Goal: Task Accomplishment & Management: Manage account settings

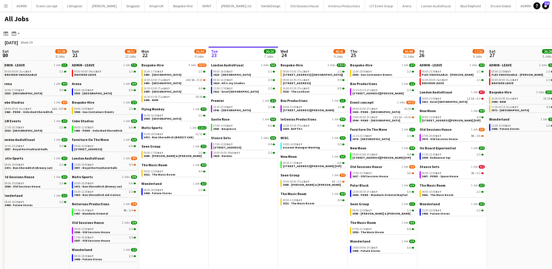
scroll to position [0, 139]
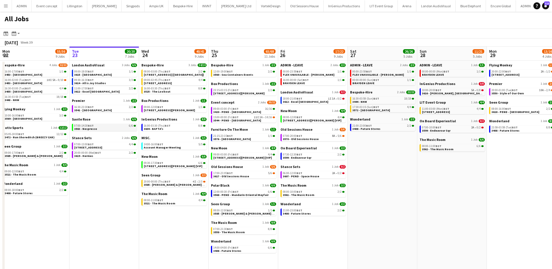
click at [111, 128] on link "07:00-14:30 BST 6/6 3563 - Nespresso" at bounding box center [105, 127] width 62 height 7
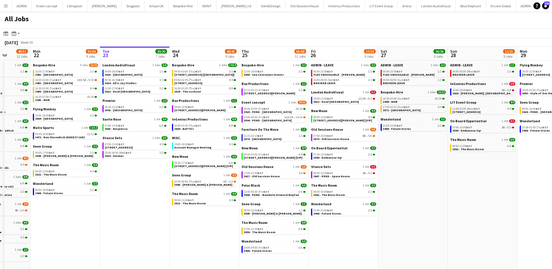
scroll to position [0, 174]
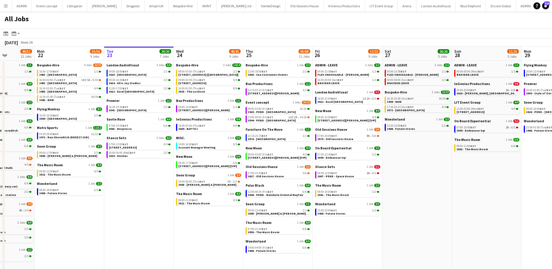
drag, startPoint x: 88, startPoint y: 197, endPoint x: 123, endPoint y: 195, distance: 34.7
click at [123, 195] on app-calendar-viewport "Fri 19 39/40 10 Jobs Sat 20 27/28 8 Jobs Sun 21 49/51 12 Jobs Mon 22 55/56 9 Jo…" at bounding box center [276, 179] width 552 height 265
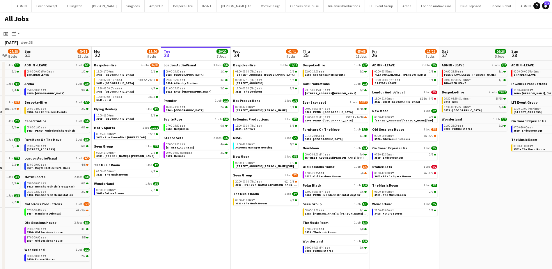
scroll to position [0, 187]
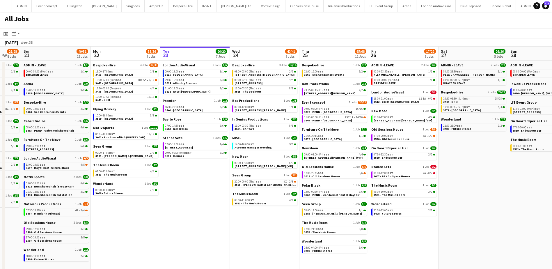
drag, startPoint x: 131, startPoint y: 170, endPoint x: 180, endPoint y: 172, distance: 48.6
click at [180, 172] on app-calendar-viewport "Thu 18 63/64 14 Jobs Fri 19 39/40 10 Jobs Sat 20 27/28 8 Jobs Sun 21 49/51 12 J…" at bounding box center [276, 179] width 552 height 265
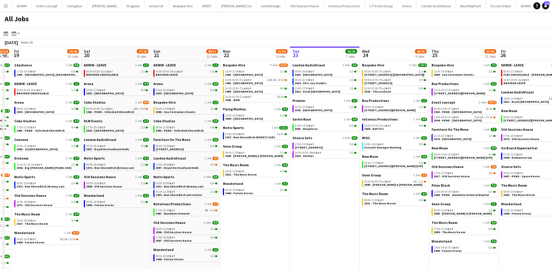
scroll to position [0, 178]
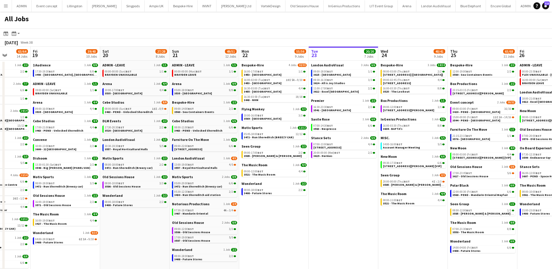
drag, startPoint x: 184, startPoint y: 208, endPoint x: 329, endPoint y: 211, distance: 145.0
click at [346, 210] on app-calendar-viewport "Tue 16 56/57 16 Jobs Wed 17 74/75 16 Jobs Thu 18 63/64 14 Jobs Fri 19 39/40 10 …" at bounding box center [276, 208] width 552 height 322
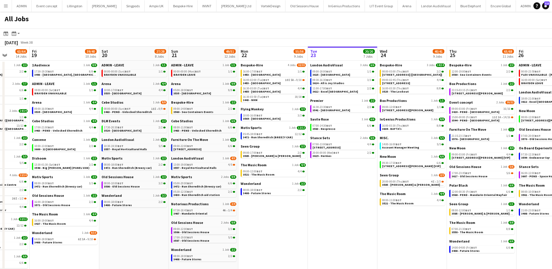
click at [339, 211] on app-date-cell "London AudioVisual 3 Jobs 6/6 09:00-18:00 BST 1/1 3615 - Silvertown Studios 09:…" at bounding box center [343, 215] width 70 height 308
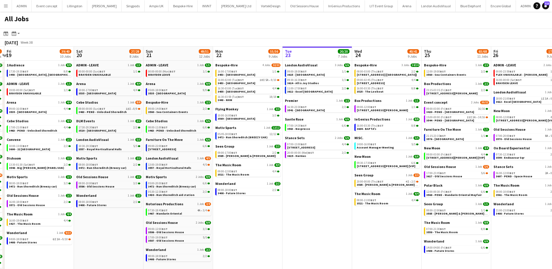
drag, startPoint x: 338, startPoint y: 185, endPoint x: 313, endPoint y: 175, distance: 26.7
click at [314, 178] on app-calendar-viewport "Tue 16 56/57 16 Jobs Wed 17 74/75 16 Jobs Thu 18 63/64 14 Jobs Fri 19 39/40 10 …" at bounding box center [276, 208] width 552 height 322
click at [312, 147] on span "[STREET_ADDRESS]" at bounding box center [301, 148] width 28 height 4
click at [460, 121] on span "3544 - PEND - [GEOGRAPHIC_DATA]" at bounding box center [450, 120] width 48 height 4
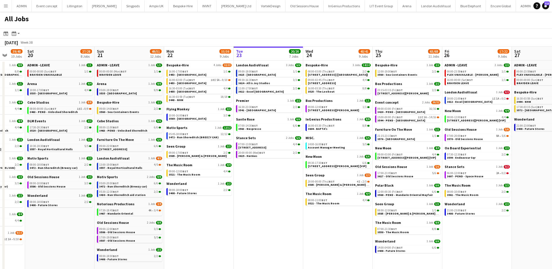
drag, startPoint x: 320, startPoint y: 187, endPoint x: 217, endPoint y: 175, distance: 104.1
click at [217, 175] on app-calendar-viewport "Wed 17 74/75 16 Jobs Thu 18 63/64 14 Jobs Fri 19 39/40 10 Jobs Sat 20 27/28 8 J…" at bounding box center [276, 208] width 552 height 322
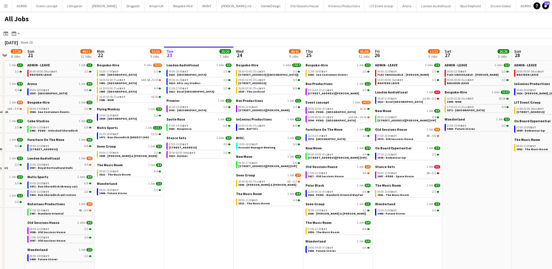
scroll to position [0, 184]
click at [343, 121] on span "3544 - PEND - [GEOGRAPHIC_DATA]" at bounding box center [332, 120] width 48 height 4
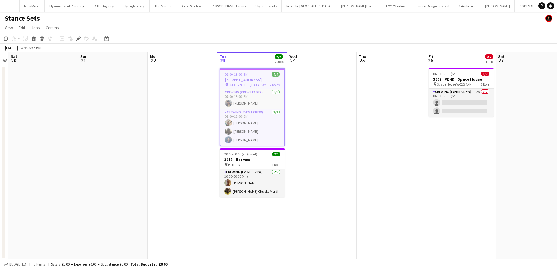
scroll to position [0, 1846]
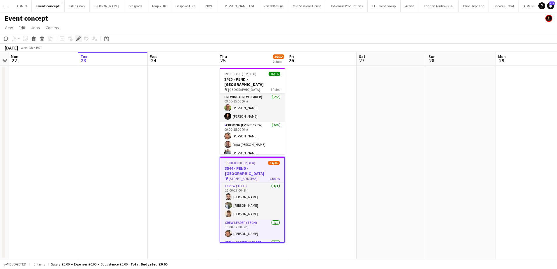
click at [78, 39] on icon at bounding box center [78, 38] width 3 height 3
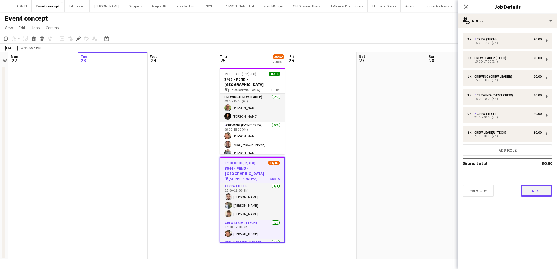
click at [533, 192] on button "Next" at bounding box center [536, 191] width 31 height 12
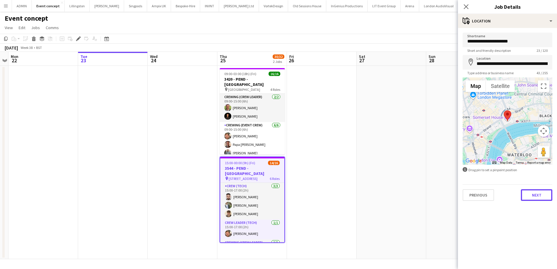
click at [524, 195] on button "Next" at bounding box center [536, 195] width 31 height 12
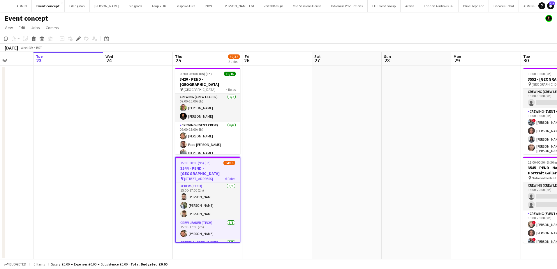
drag, startPoint x: 401, startPoint y: 146, endPoint x: 140, endPoint y: 133, distance: 261.2
click at [141, 133] on app-calendar-viewport "Sat 20 Sun 21 Mon 22 Tue 23 Wed 24 Thu 25 30/32 2 Jobs Fri 26 Sat 27 Sun 28 Mon…" at bounding box center [278, 155] width 557 height 207
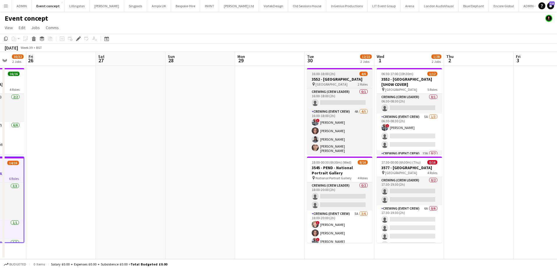
click at [330, 76] on app-job-card "16:00-18:00 (2h) 4/6 3552 - Somerset House pin Somerset House 2 Roles Crewing (…" at bounding box center [339, 111] width 65 height 86
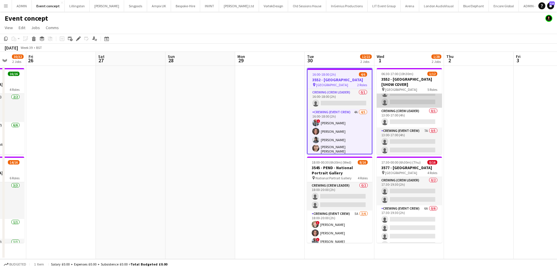
scroll to position [68, 0]
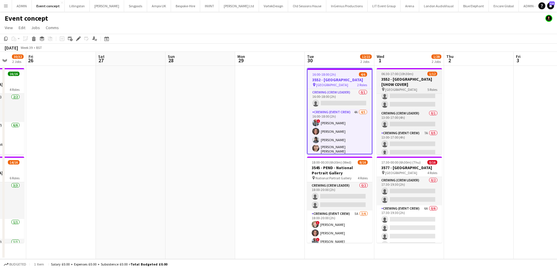
click at [401, 71] on app-job-card "06:30-17:00 (10h30m) 1/12 3552 - Somerset House [SHOW COVER] pin Somerset House…" at bounding box center [408, 111] width 65 height 86
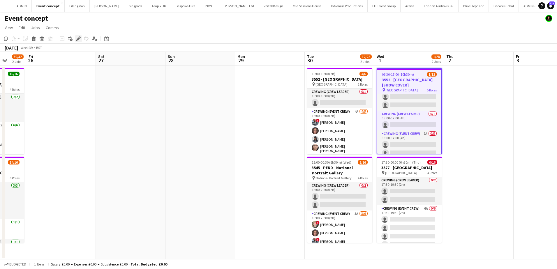
click at [77, 38] on icon "Edit" at bounding box center [78, 38] width 5 height 5
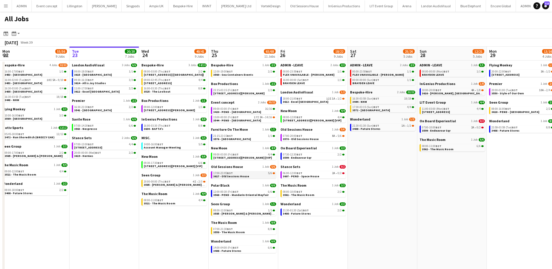
click at [243, 176] on span "3617 - Old Sessions House" at bounding box center [231, 176] width 36 height 4
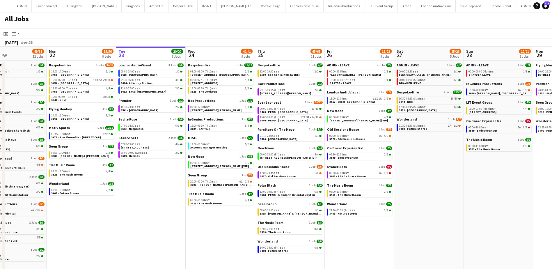
drag, startPoint x: 92, startPoint y: 182, endPoint x: 292, endPoint y: 174, distance: 200.2
click at [292, 174] on app-calendar-viewport "Sat 20 27/28 8 Jobs Sun 21 49/51 12 Jobs Mon 22 55/56 9 Jobs Tue 23 20/20 7 Job…" at bounding box center [276, 179] width 552 height 265
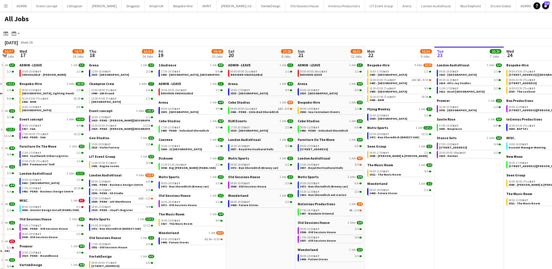
drag, startPoint x: 72, startPoint y: 225, endPoint x: 235, endPoint y: 220, distance: 162.5
click at [235, 220] on app-calendar-viewport "Sun 14 20/21 5 Jobs Mon 15 37/37 9 Jobs Tue 16 56/57 16 Jobs Wed 17 74/75 16 Jo…" at bounding box center [276, 208] width 552 height 322
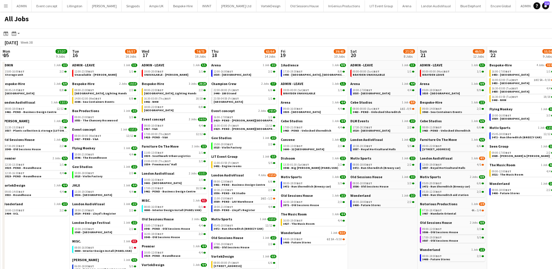
scroll to position [0, 137]
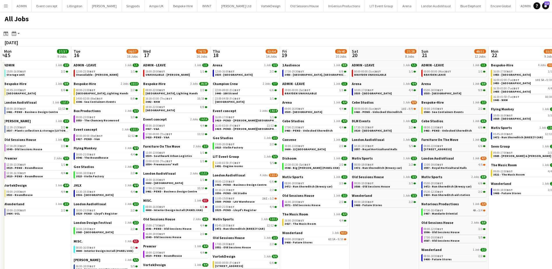
drag, startPoint x: 67, startPoint y: 198, endPoint x: 190, endPoint y: 201, distance: 123.8
click at [190, 201] on app-calendar-viewport "Sat 13 23/23 9 Jobs Sun 14 20/21 5 Jobs Mon 15 37/37 9 Jobs Tue 16 56/57 16 Job…" at bounding box center [276, 208] width 552 height 322
click at [107, 174] on div "10:00-18:00 BST 2/2" at bounding box center [107, 173] width 62 height 3
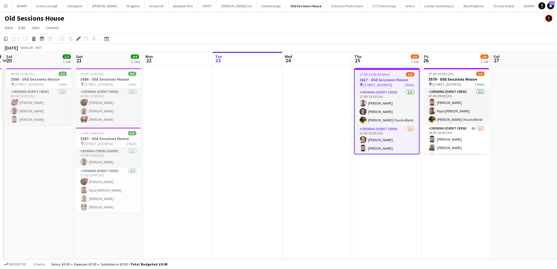
scroll to position [0, 153]
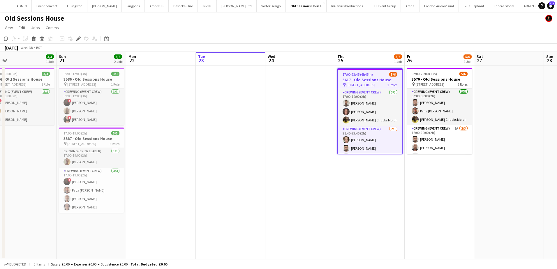
drag, startPoint x: 128, startPoint y: 117, endPoint x: 239, endPoint y: 124, distance: 110.8
click at [245, 123] on app-calendar-viewport "Thu 18 2/2 1 Job Fri 19 2/2 1 Job Sat 20 3/3 1 Job Sun 21 8/8 2 Jobs Mon 22 Tue…" at bounding box center [278, 155] width 557 height 207
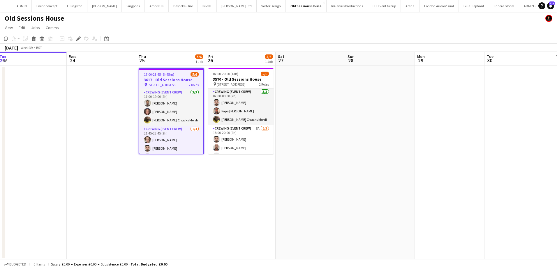
drag, startPoint x: 472, startPoint y: 175, endPoint x: 293, endPoint y: 164, distance: 179.9
click at [293, 164] on app-calendar-viewport "Sun 21 8/8 2 Jobs Mon 22 Tue 23 Wed 24 Thu 25 5/6 1 Job Fri 26 5/6 1 Job Sat 27…" at bounding box center [278, 155] width 557 height 207
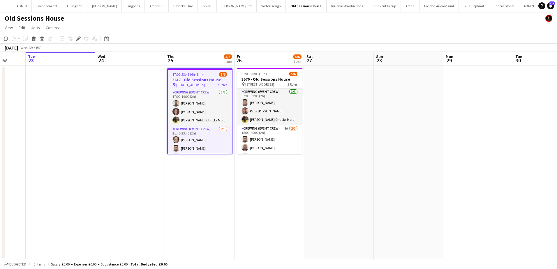
scroll to position [0, 158]
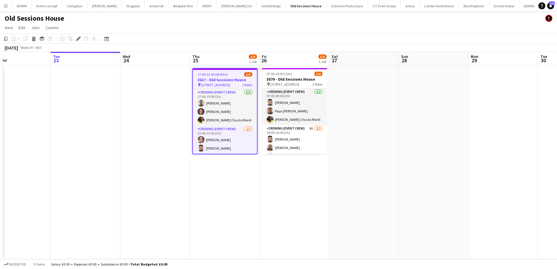
drag, startPoint x: 185, startPoint y: 174, endPoint x: 235, endPoint y: 173, distance: 50.1
click at [234, 174] on app-calendar-viewport "Sat 20 3/3 1 Job Sun 21 8/8 2 Jobs Mon 22 Tue 23 Wed 24 Thu 25 5/6 1 Job Fri 26…" at bounding box center [278, 155] width 557 height 207
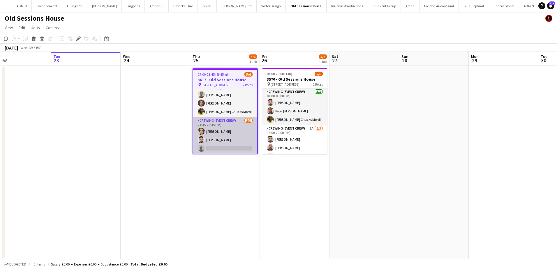
scroll to position [9, 0]
click at [231, 148] on app-card-role "Crewing (Event Crew) [DATE] 21:45-23:45 (2h) [PERSON_NAME] [PERSON_NAME] single…" at bounding box center [225, 135] width 64 height 37
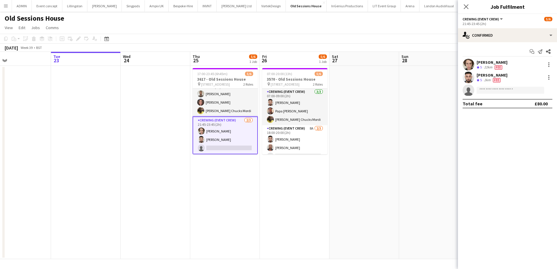
click at [316, 181] on app-date-cell "07:00-20:00 (13h) 5/6 3570 - Old Sessions House pin Old Sessions House, EC1R 0N…" at bounding box center [295, 162] width 70 height 193
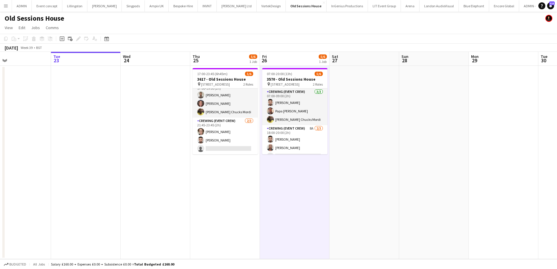
scroll to position [8, 0]
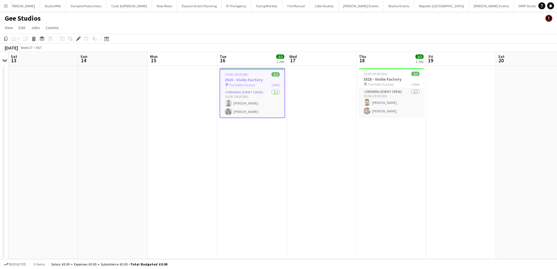
scroll to position [0, 1681]
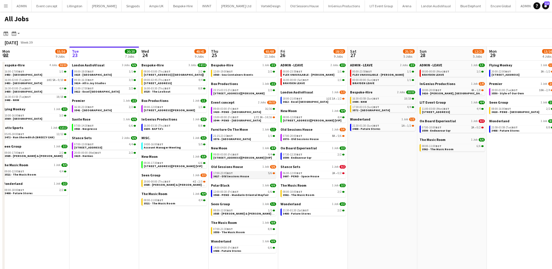
click at [232, 175] on span "3617 - Old Sessions House" at bounding box center [231, 176] width 36 height 4
click at [154, 186] on app-brief-job-card "20:00-00:00 (Thu) BST 4I • 2/3 3585 - [PERSON_NAME] & [PERSON_NAME] [Panel Van]" at bounding box center [173, 183] width 65 height 7
click at [178, 181] on div "20:00-00:00 (Thu) BST 4I • 2/3" at bounding box center [175, 181] width 62 height 3
click at [93, 155] on link "20:00-00:00 (Wed) BST 2/2 3619 - Hermes" at bounding box center [105, 154] width 62 height 7
click at [245, 111] on span "3420 - PEND - [GEOGRAPHIC_DATA]" at bounding box center [237, 112] width 48 height 4
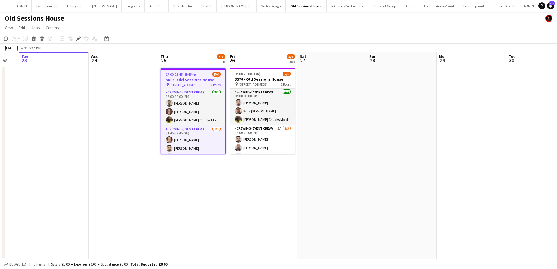
scroll to position [0, 224]
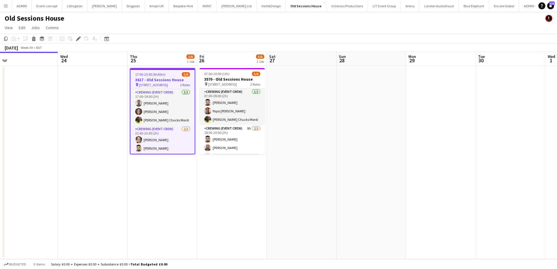
drag, startPoint x: 424, startPoint y: 80, endPoint x: 328, endPoint y: 70, distance: 96.0
click at [333, 71] on app-calendar-viewport "Sat 20 3/3 1 Job Sun 21 8/8 2 Jobs Mon 22 Tue 23 Wed 24 Thu 25 5/6 1 Job Fri 26…" at bounding box center [278, 155] width 557 height 207
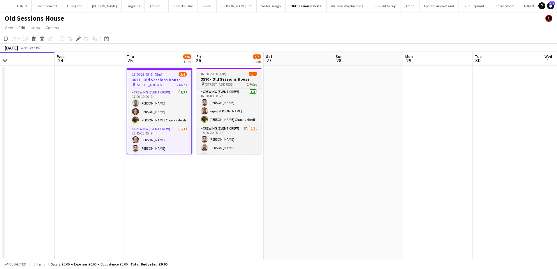
click at [229, 73] on div "07:00-20:00 (13h) 5/6" at bounding box center [228, 74] width 65 height 4
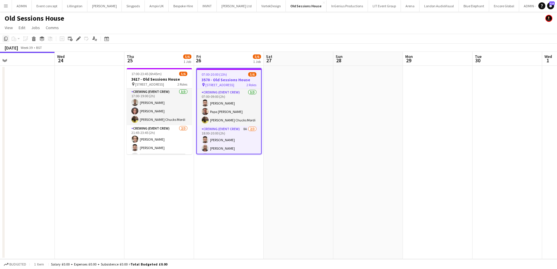
click at [4, 40] on icon "Copy" at bounding box center [5, 38] width 5 height 5
click at [296, 84] on app-date-cell at bounding box center [298, 162] width 70 height 193
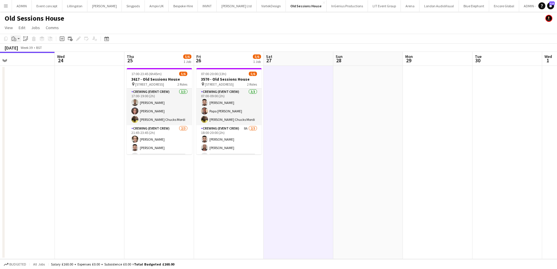
click at [13, 41] on icon at bounding box center [13, 39] width 2 height 4
click at [19, 48] on link "Paste Ctrl+V" at bounding box center [42, 49] width 55 height 5
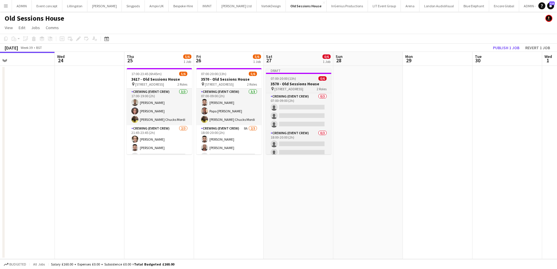
click at [284, 87] on span "Old Sessions House, EC1R 0NA" at bounding box center [288, 89] width 29 height 4
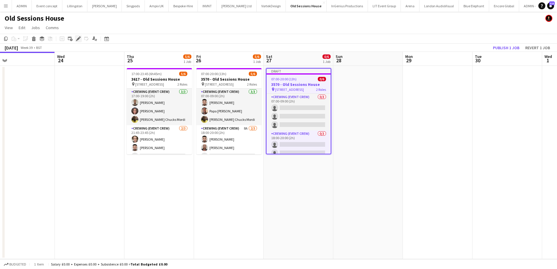
click at [76, 38] on icon "Edit" at bounding box center [78, 38] width 5 height 5
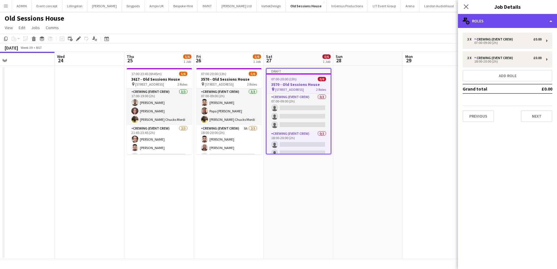
click at [481, 26] on div "multiple-users-add Roles" at bounding box center [507, 21] width 99 height 14
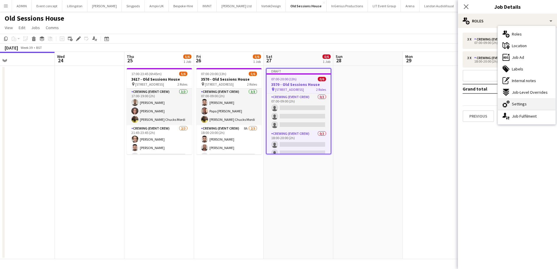
click at [519, 103] on span "Settings" at bounding box center [518, 103] width 15 height 5
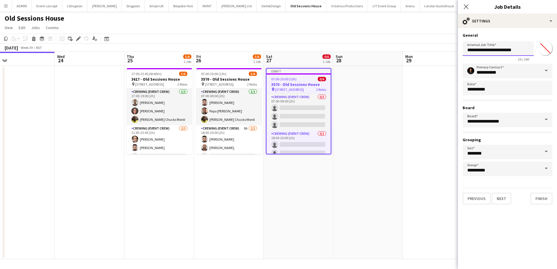
click at [470, 52] on input "**********" at bounding box center [497, 48] width 71 height 15
type input "**********"
click at [505, 202] on button "Next" at bounding box center [501, 199] width 20 height 12
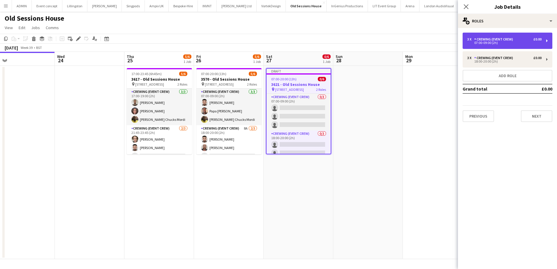
click at [490, 38] on div "Crewing (Event Crew)" at bounding box center [494, 39] width 41 height 4
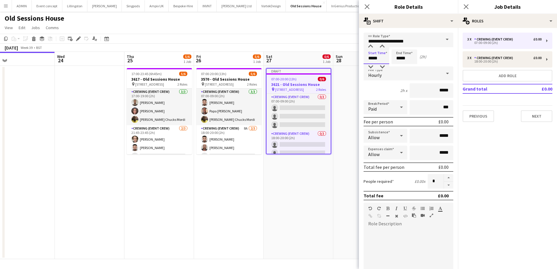
click at [372, 59] on input "*****" at bounding box center [376, 56] width 26 height 15
click at [371, 49] on input "*****" at bounding box center [376, 56] width 26 height 15
type input "*****"
click at [369, 45] on div at bounding box center [370, 47] width 12 height 6
click at [398, 59] on input "*****" at bounding box center [404, 56] width 26 height 15
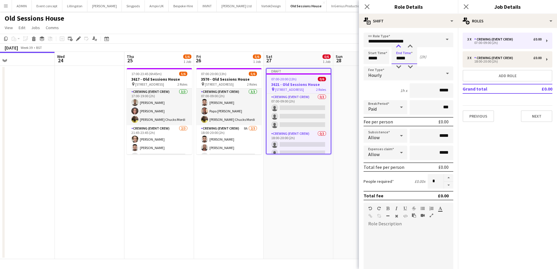
type input "*****"
click at [399, 48] on div at bounding box center [398, 47] width 12 height 6
click at [485, 74] on button "Add role" at bounding box center [507, 76] width 90 height 12
type input "**********"
type input "*****"
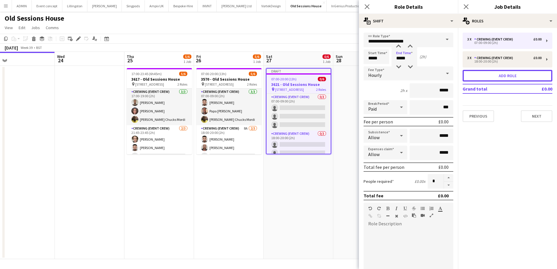
type input "*"
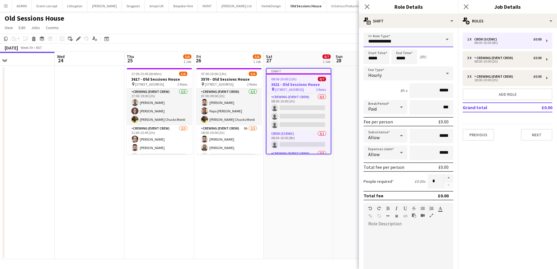
click at [422, 46] on input "**********" at bounding box center [408, 40] width 90 height 15
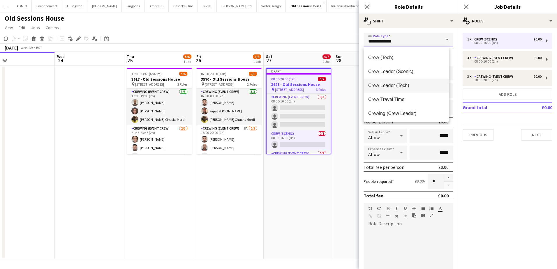
scroll to position [29, 0]
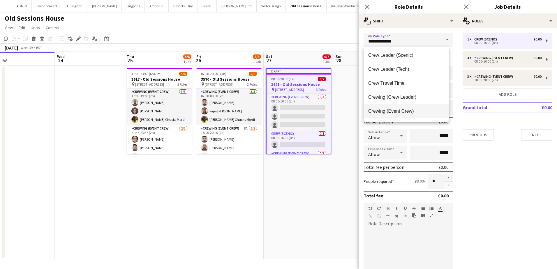
click at [410, 107] on mat-option "Crewing (Event Crew)" at bounding box center [405, 111] width 85 height 14
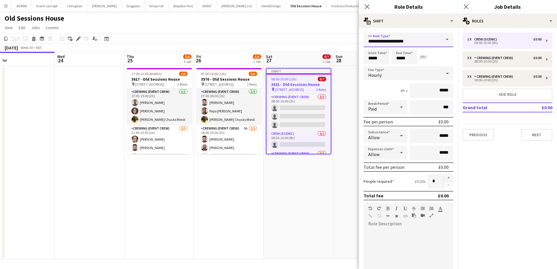
click at [414, 42] on input "**********" at bounding box center [408, 40] width 90 height 15
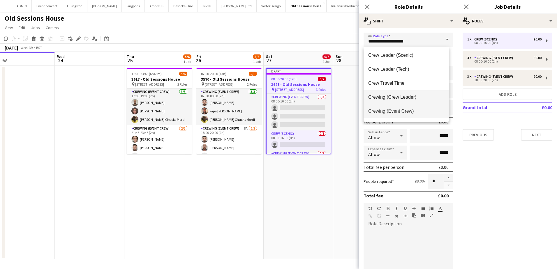
click at [408, 96] on span "Crewing (Crew Leader)" at bounding box center [406, 97] width 76 height 6
type input "**********"
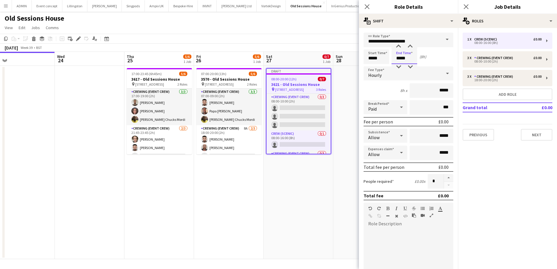
click at [399, 58] on input "*****" at bounding box center [404, 56] width 26 height 15
click at [400, 60] on input "*****" at bounding box center [404, 56] width 26 height 15
type input "*****"
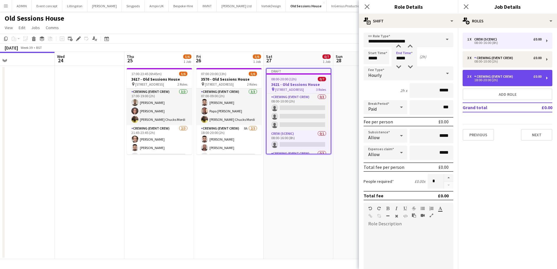
click at [514, 80] on div "18:00-20:00 (2h)" at bounding box center [504, 80] width 74 height 3
type input "**********"
type input "*****"
type input "*"
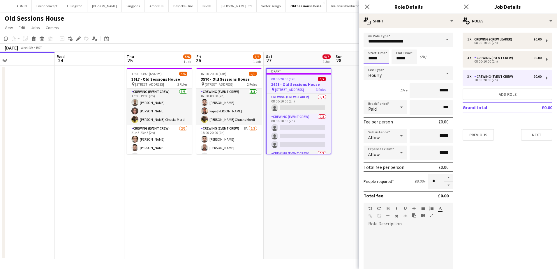
click at [371, 59] on input "*****" at bounding box center [376, 56] width 26 height 15
click at [371, 65] on div at bounding box center [370, 67] width 12 height 6
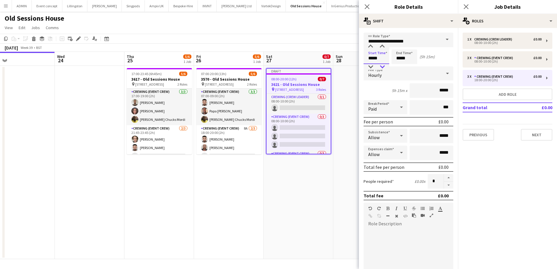
click at [377, 65] on div at bounding box center [382, 67] width 12 height 6
click at [379, 65] on div at bounding box center [382, 67] width 12 height 6
click at [373, 66] on div at bounding box center [370, 67] width 12 height 6
type input "*****"
click at [373, 66] on div at bounding box center [370, 67] width 12 height 6
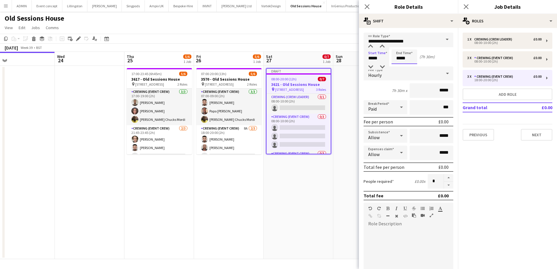
click at [395, 60] on input "*****" at bounding box center [404, 56] width 26 height 15
click at [398, 68] on div at bounding box center [398, 67] width 12 height 6
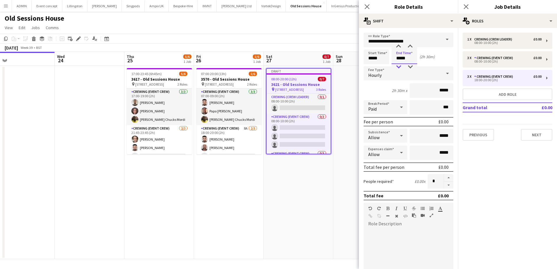
click at [398, 68] on div at bounding box center [398, 67] width 12 height 6
click at [412, 64] on input "*****" at bounding box center [404, 56] width 26 height 15
click at [411, 67] on div at bounding box center [410, 67] width 12 height 6
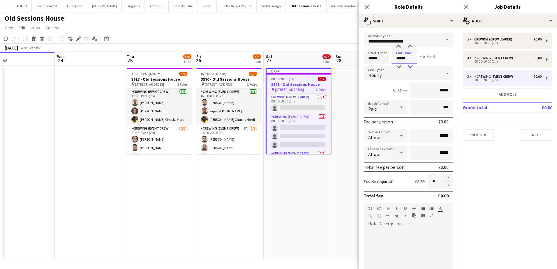
click at [411, 67] on div at bounding box center [410, 67] width 12 height 6
type input "*****"
click at [399, 46] on div at bounding box center [398, 47] width 12 height 6
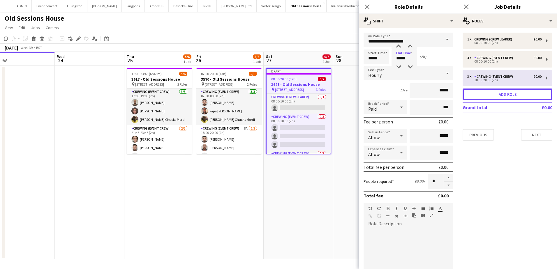
click at [486, 96] on button "Add role" at bounding box center [507, 94] width 90 height 12
type input "**********"
type input "*****"
type input "*"
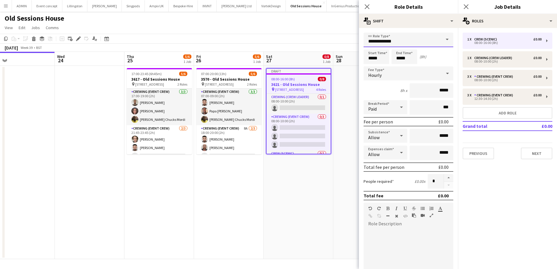
click at [419, 44] on input "**********" at bounding box center [408, 40] width 90 height 15
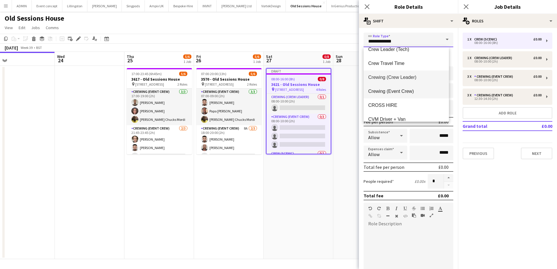
scroll to position [58, 0]
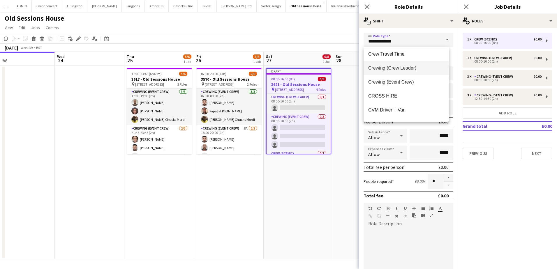
click at [414, 69] on span "Crewing (Crew Leader)" at bounding box center [406, 68] width 76 height 6
type input "**********"
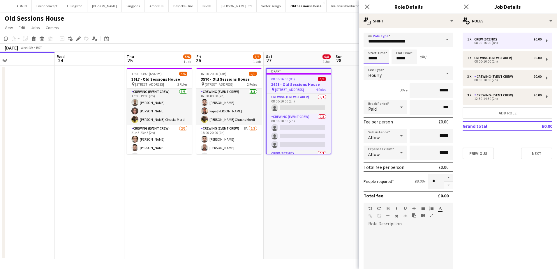
click at [374, 59] on input "*****" at bounding box center [376, 56] width 26 height 15
type input "*****"
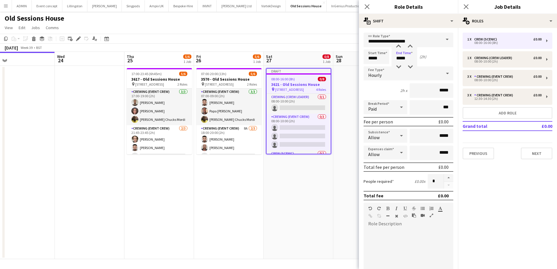
click at [335, 122] on app-date-cell at bounding box center [368, 162] width 70 height 193
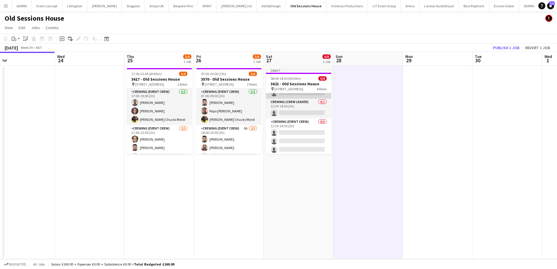
scroll to position [52, 0]
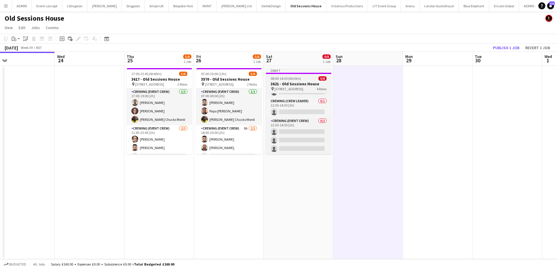
click at [288, 83] on h3 "3621 - Old Sessions House" at bounding box center [298, 83] width 65 height 5
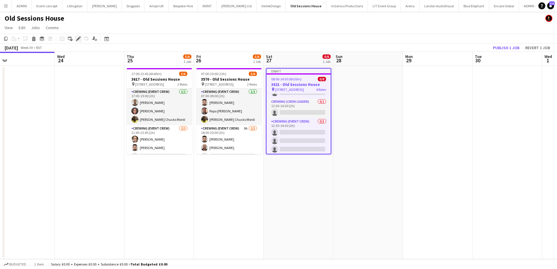
click at [77, 38] on icon "Edit" at bounding box center [78, 38] width 5 height 5
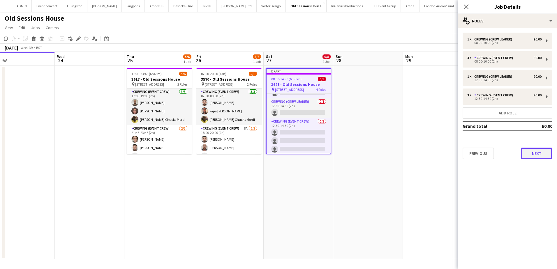
click at [536, 149] on button "Next" at bounding box center [536, 154] width 31 height 12
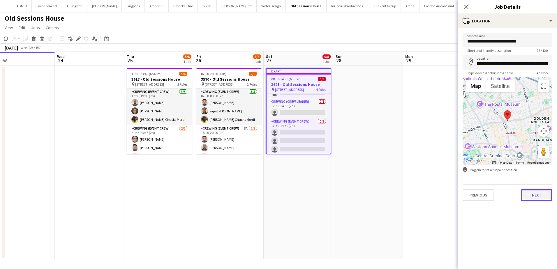
click at [530, 198] on button "Next" at bounding box center [536, 195] width 31 height 12
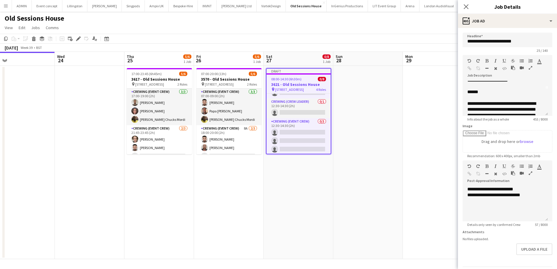
scroll to position [29, 0]
click at [467, 91] on div "******" at bounding box center [503, 90] width 72 height 6
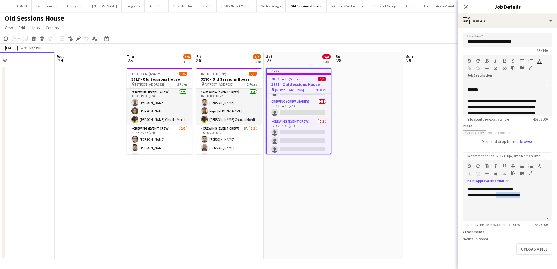
drag, startPoint x: 526, startPoint y: 195, endPoint x: 498, endPoint y: 195, distance: 28.2
click at [498, 195] on div "**********" at bounding box center [505, 195] width 76 height 6
click at [494, 195] on div "**********" at bounding box center [505, 195] width 76 height 6
click at [496, 195] on div "**********" at bounding box center [505, 195] width 76 height 6
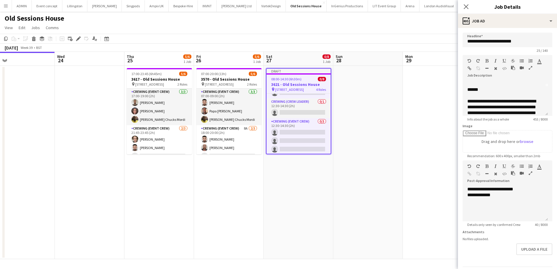
click at [404, 162] on app-date-cell at bounding box center [438, 162] width 70 height 193
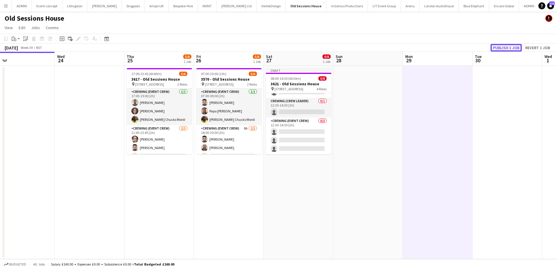
click at [514, 44] on button "Publish 1 job" at bounding box center [505, 48] width 31 height 8
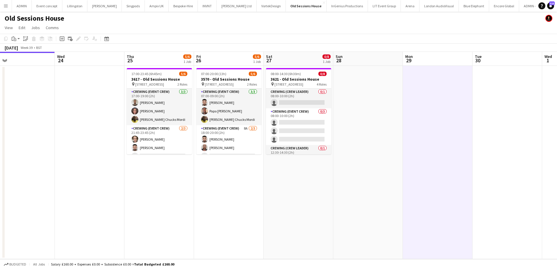
click at [225, 168] on app-date-cell "07:00-20:00 (13h) 5/6 3570 - Old Sessions House pin Old Sessions House, EC1R 0N…" at bounding box center [229, 162] width 70 height 193
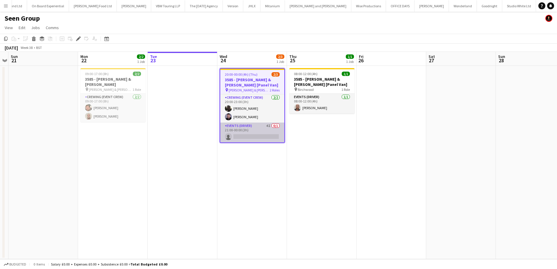
scroll to position [0, 933]
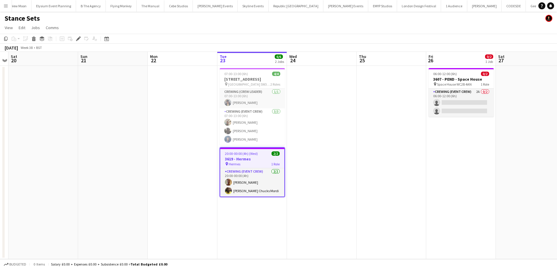
scroll to position [0, 1846]
click at [79, 41] on icon "Edit" at bounding box center [78, 38] width 5 height 5
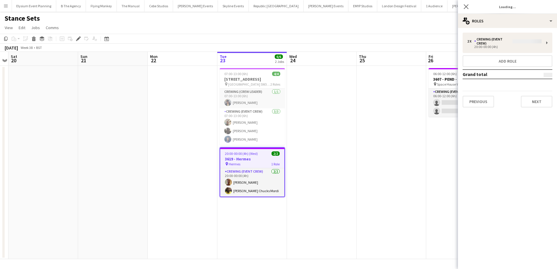
type input "**********"
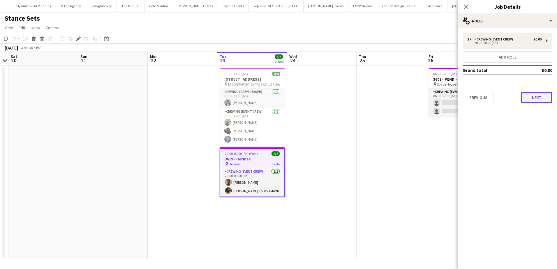
click at [528, 100] on button "Next" at bounding box center [536, 98] width 31 height 12
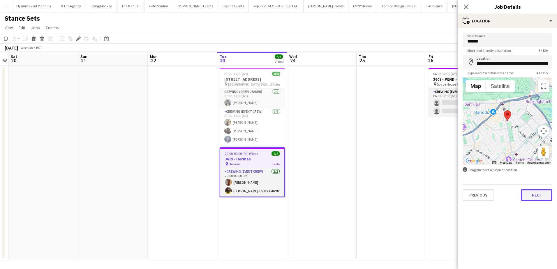
click at [531, 195] on button "Next" at bounding box center [536, 195] width 31 height 12
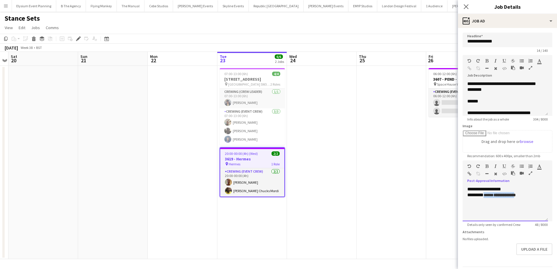
drag, startPoint x: 507, startPoint y: 210, endPoint x: 484, endPoint y: 206, distance: 23.4
click at [484, 206] on div "**********" at bounding box center [504, 203] width 85 height 35
paste div
click at [399, 177] on app-date-cell at bounding box center [391, 162] width 70 height 193
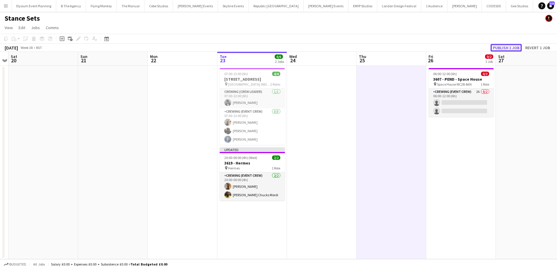
click at [505, 48] on button "Publish 1 job" at bounding box center [505, 48] width 31 height 8
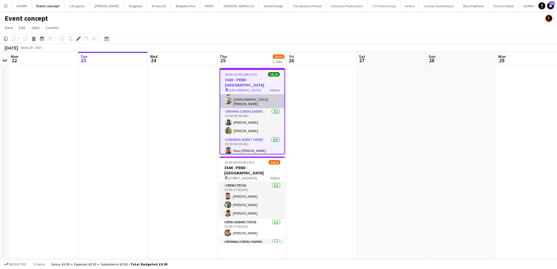
scroll to position [87, 0]
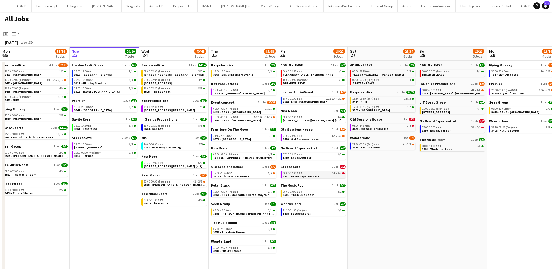
click span "3607 - PEND - Space House"
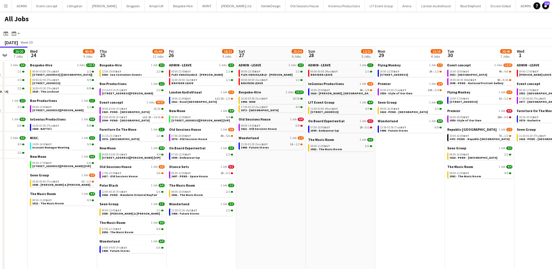
scroll to position [0, 180]
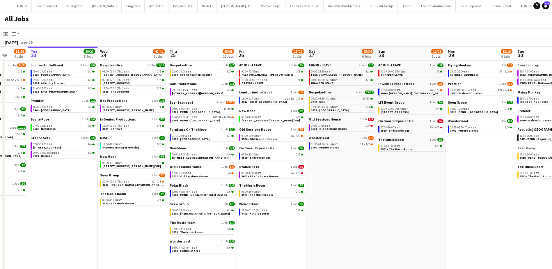
drag, startPoint x: 418, startPoint y: 178, endPoint x: 377, endPoint y: 181, distance: 41.5
click app-calendar-viewport "Sat 20 27/28 8 Jobs Sun 21 49/51 12 Jobs Mon 22 55/56 9 Jobs Tue 23 20/20 7 Job…"
click span "3544 - PEND - Somerset House"
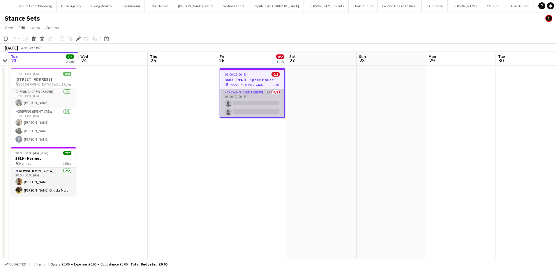
scroll to position [0, 1846]
click at [253, 108] on app-card-role "Crewing (Event Crew) 2A 0/2 06:00-12:00 (6h) single-neutral-actions single-neut…" at bounding box center [252, 103] width 64 height 28
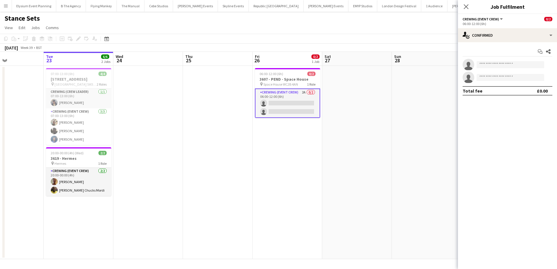
drag, startPoint x: 151, startPoint y: 149, endPoint x: 238, endPoint y: 133, distance: 89.1
click at [220, 137] on app-calendar-viewport "Sat 20 Sun 21 Mon 22 Tue 23 6/6 2 Jobs Wed 24 Thu 25 Fri 26 0/2 1 Job Sat 27 Su…" at bounding box center [278, 155] width 557 height 207
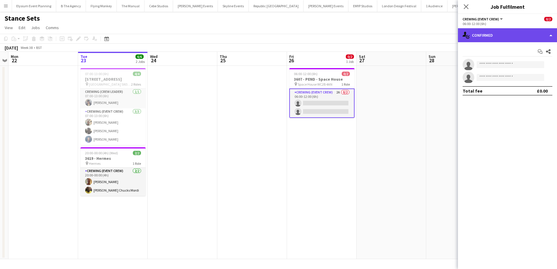
click at [497, 38] on div "single-neutral-actions-check-2 Confirmed" at bounding box center [507, 35] width 99 height 14
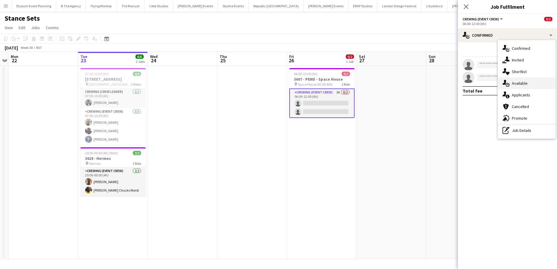
click at [525, 84] on span "Available" at bounding box center [519, 83] width 16 height 5
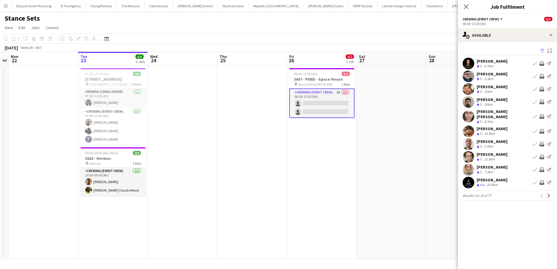
click at [541, 89] on app-icon "Invite crew" at bounding box center [541, 89] width 5 height 5
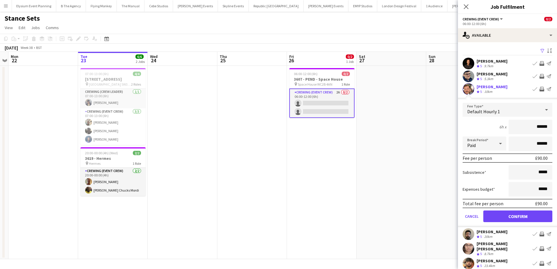
drag, startPoint x: 533, startPoint y: 127, endPoint x: 542, endPoint y: 128, distance: 9.4
click at [542, 128] on input "******" at bounding box center [530, 127] width 44 height 15
drag, startPoint x: 504, startPoint y: 216, endPoint x: 511, endPoint y: 195, distance: 21.5
click at [504, 215] on button "Confirm" at bounding box center [517, 216] width 69 height 12
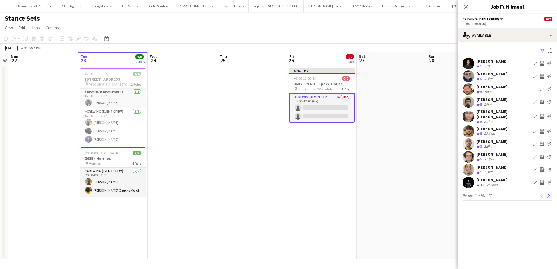
click at [548, 194] on app-icon "Next" at bounding box center [548, 196] width 4 height 4
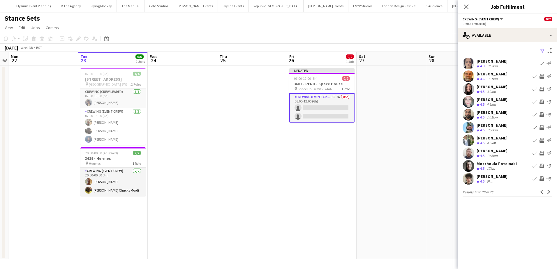
click at [542, 128] on app-icon "Invite crew" at bounding box center [541, 127] width 5 height 5
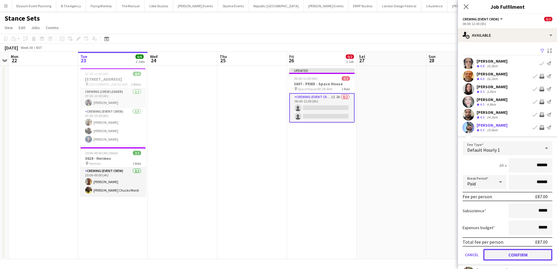
click at [516, 251] on button "Confirm" at bounding box center [517, 255] width 69 height 12
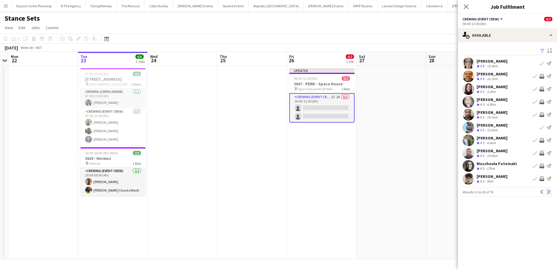
click at [548, 192] on app-icon "Next" at bounding box center [548, 192] width 4 height 4
click at [541, 114] on app-icon "Invite crew" at bounding box center [541, 114] width 5 height 5
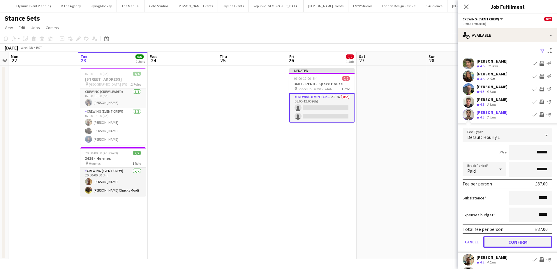
click at [518, 239] on button "Confirm" at bounding box center [517, 242] width 69 height 12
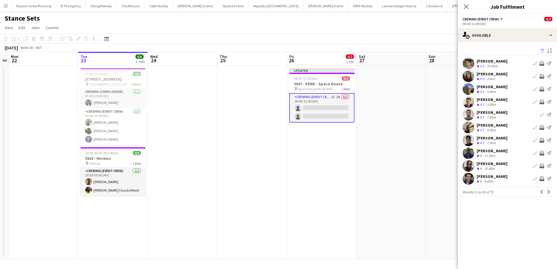
click at [543, 126] on app-icon "Invite crew" at bounding box center [541, 127] width 5 height 5
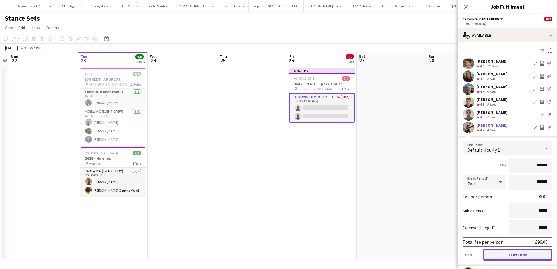
click at [525, 255] on button "Confirm" at bounding box center [517, 255] width 69 height 12
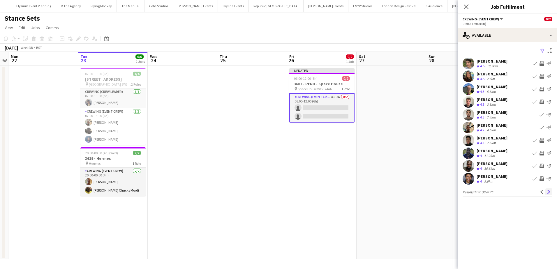
click at [546, 192] on button "Next" at bounding box center [548, 191] width 7 height 7
click at [540, 64] on app-icon "Invite crew" at bounding box center [541, 63] width 5 height 5
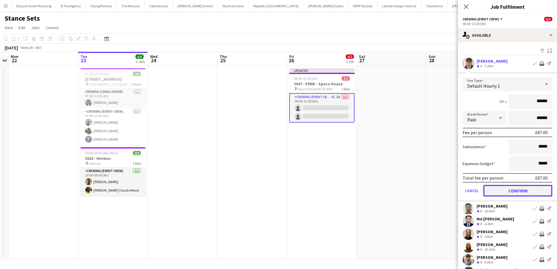
click at [521, 191] on button "Confirm" at bounding box center [517, 191] width 69 height 12
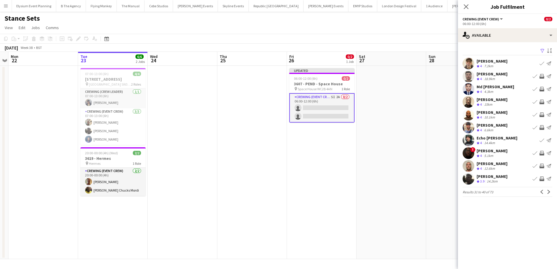
click at [542, 166] on app-icon "Invite crew" at bounding box center [541, 166] width 5 height 5
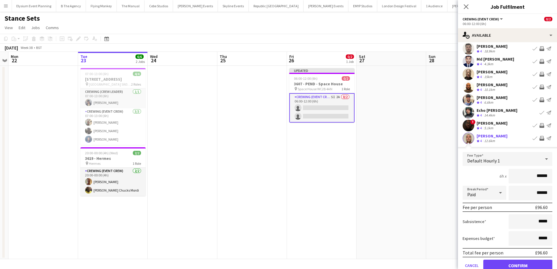
scroll to position [29, 0]
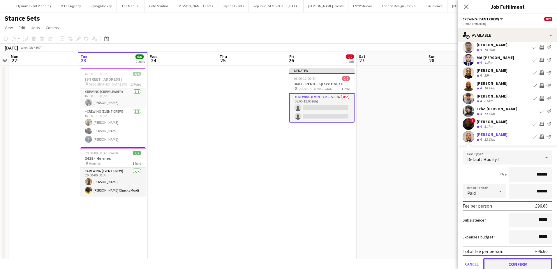
click at [516, 261] on button "Confirm" at bounding box center [517, 264] width 69 height 12
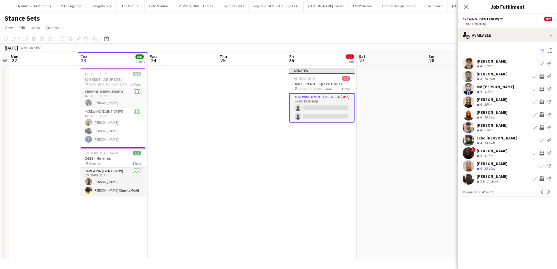
scroll to position [0, 0]
click at [550, 190] on app-icon "Next" at bounding box center [548, 192] width 4 height 4
click at [542, 89] on app-icon "Invite crew" at bounding box center [541, 89] width 5 height 5
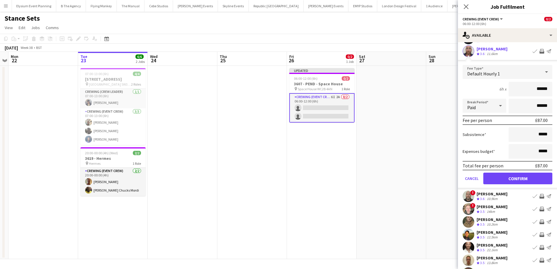
scroll to position [58, 0]
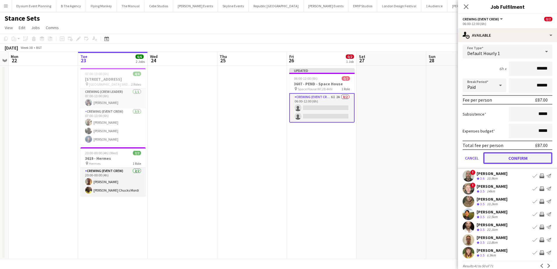
click at [518, 160] on button "Confirm" at bounding box center [517, 158] width 69 height 12
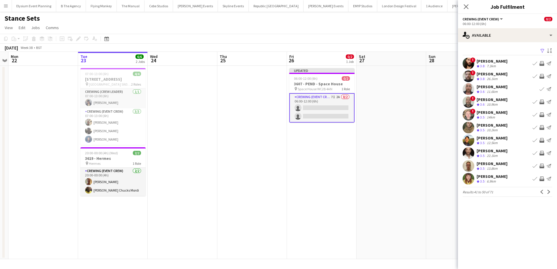
scroll to position [0, 0]
click at [543, 76] on app-icon "Invite crew" at bounding box center [541, 76] width 5 height 5
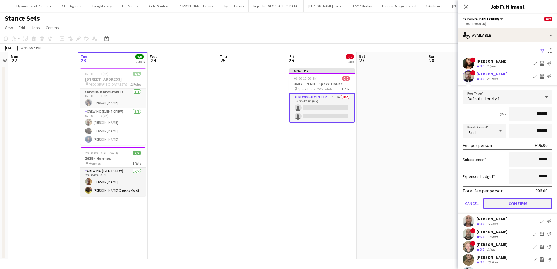
click at [515, 205] on button "Confirm" at bounding box center [517, 204] width 69 height 12
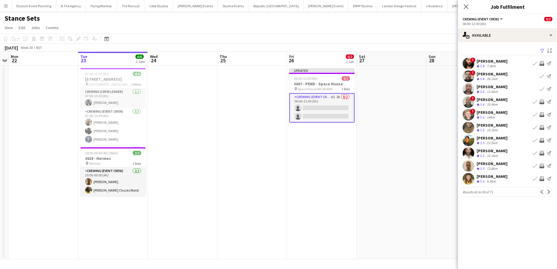
click at [403, 141] on app-date-cell at bounding box center [391, 162] width 70 height 193
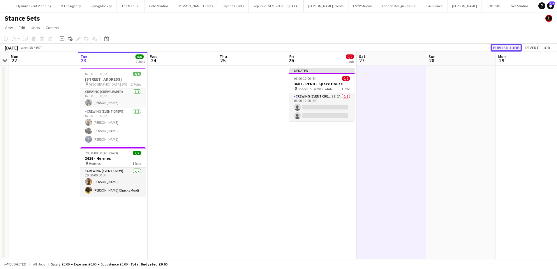
click at [511, 46] on button "Publish 1 job" at bounding box center [505, 48] width 31 height 8
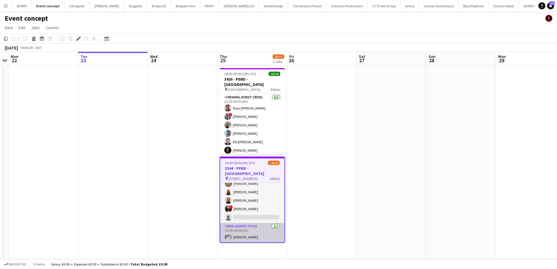
scroll to position [139, 0]
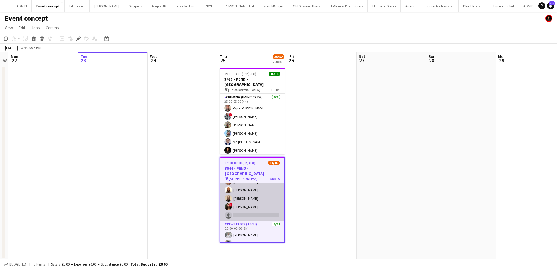
click at [248, 200] on app-card-role "Crew (Tech) 16I 1A [DATE] 22:00-00:00 (2h) ! [PERSON_NAME] [PERSON_NAME] [PERSO…" at bounding box center [252, 190] width 64 height 62
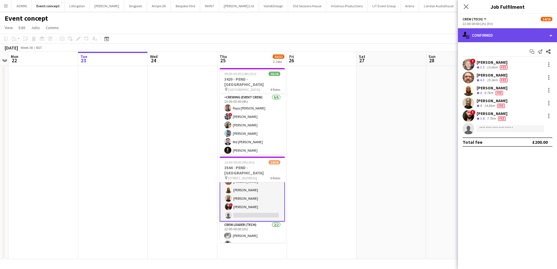
click at [515, 36] on div "single-neutral-actions-check-2 Confirmed" at bounding box center [507, 35] width 99 height 14
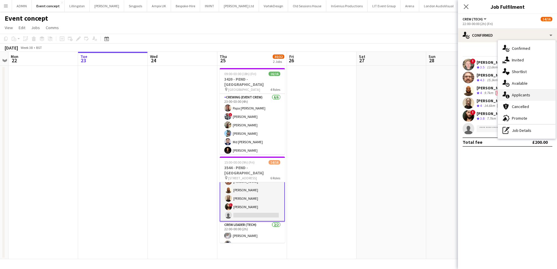
click at [525, 90] on div "single-neutral-actions-information Applicants" at bounding box center [527, 95] width 58 height 12
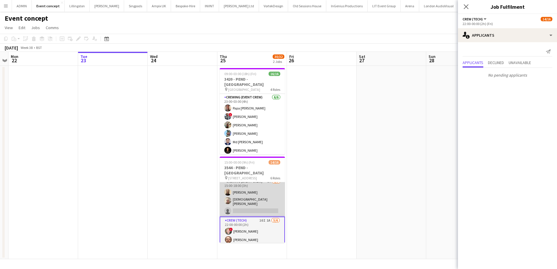
click at [247, 198] on app-card-role "Crewing (Event Crew) 2A [DATE] 15:00-18:00 (3h) [PERSON_NAME] Dimonga Okandju […" at bounding box center [252, 197] width 65 height 38
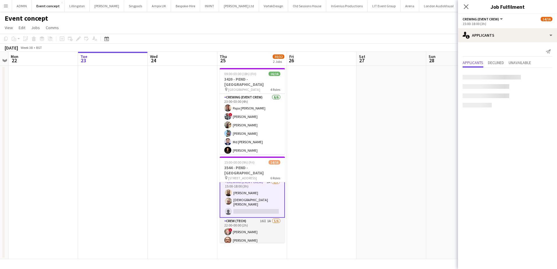
scroll to position [81, 0]
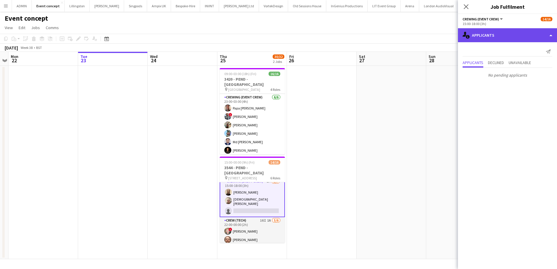
click at [498, 40] on div "single-neutral-actions-information Applicants" at bounding box center [507, 35] width 99 height 14
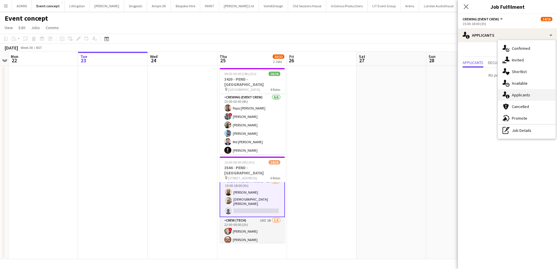
click at [522, 95] on span "Applicants" at bounding box center [520, 94] width 18 height 5
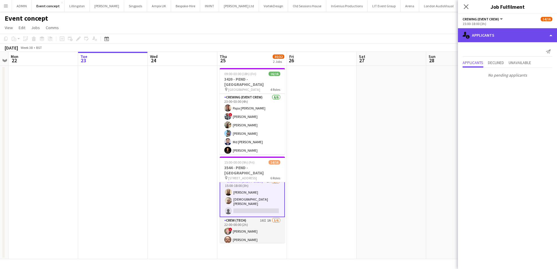
click at [505, 39] on div "single-neutral-actions-information Applicants" at bounding box center [507, 35] width 99 height 14
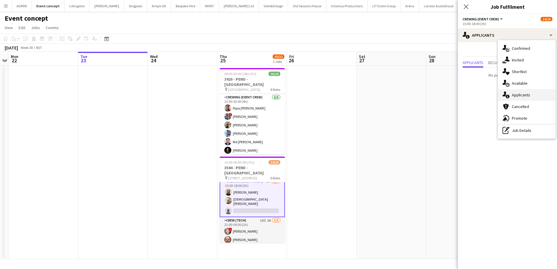
click at [526, 95] on span "Applicants" at bounding box center [520, 94] width 18 height 5
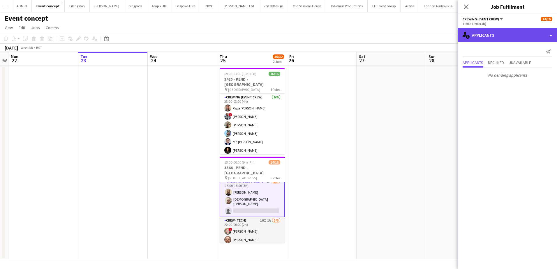
click at [506, 36] on div "single-neutral-actions-information Applicants" at bounding box center [507, 35] width 99 height 14
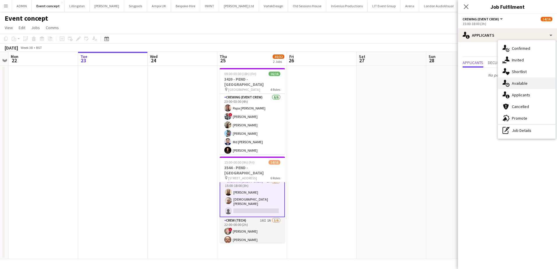
click at [521, 82] on span "Available" at bounding box center [519, 83] width 16 height 5
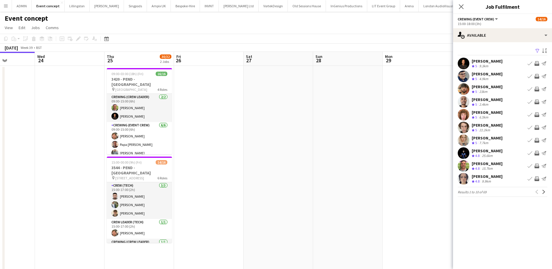
scroll to position [0, 181]
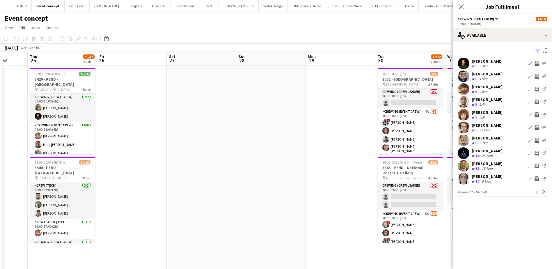
drag, startPoint x: 125, startPoint y: 163, endPoint x: 438, endPoint y: 163, distance: 313.8
click at [438, 163] on app-calendar-viewport "Mon 22 Tue 23 Wed 24 Thu 25 30/32 2 Jobs Fri 26 Sat 27 Sun 28 Mon 29 Tue 30 12/…" at bounding box center [276, 240] width 552 height 376
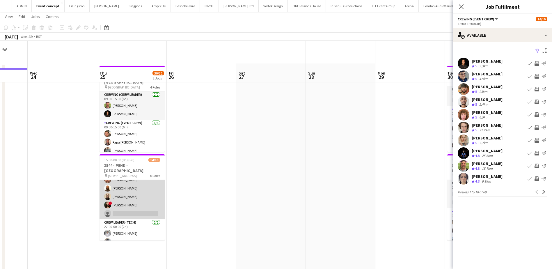
scroll to position [0, 0]
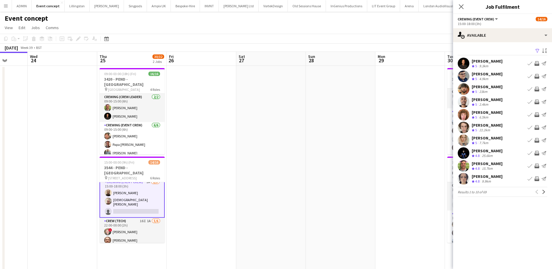
click at [214, 185] on app-date-cell at bounding box center [202, 247] width 70 height 362
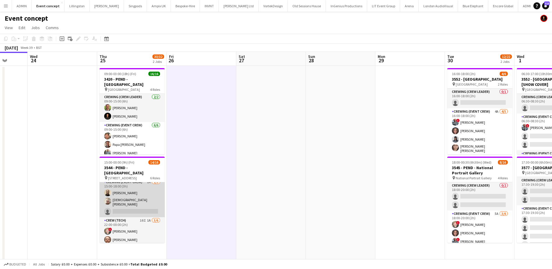
click at [124, 203] on app-card-role "Crewing (Event Crew) 2A 2/3 15:00-18:00 (3h) Phillip Dimonga Okandju Christian …" at bounding box center [132, 198] width 65 height 38
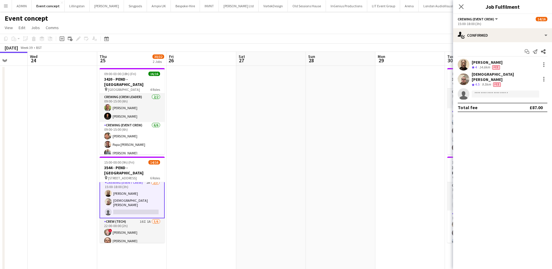
scroll to position [80, 0]
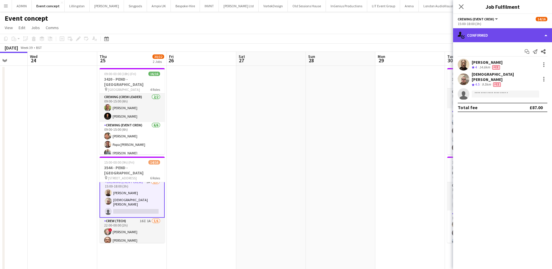
click at [503, 37] on div "single-neutral-actions-check-2 Confirmed" at bounding box center [502, 35] width 99 height 14
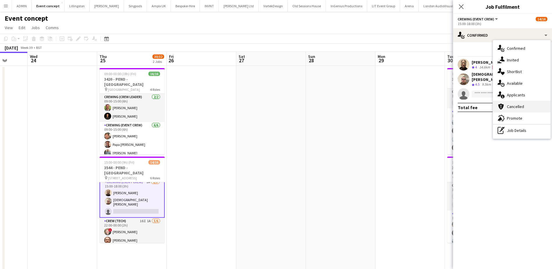
click at [515, 105] on span "Cancelled" at bounding box center [515, 106] width 17 height 5
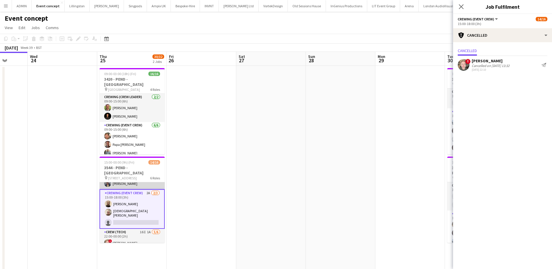
scroll to position [51, 0]
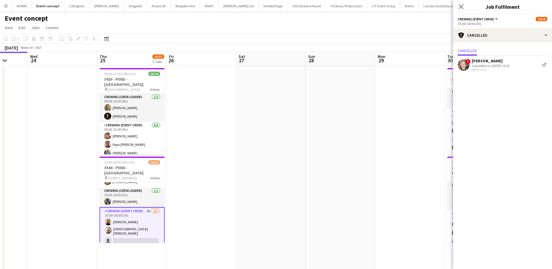
click at [114, 225] on app-card-role "Crewing (Event Crew) 2A 2/3 15:00-18:00 (3h) Phillip Dimonga Okandju Christian …" at bounding box center [132, 227] width 65 height 40
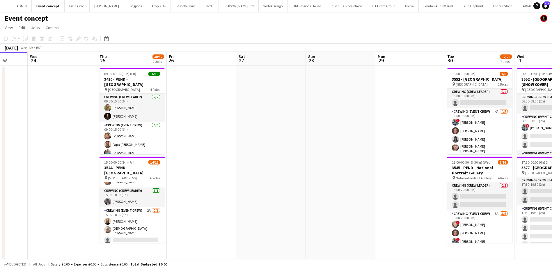
click at [219, 205] on app-date-cell at bounding box center [202, 247] width 70 height 362
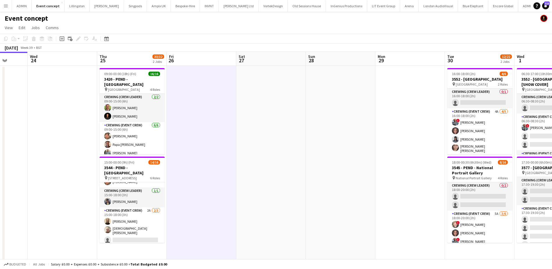
click at [146, 220] on app-card-role "Crewing (Event Crew) 2A 2/3 15:00-18:00 (3h) Phillip Dimonga Okandju Christian …" at bounding box center [132, 226] width 65 height 38
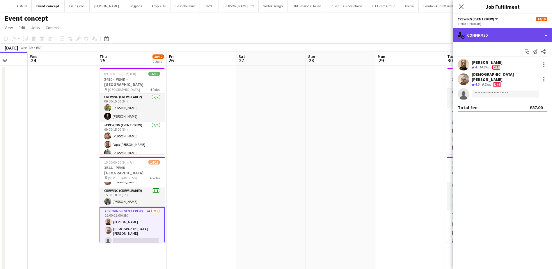
click at [482, 33] on div "single-neutral-actions-check-2 Confirmed" at bounding box center [502, 35] width 99 height 14
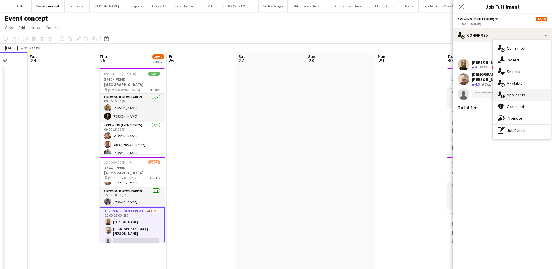
click at [543, 97] on div "single-neutral-actions-information Applicants" at bounding box center [522, 95] width 58 height 12
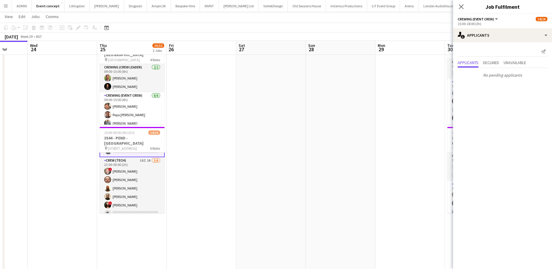
scroll to position [109, 0]
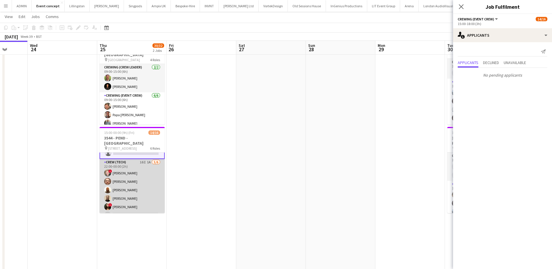
click at [143, 192] on app-card-role "Crew (Tech) 16I 1A 5/6 22:00-00:00 (2h) ! Calum Ward Corey Arnold Mark Dear Phi…" at bounding box center [132, 190] width 65 height 62
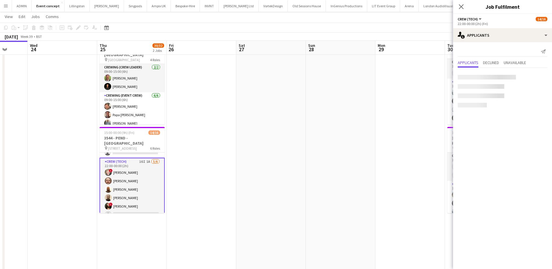
scroll to position [109, 0]
click at [250, 162] on app-date-cell at bounding box center [271, 217] width 70 height 362
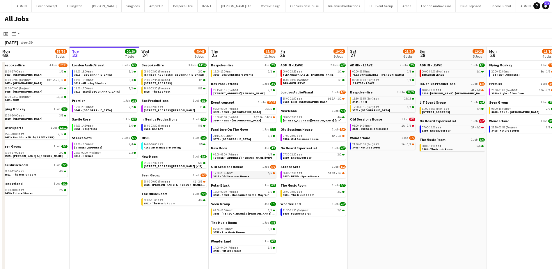
click at [235, 176] on span "3617 - Old Sessions House" at bounding box center [231, 176] width 36 height 4
click at [105, 82] on link "09:30-16:30 BST 3/3 3614 - All is Joy Studios" at bounding box center [105, 81] width 62 height 7
click at [177, 183] on span "3585 - [PERSON_NAME] & [PERSON_NAME] [Panel Van]" at bounding box center [181, 185] width 75 height 4
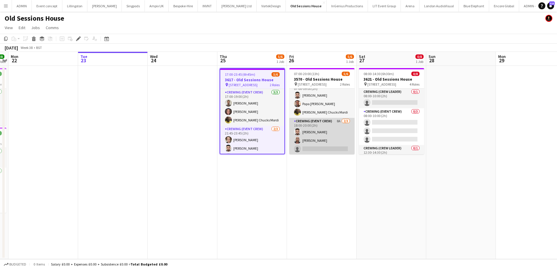
scroll to position [8, 0]
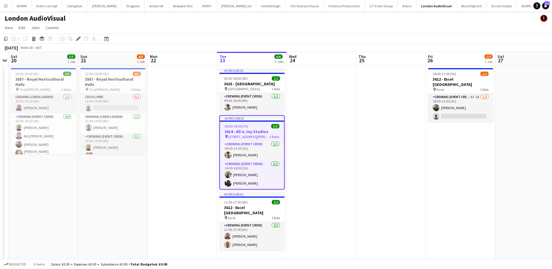
click at [245, 133] on h3 "3614 - All is Joy Studios" at bounding box center [252, 131] width 64 height 5
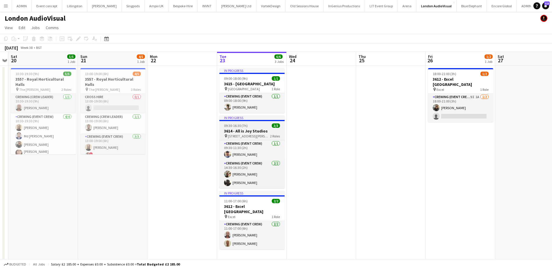
click at [245, 133] on h3 "3614 - All is Joy Studios" at bounding box center [252, 130] width 65 height 5
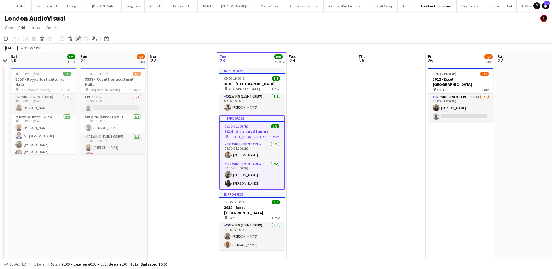
click at [80, 40] on icon "Edit" at bounding box center [78, 38] width 5 height 5
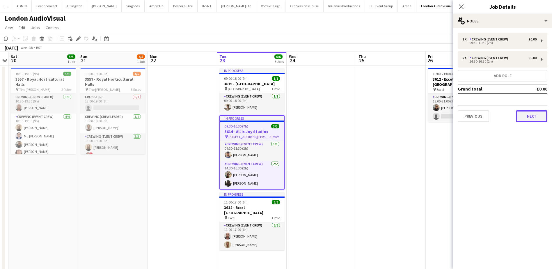
click at [535, 119] on button "Next" at bounding box center [531, 116] width 31 height 12
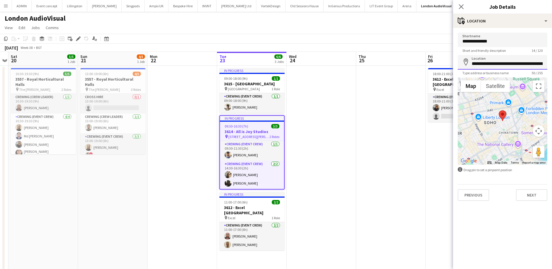
click at [500, 61] on input "**********" at bounding box center [503, 62] width 90 height 15
click at [388, 116] on app-date-cell at bounding box center [391, 221] width 70 height 310
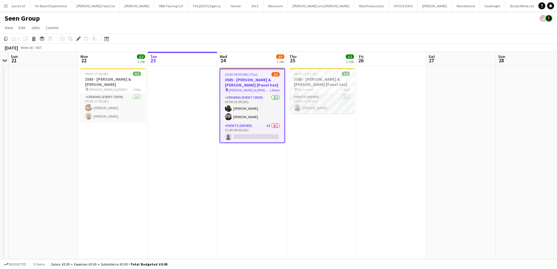
scroll to position [0, 933]
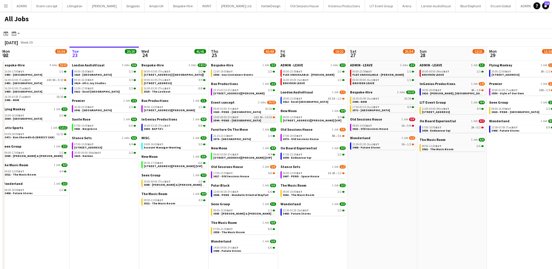
click at [252, 117] on div "15:00-00:00 (Fri) BST 16I 3A • 14/16" at bounding box center [244, 117] width 62 height 3
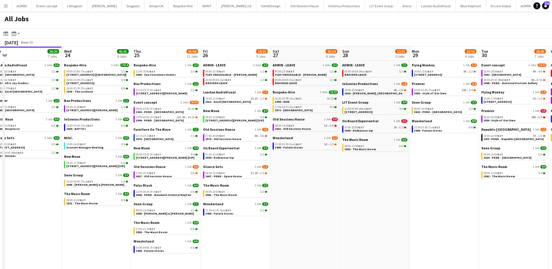
drag, startPoint x: 414, startPoint y: 194, endPoint x: 336, endPoint y: 192, distance: 77.7
click at [336, 192] on app-calendar-viewport "Sat 20 27/28 8 Jobs Sun 21 49/51 12 Jobs Mon 22 55/56 9 Jobs Tue 23 20/20 7 Job…" at bounding box center [276, 179] width 552 height 265
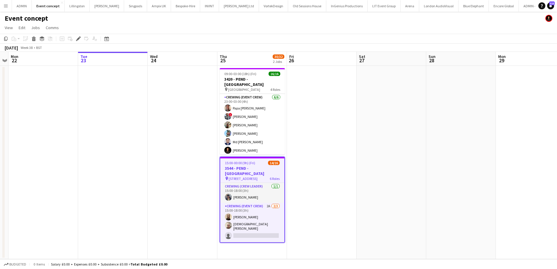
scroll to position [58, 0]
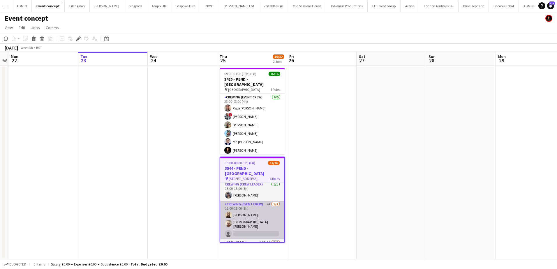
click at [265, 226] on app-card-role "Crewing (Event Crew) 2A 2/3 15:00-18:00 (3h) Phillip Dimonga Okandju Christian …" at bounding box center [252, 220] width 64 height 38
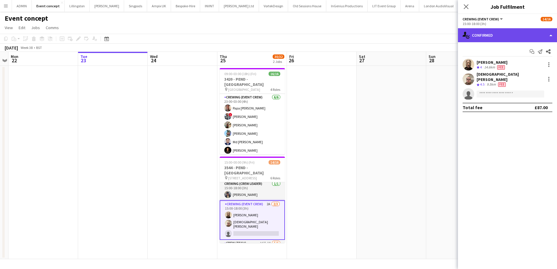
click at [521, 37] on div "single-neutral-actions-check-2 Confirmed" at bounding box center [507, 35] width 99 height 14
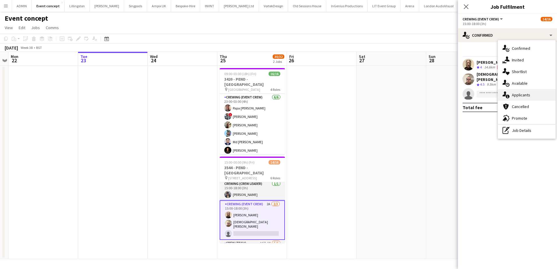
click at [521, 92] on div "single-neutral-actions-information Applicants" at bounding box center [527, 95] width 58 height 12
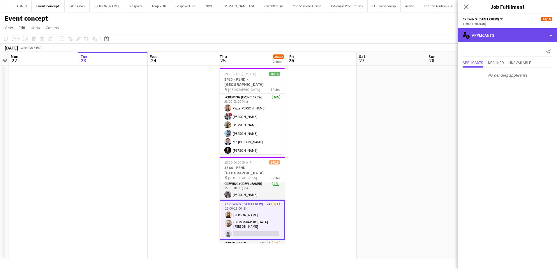
click at [527, 38] on div "single-neutral-actions-information Applicants" at bounding box center [507, 35] width 99 height 14
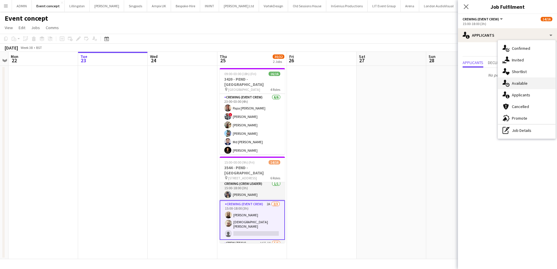
click at [527, 85] on span "Available" at bounding box center [519, 83] width 16 height 5
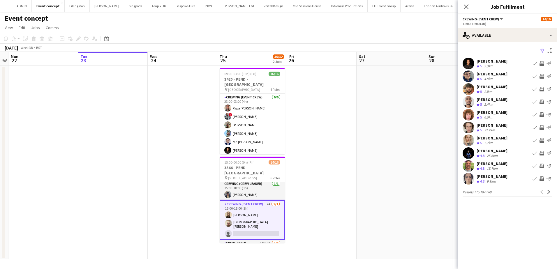
click at [543, 114] on app-icon "Invite crew" at bounding box center [541, 114] width 5 height 5
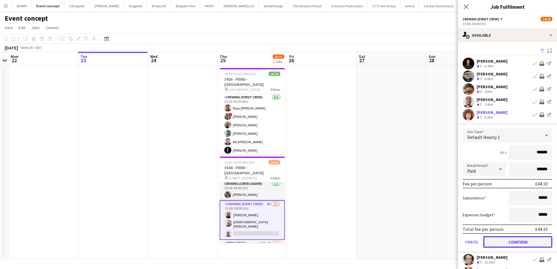
click at [516, 240] on button "Confirm" at bounding box center [517, 242] width 69 height 12
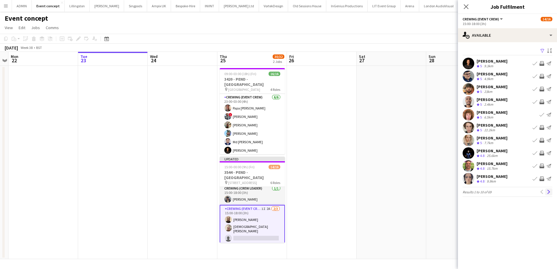
click at [547, 195] on button "Next" at bounding box center [548, 191] width 7 height 7
click at [542, 101] on app-icon "Invite crew" at bounding box center [541, 102] width 5 height 5
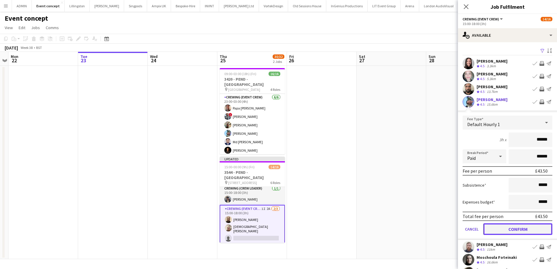
click at [510, 231] on button "Confirm" at bounding box center [517, 229] width 69 height 12
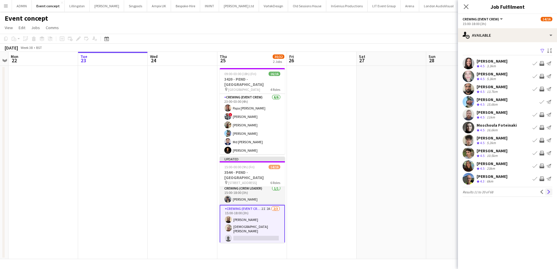
click at [547, 190] on app-icon "Next" at bounding box center [548, 192] width 4 height 4
click at [541, 63] on app-icon "Invite crew" at bounding box center [541, 63] width 5 height 5
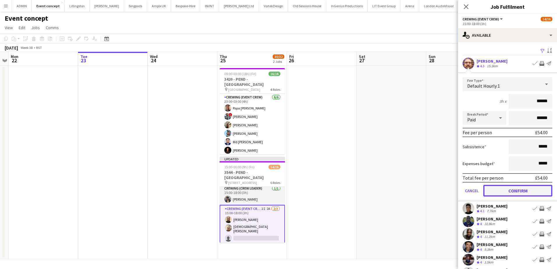
click at [517, 195] on button "Confirm" at bounding box center [517, 191] width 69 height 12
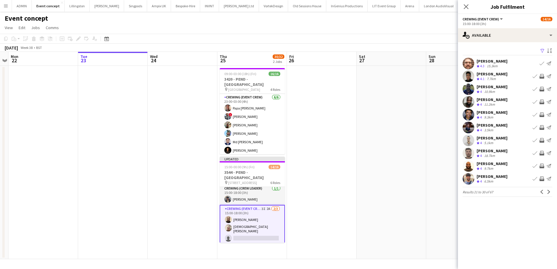
click at [542, 179] on app-icon "Invite crew" at bounding box center [541, 178] width 5 height 5
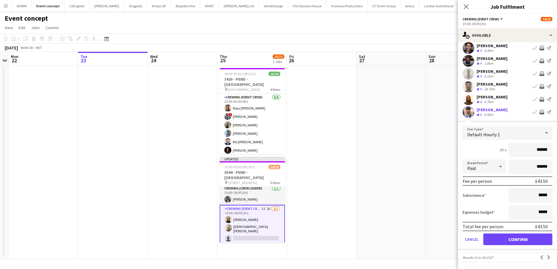
scroll to position [67, 0]
click at [536, 239] on button "Confirm" at bounding box center [517, 239] width 69 height 12
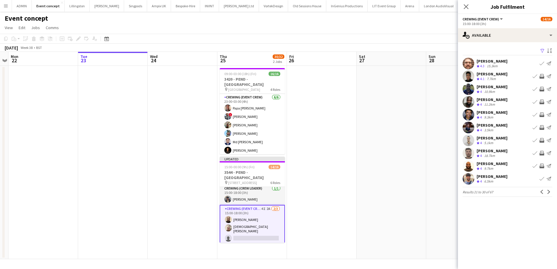
scroll to position [0, 0]
click at [548, 192] on app-icon "Next" at bounding box center [548, 192] width 4 height 4
click at [542, 75] on app-icon "Invite crew" at bounding box center [541, 76] width 5 height 5
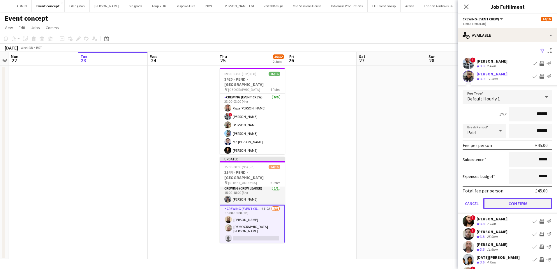
click at [520, 203] on button "Confirm" at bounding box center [517, 204] width 69 height 12
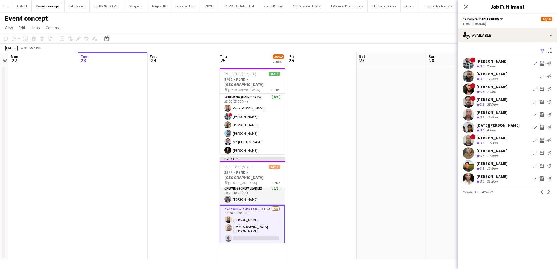
click at [539, 102] on button "Invite crew" at bounding box center [541, 101] width 7 height 7
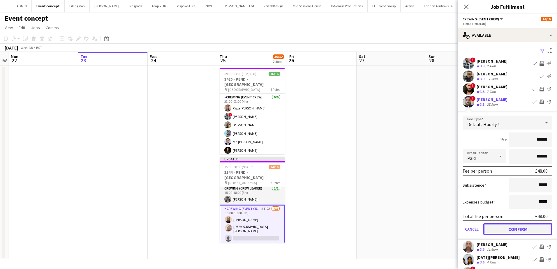
click at [522, 229] on button "Confirm" at bounding box center [517, 229] width 69 height 12
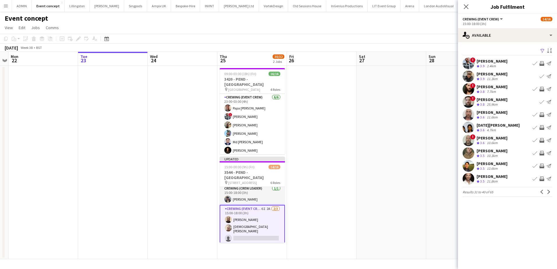
click at [541, 126] on app-icon "Invite crew" at bounding box center [541, 127] width 5 height 5
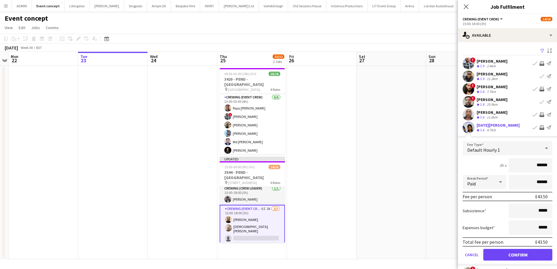
click at [508, 263] on form "Fee Type Default Hourly 1 3h x ****** Break Period Paid ****** Fee per person £…" at bounding box center [507, 203] width 99 height 124
click at [510, 256] on button "Confirm" at bounding box center [517, 255] width 69 height 12
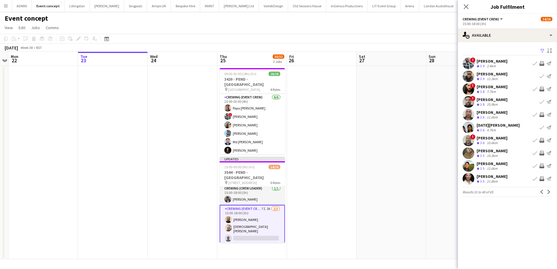
click at [541, 113] on app-icon "Invite crew" at bounding box center [541, 114] width 5 height 5
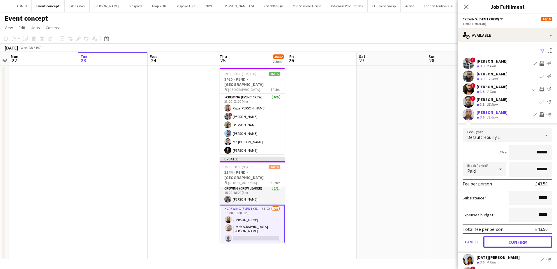
drag, startPoint x: 529, startPoint y: 243, endPoint x: 528, endPoint y: 239, distance: 3.8
click at [529, 243] on button "Confirm" at bounding box center [517, 242] width 69 height 12
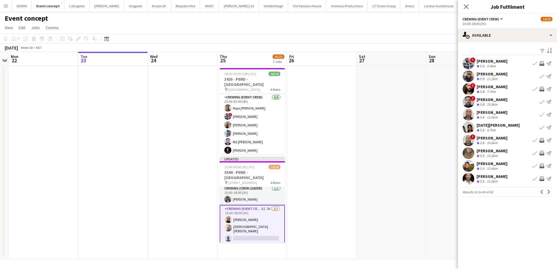
click at [409, 132] on app-date-cell at bounding box center [391, 162] width 70 height 193
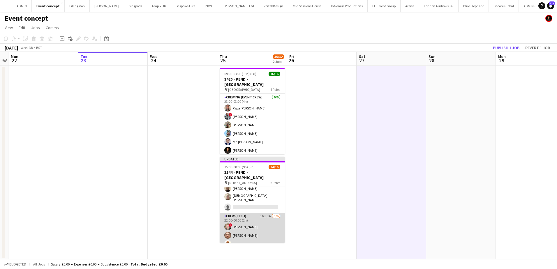
scroll to position [87, 0]
click at [257, 234] on app-card-role "Crew (Tech) 16I 1A 5/6 22:00-00:00 (2h) ! Calum Ward Corey Arnold Mark Dear Phi…" at bounding box center [252, 245] width 65 height 62
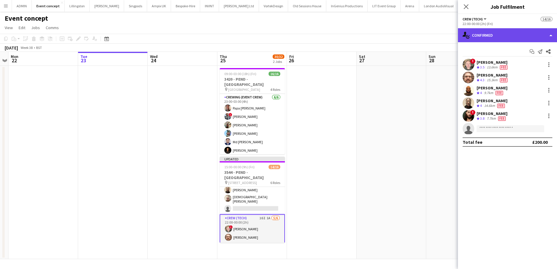
click at [509, 32] on div "single-neutral-actions-check-2 Confirmed" at bounding box center [507, 35] width 99 height 14
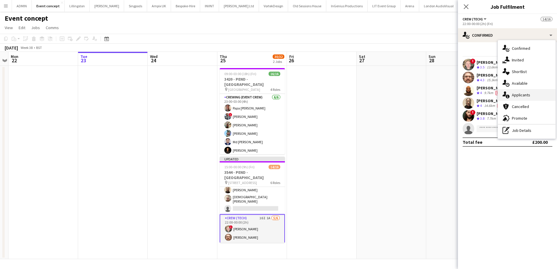
click at [534, 92] on div "single-neutral-actions-information Applicants" at bounding box center [527, 95] width 58 height 12
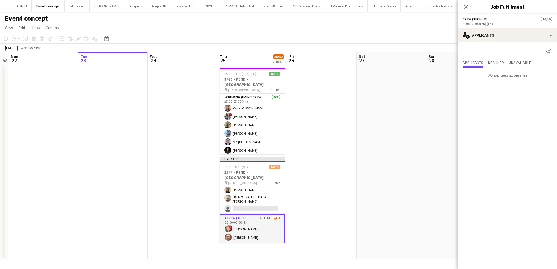
click at [401, 115] on app-date-cell at bounding box center [391, 162] width 70 height 193
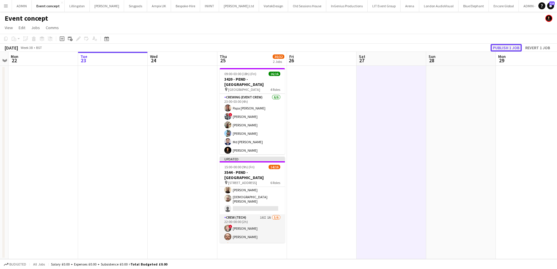
click at [505, 47] on button "Publish 1 job" at bounding box center [505, 48] width 31 height 8
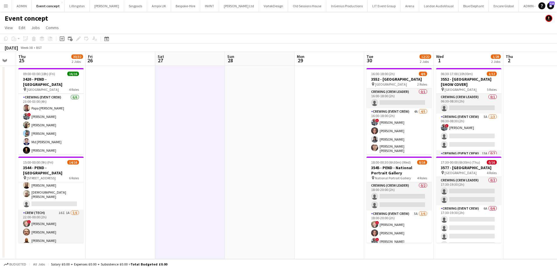
scroll to position [0, 209]
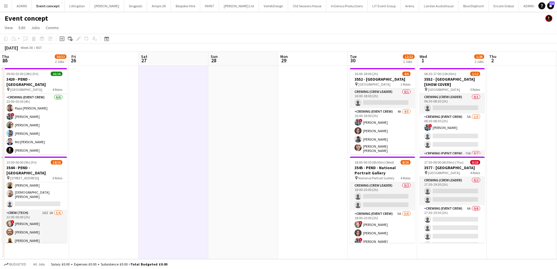
drag, startPoint x: 389, startPoint y: 170, endPoint x: 107, endPoint y: 164, distance: 282.2
click at [107, 164] on app-calendar-viewport "Mon 22 Tue 23 Wed 24 Thu 25 30/32 2 Jobs Fri 26 Sat 27 Sun 28 Mon 29 Tue 30 12/…" at bounding box center [278, 155] width 557 height 207
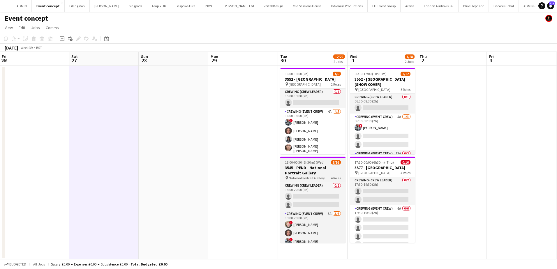
click at [301, 166] on h3 "3545 - PEND - National Portrait Gallery" at bounding box center [312, 170] width 65 height 10
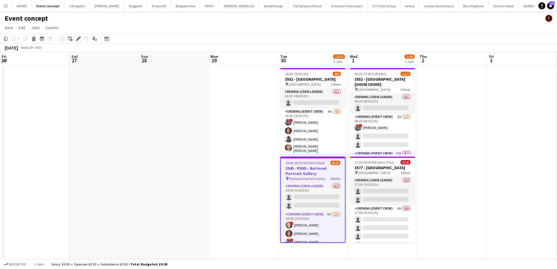
click at [79, 38] on icon at bounding box center [78, 38] width 3 height 3
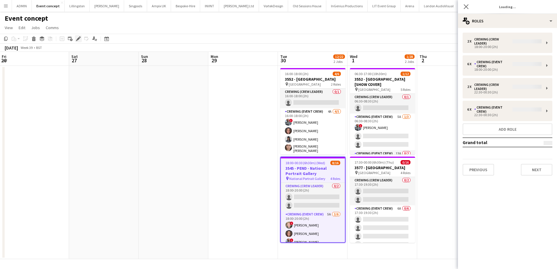
type input "**********"
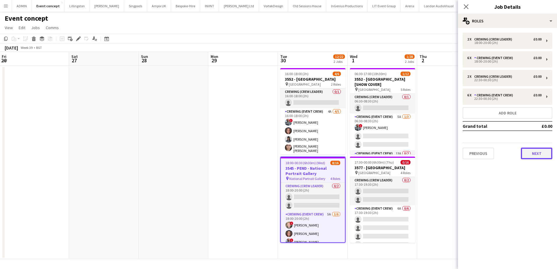
click at [534, 154] on button "Next" at bounding box center [536, 154] width 31 height 12
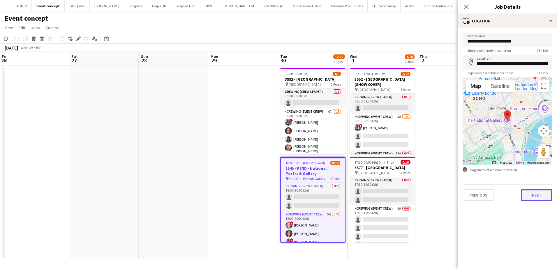
click at [534, 198] on button "Next" at bounding box center [536, 195] width 31 height 12
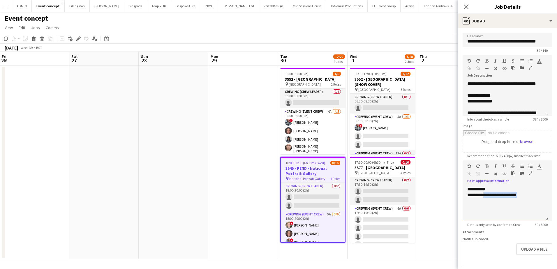
drag, startPoint x: 524, startPoint y: 195, endPoint x: 484, endPoint y: 195, distance: 39.3
click at [484, 195] on div "**********" at bounding box center [505, 195] width 76 height 6
paste div
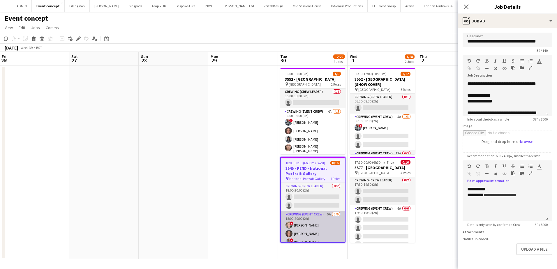
click at [319, 222] on app-card-role "Crewing (Event Crew) 5A 3/6 18:00-20:00 (2h) ! Calum Ward Jekaterina Berezina !…" at bounding box center [313, 242] width 64 height 62
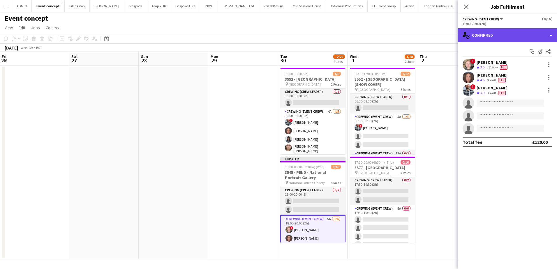
click at [527, 37] on div "single-neutral-actions-check-2 Confirmed" at bounding box center [507, 35] width 99 height 14
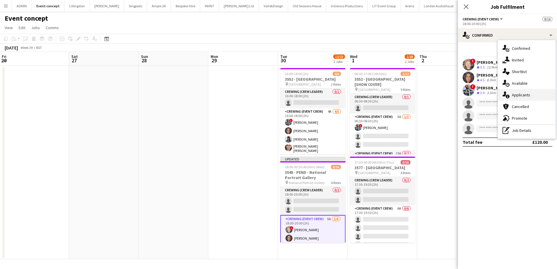
click at [523, 95] on span "Applicants" at bounding box center [520, 94] width 18 height 5
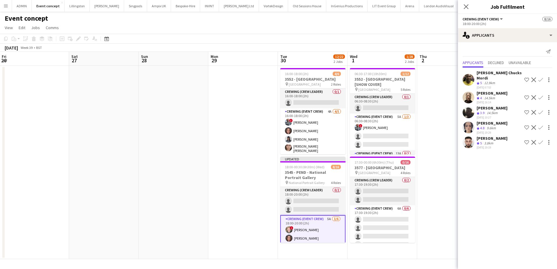
click at [538, 99] on app-icon "Confirm" at bounding box center [540, 97] width 5 height 5
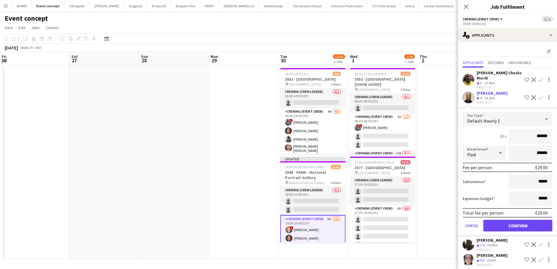
drag, startPoint x: 528, startPoint y: 145, endPoint x: 548, endPoint y: 142, distance: 20.4
click at [548, 142] on form "Fee Type Default Hourly 1 2h x ****** Break Period Paid ****** Fee per person £…" at bounding box center [507, 174] width 99 height 124
type input "***"
click at [515, 231] on button "Confirm" at bounding box center [517, 226] width 69 height 12
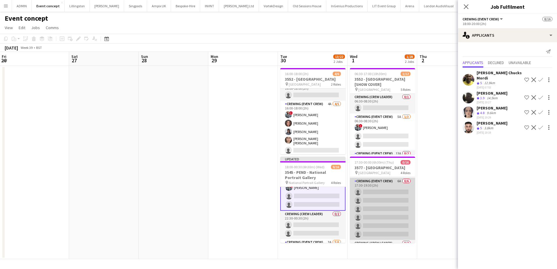
scroll to position [29, 0]
click at [378, 225] on app-card-role "Crewing (Event Crew) 6A 0/6 17:30-19:30 (2h) single-neutral-actions single-neut…" at bounding box center [382, 207] width 65 height 62
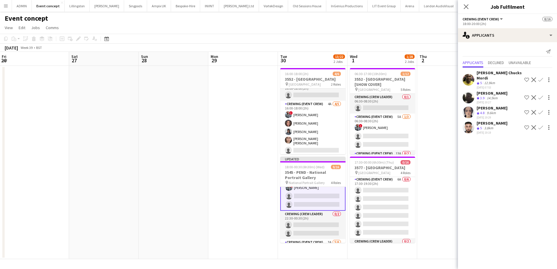
scroll to position [30, 0]
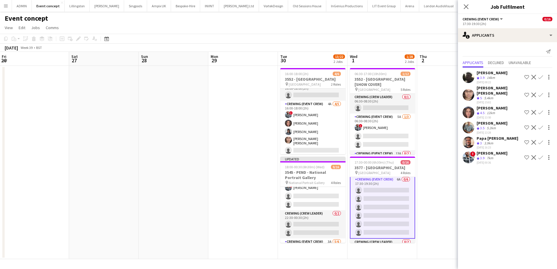
click at [540, 110] on app-icon "Confirm" at bounding box center [540, 112] width 5 height 5
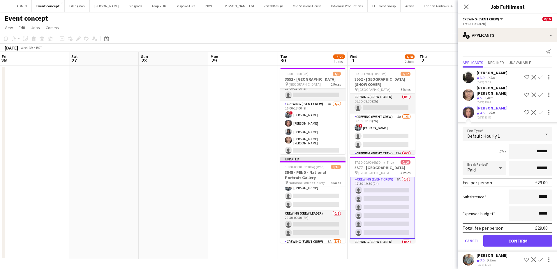
drag, startPoint x: 528, startPoint y: 147, endPoint x: 556, endPoint y: 145, distance: 27.7
click at [556, 145] on mat-expansion-panel "users2 Applicants Send notification Applicants Declined Unavailable Louie Appli…" at bounding box center [507, 155] width 99 height 227
type input "***"
click at [442, 91] on app-date-cell at bounding box center [452, 162] width 70 height 193
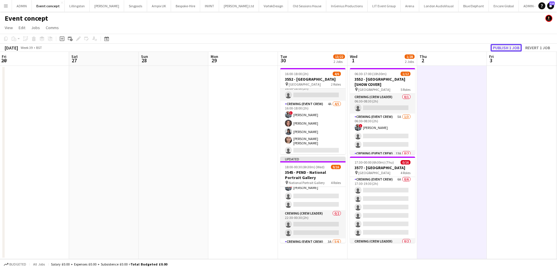
click at [508, 50] on button "Publish 1 job" at bounding box center [505, 48] width 31 height 8
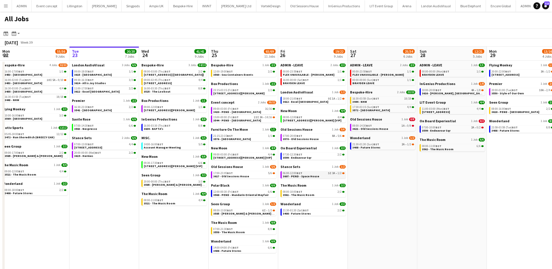
click at [311, 176] on span "3607 - PEND - Space House" at bounding box center [301, 176] width 36 height 4
click at [247, 110] on span "3420 - PEND - [GEOGRAPHIC_DATA]" at bounding box center [237, 112] width 48 height 4
click at [162, 110] on span "[STREET_ADDRESS][PERSON_NAME]" at bounding box center [169, 110] width 51 height 4
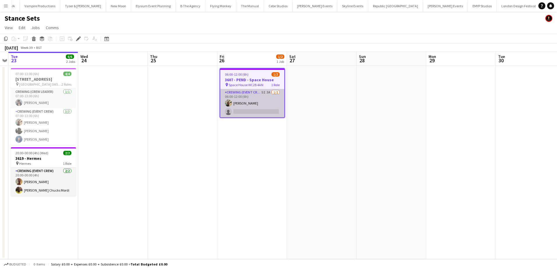
scroll to position [0, 1846]
click at [269, 114] on app-card-role "Crewing (Event Crew) 5I 3A [DATE] 06:00-12:00 (6h) [PERSON_NAME] single-neutral…" at bounding box center [252, 103] width 64 height 28
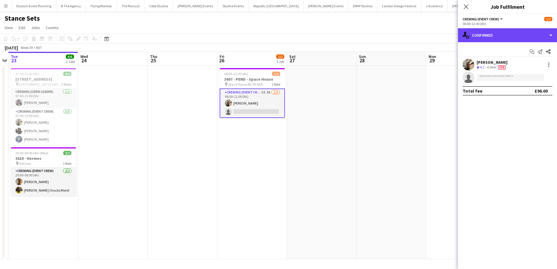
drag, startPoint x: 505, startPoint y: 37, endPoint x: 517, endPoint y: 43, distance: 13.9
click at [505, 36] on div "single-neutral-actions-check-2 Confirmed" at bounding box center [507, 35] width 99 height 14
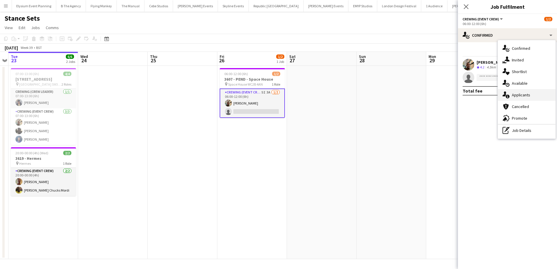
click at [525, 98] on div "single-neutral-actions-information Applicants" at bounding box center [527, 95] width 58 height 12
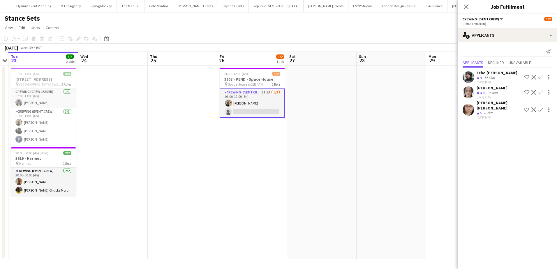
click at [408, 101] on app-date-cell at bounding box center [391, 162] width 70 height 193
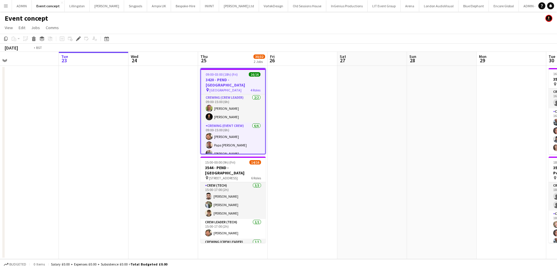
drag, startPoint x: 376, startPoint y: 151, endPoint x: 13, endPoint y: 151, distance: 362.4
click at [13, 151] on app-calendar-viewport "Fri 19 Sat 20 Sun 21 Mon 22 Tue 23 Wed 24 Thu 25 30/32 2 Jobs Fri 26 Sat 27 Sun…" at bounding box center [278, 155] width 557 height 207
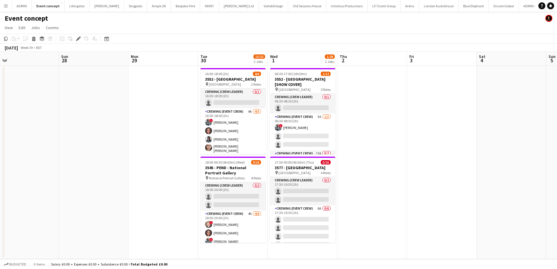
scroll to position [0, 215]
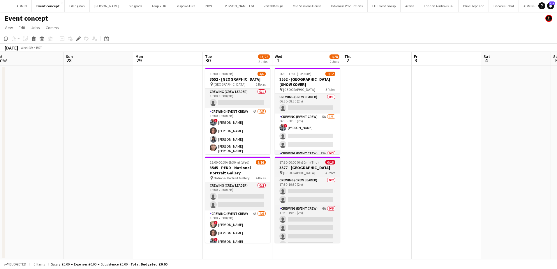
click at [297, 172] on span "Kensington Palace" at bounding box center [299, 173] width 32 height 4
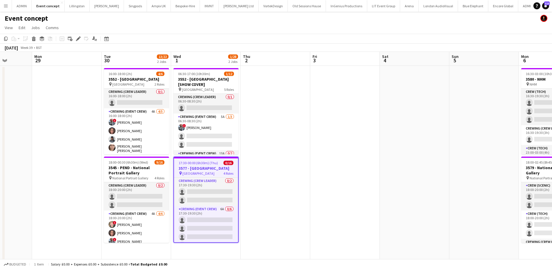
scroll to position [0, 186]
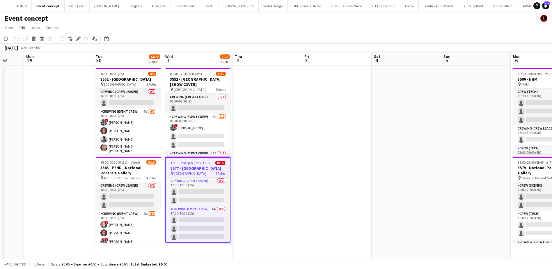
drag, startPoint x: 372, startPoint y: 171, endPoint x: 259, endPoint y: 160, distance: 113.5
click at [261, 160] on app-calendar-viewport "Fri 26 Sat 27 Sun 28 Mon 29 Tue 30 13/22 2 Jobs Wed 1 1/28 2 Jobs Thu 2 Fri 3 S…" at bounding box center [276, 240] width 552 height 376
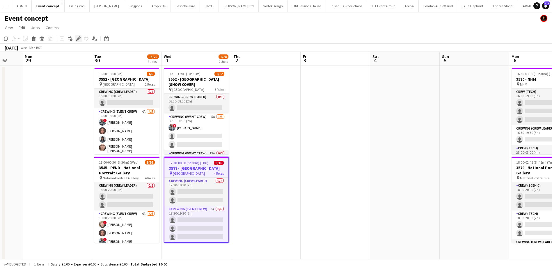
click at [76, 39] on icon "Edit" at bounding box center [78, 38] width 5 height 5
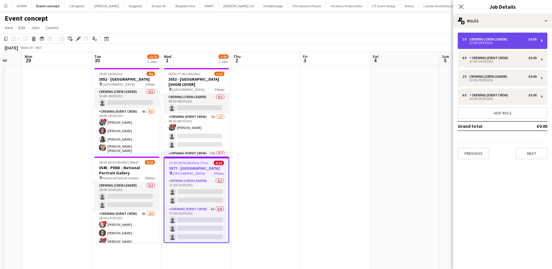
click at [490, 44] on div "17:30-19:30 (2h)" at bounding box center [500, 42] width 74 height 3
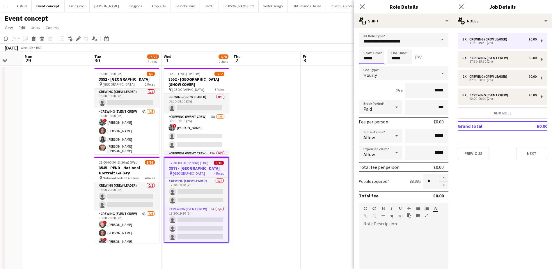
click at [367, 57] on input "*****" at bounding box center [372, 56] width 26 height 15
click at [369, 45] on div at bounding box center [366, 47] width 12 height 6
click at [367, 67] on div at bounding box center [366, 67] width 12 height 6
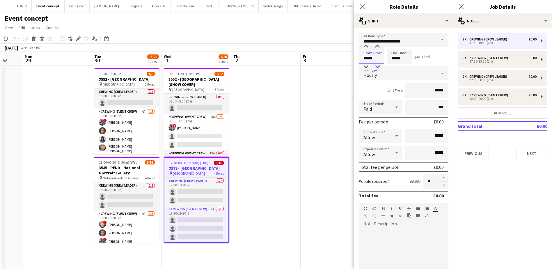
click at [376, 67] on div at bounding box center [378, 67] width 12 height 6
type input "*****"
click at [376, 67] on div at bounding box center [378, 67] width 12 height 6
click at [392, 59] on input "*****" at bounding box center [400, 56] width 26 height 15
click at [408, 66] on div at bounding box center [406, 67] width 12 height 6
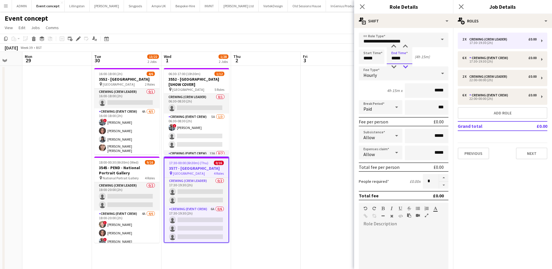
type input "*****"
click at [408, 66] on div at bounding box center [406, 67] width 12 height 6
click at [443, 185] on button "button" at bounding box center [443, 185] width 9 height 7
type input "*"
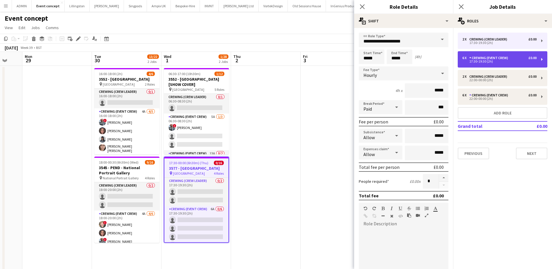
click at [477, 52] on div "6 x Crewing (Event Crew) £0.00 17:30-19:30 (2h)" at bounding box center [503, 59] width 90 height 16
type input "**********"
type input "*****"
type input "*"
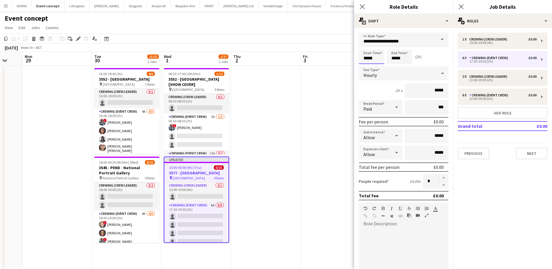
click at [368, 59] on input "*****" at bounding box center [372, 56] width 26 height 15
click at [367, 64] on div at bounding box center [366, 67] width 12 height 6
click at [377, 65] on div at bounding box center [378, 67] width 12 height 6
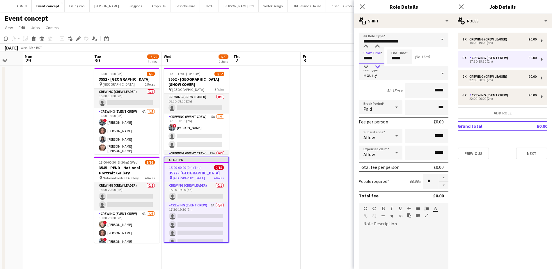
click at [377, 65] on div at bounding box center [378, 67] width 12 height 6
type input "*****"
click at [365, 45] on div at bounding box center [366, 47] width 12 height 6
click at [401, 60] on input "*****" at bounding box center [400, 56] width 26 height 15
click at [403, 65] on div at bounding box center [406, 67] width 12 height 6
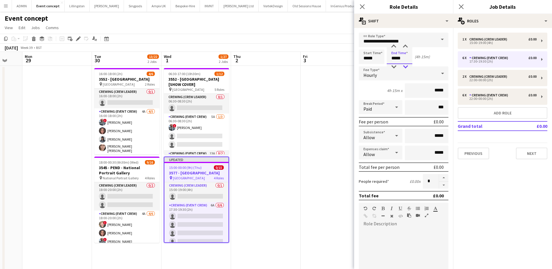
type input "*****"
click at [403, 65] on div at bounding box center [406, 67] width 12 height 6
click at [439, 185] on button "button" at bounding box center [443, 185] width 9 height 7
type input "*"
click at [271, 139] on app-date-cell at bounding box center [266, 247] width 70 height 362
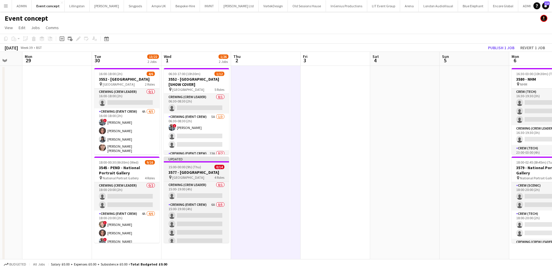
click at [181, 171] on h3 "3577 - [GEOGRAPHIC_DATA]" at bounding box center [196, 172] width 65 height 5
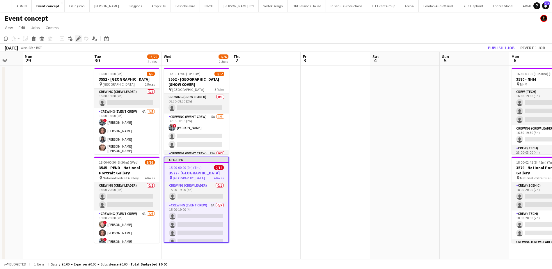
click at [78, 41] on icon "Edit" at bounding box center [78, 38] width 5 height 5
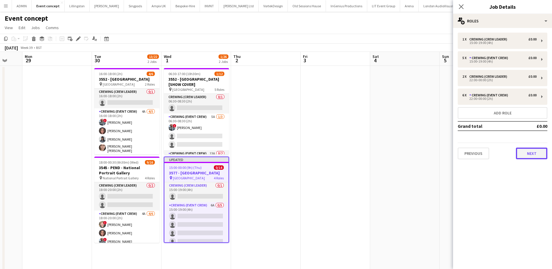
click at [529, 155] on button "Next" at bounding box center [531, 154] width 31 height 12
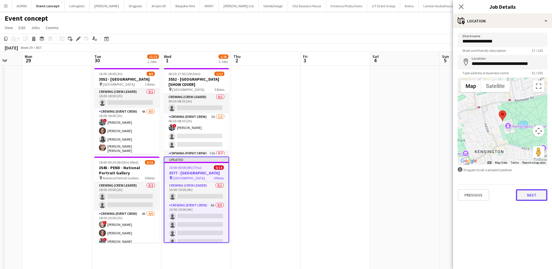
click at [523, 194] on button "Next" at bounding box center [531, 195] width 31 height 12
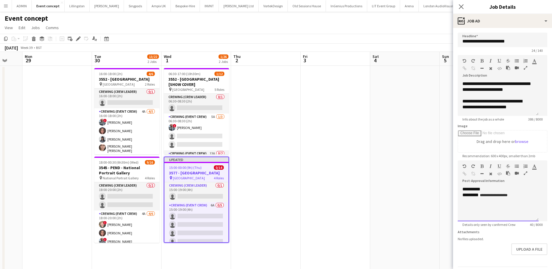
click at [468, 182] on div "default Heading 1 Heading 2 Heading 3 Heading 4 Heading 5 Heading 6 Heading 7 P…" at bounding box center [503, 171] width 90 height 22
click at [466, 182] on div "default Heading 1 Heading 2 Heading 3 Heading 4 Heading 5 Heading 6 Heading 7 P…" at bounding box center [503, 171] width 90 height 22
click at [484, 203] on div "**********" at bounding box center [498, 203] width 81 height 35
click at [330, 133] on app-date-cell at bounding box center [336, 247] width 70 height 362
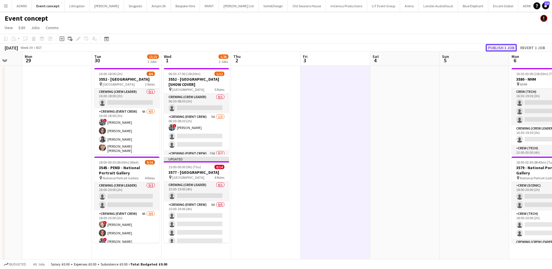
click at [500, 46] on button "Publish 1 job" at bounding box center [501, 48] width 31 height 8
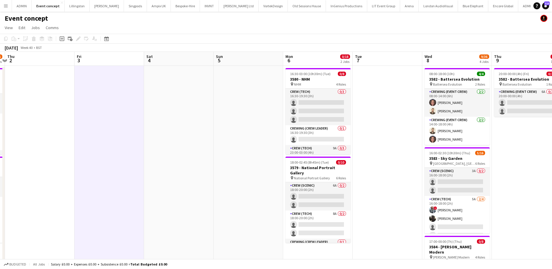
scroll to position [0, 214]
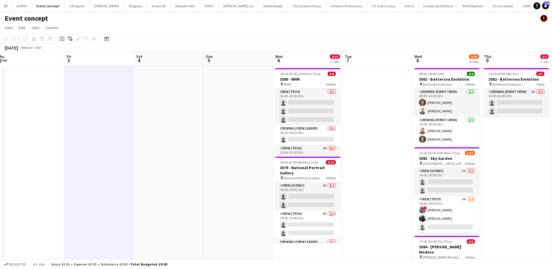
drag, startPoint x: 397, startPoint y: 160, endPoint x: 179, endPoint y: 164, distance: 218.4
click at [179, 164] on app-calendar-viewport "Mon 29 Tue 30 13/22 2 Jobs Wed 1 1/26 2 Jobs Thu 2 Fri 3 Sat 4 Sun 5 Mon 6 0/18…" at bounding box center [276, 240] width 552 height 376
click at [299, 76] on app-job-card "16:30-03:00 (10h30m) (Tue) 0/8 3580 - NHM pin NHM 4 Roles Crew (Tech) 0/3 16:30…" at bounding box center [307, 111] width 65 height 86
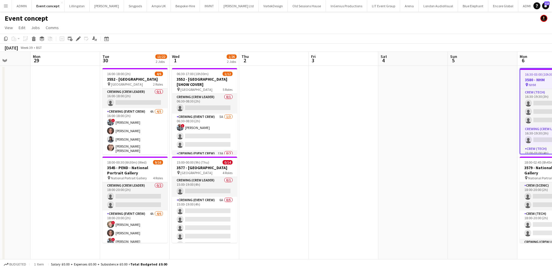
drag, startPoint x: 122, startPoint y: 127, endPoint x: 367, endPoint y: 132, distance: 245.2
click at [367, 132] on app-calendar-viewport "Fri 26 Sat 27 Sun 28 Mon 29 Tue 30 13/22 2 Jobs Wed 1 1/26 2 Jobs Thu 2 Fri 3 S…" at bounding box center [276, 240] width 552 height 376
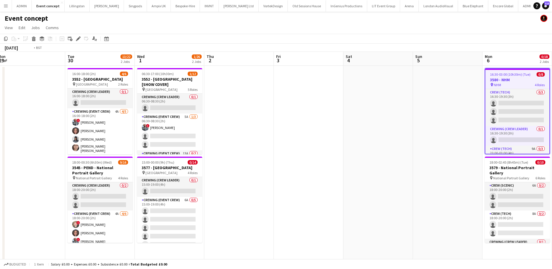
scroll to position [0, 195]
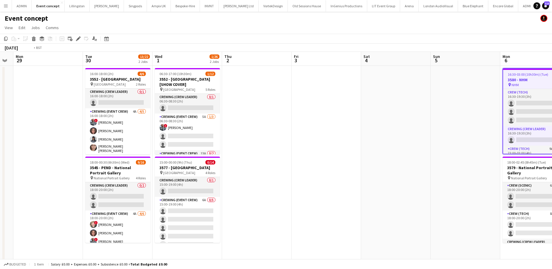
drag, startPoint x: 290, startPoint y: 142, endPoint x: 89, endPoint y: 124, distance: 201.0
click at [89, 124] on app-calendar-viewport "Fri 26 Sat 27 Sun 28 Mon 29 Tue 30 13/22 2 Jobs Wed 1 1/26 2 Jobs Thu 2 Fri 3 S…" at bounding box center [276, 240] width 552 height 376
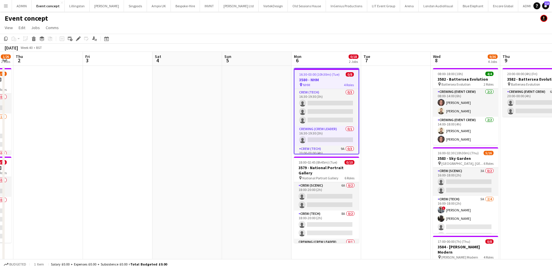
click at [317, 82] on h3 "3580 - NHM" at bounding box center [327, 79] width 64 height 5
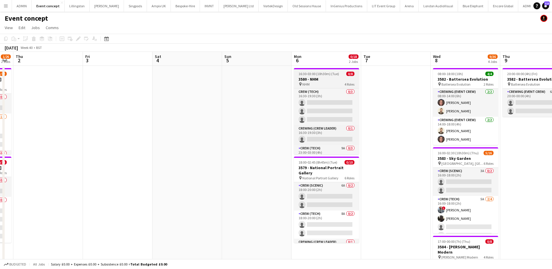
click at [321, 78] on h3 "3580 - NHM" at bounding box center [326, 79] width 65 height 5
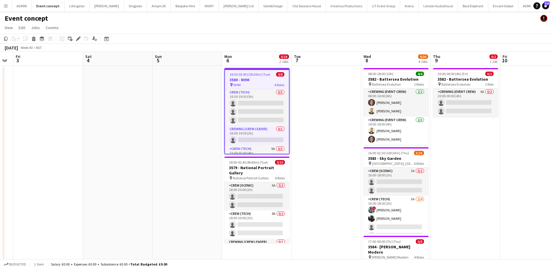
drag, startPoint x: 406, startPoint y: 107, endPoint x: 334, endPoint y: 106, distance: 71.3
click at [336, 106] on app-calendar-viewport "Tue 30 13/22 2 Jobs Wed 1 1/26 2 Jobs Thu 2 Fri 3 Sat 4 Sun 5 Mon 6 0/18 2 Jobs…" at bounding box center [276, 240] width 552 height 376
click at [304, 98] on app-date-cell at bounding box center [326, 247] width 70 height 362
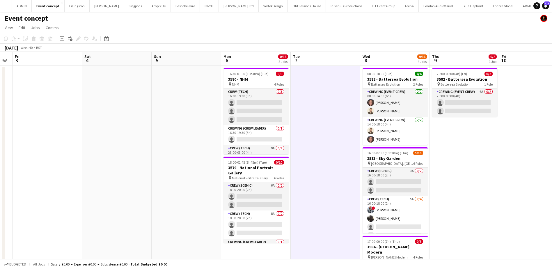
click at [220, 79] on app-date-cell at bounding box center [187, 247] width 70 height 362
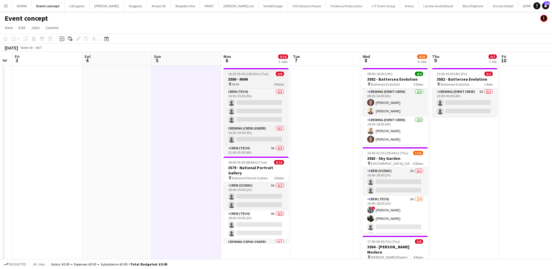
click at [240, 78] on h3 "3580 - NHM" at bounding box center [256, 79] width 65 height 5
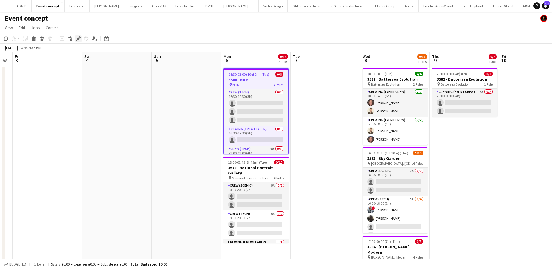
click at [79, 38] on icon at bounding box center [78, 38] width 3 height 3
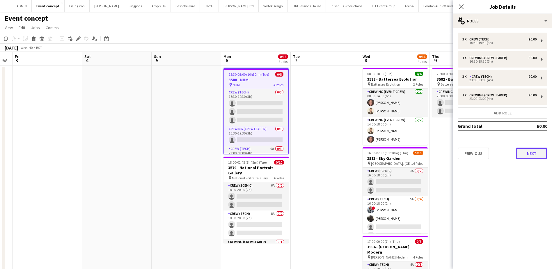
click at [522, 150] on button "Next" at bounding box center [531, 154] width 31 height 12
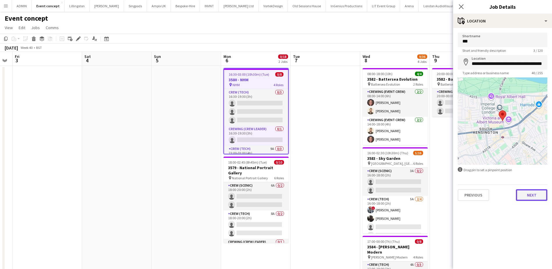
click at [530, 195] on button "Next" at bounding box center [531, 195] width 31 height 12
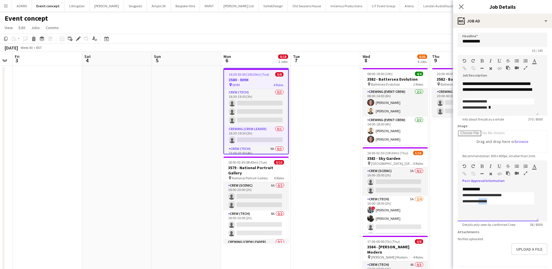
drag, startPoint x: 501, startPoint y: 215, endPoint x: 484, endPoint y: 216, distance: 16.9
click at [484, 204] on p "**********" at bounding box center [499, 201] width 72 height 6
copy span "******"
click at [242, 74] on span "16:30-03:00 (10h30m) (Tue)" at bounding box center [249, 74] width 40 height 4
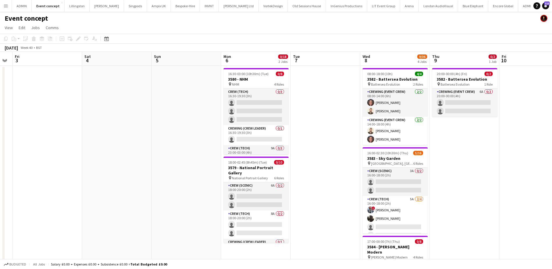
click at [307, 86] on app-date-cell at bounding box center [326, 247] width 70 height 362
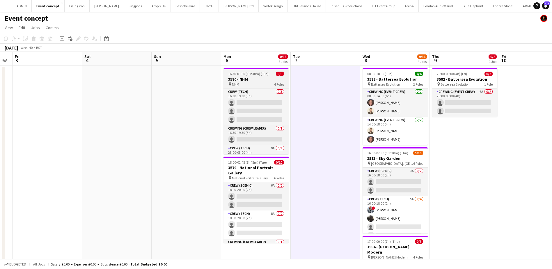
click at [242, 76] on span "16:30-03:00 (10h30m) (Tue)" at bounding box center [248, 74] width 40 height 4
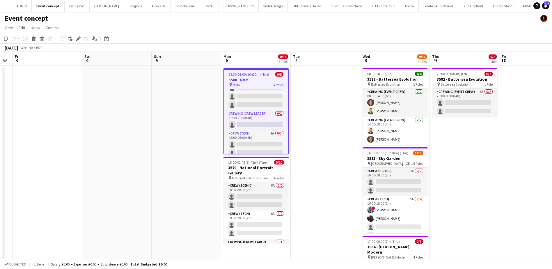
scroll to position [48, 0]
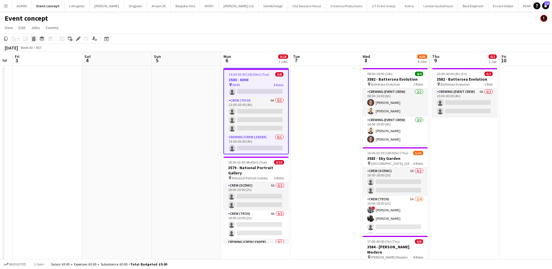
click at [34, 38] on icon "Delete" at bounding box center [33, 38] width 5 height 5
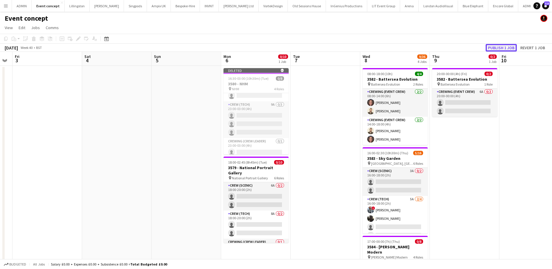
click at [490, 50] on button "Publish 1 job" at bounding box center [501, 48] width 31 height 8
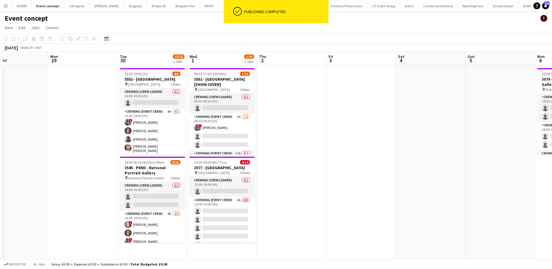
scroll to position [0, 150]
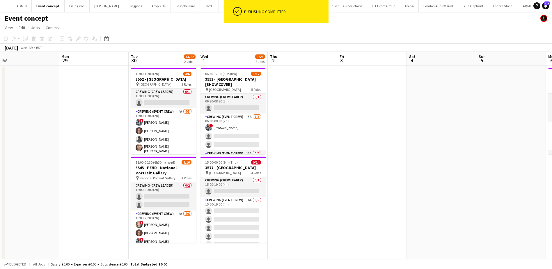
drag, startPoint x: 178, startPoint y: 130, endPoint x: 503, endPoint y: 121, distance: 325.0
click at [503, 121] on app-calendar-viewport "Fri 26 Sat 27 Sun 28 Mon 29 Tue 30 13/22 2 Jobs Wed 1 1/26 2 Jobs Thu 2 Fri 3 S…" at bounding box center [276, 240] width 552 height 376
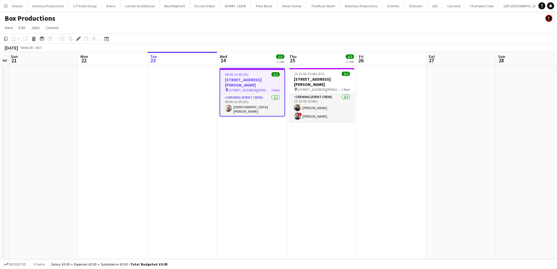
scroll to position [0, 300]
click at [307, 77] on h3 "[STREET_ADDRESS][PERSON_NAME]" at bounding box center [321, 82] width 65 height 10
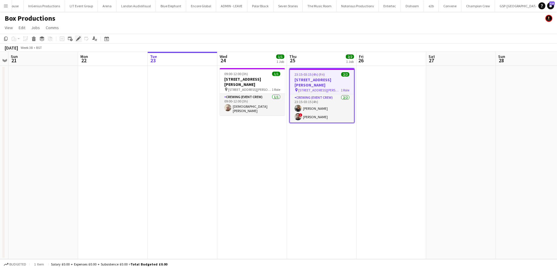
click at [78, 38] on icon "Edit" at bounding box center [78, 38] width 5 height 5
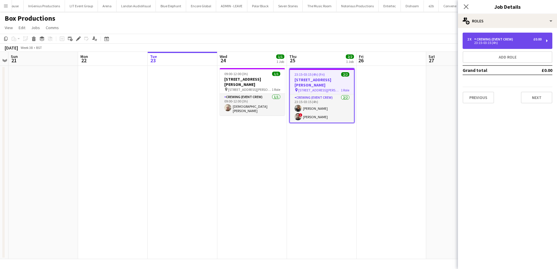
click at [495, 40] on div "Crewing (Event Crew)" at bounding box center [494, 39] width 41 height 4
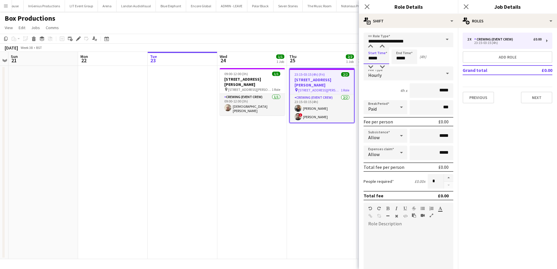
click at [367, 60] on input "*****" at bounding box center [376, 56] width 26 height 15
click at [369, 65] on div at bounding box center [370, 67] width 12 height 6
type input "*****"
click at [379, 65] on div at bounding box center [382, 67] width 12 height 6
click at [398, 60] on input "*****" at bounding box center [404, 56] width 26 height 15
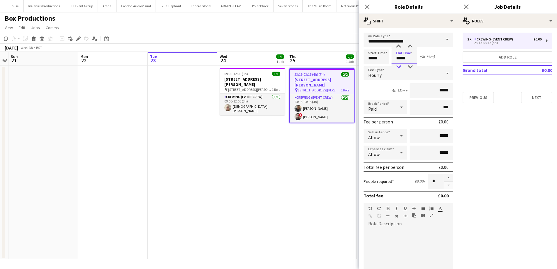
click at [399, 66] on div at bounding box center [398, 67] width 12 height 6
type input "*****"
click at [407, 66] on div at bounding box center [410, 67] width 12 height 6
click at [320, 145] on app-date-cell "23:15-03:15 (4h) (Fri) 2/2 3610 - [PERSON_NAME] Str pin [STREET_ADDRESS][PERSON…" at bounding box center [322, 162] width 70 height 193
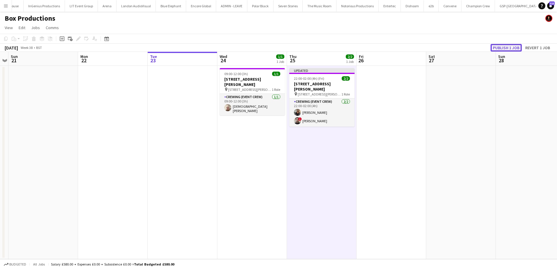
click at [496, 51] on button "Publish 1 job" at bounding box center [505, 48] width 31 height 8
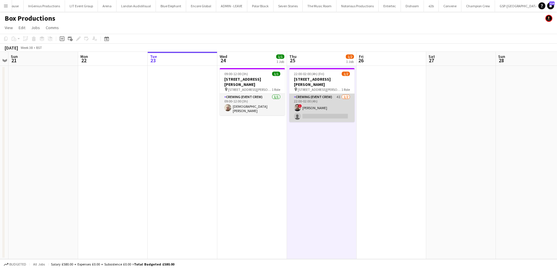
drag, startPoint x: 314, startPoint y: 105, endPoint x: 330, endPoint y: 99, distance: 17.6
click at [314, 105] on app-card-role "Crewing (Event Crew) 4I [DATE] 22:00-02:00 (4h) ! [PERSON_NAME] single-neutral-…" at bounding box center [321, 108] width 65 height 28
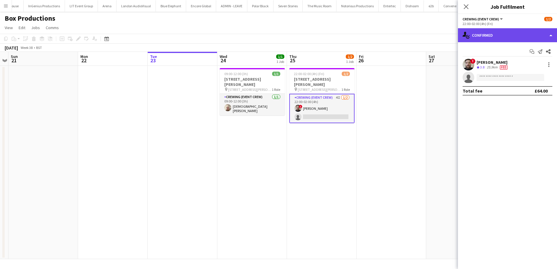
click at [516, 38] on div "single-neutral-actions-check-2 Confirmed" at bounding box center [507, 35] width 99 height 14
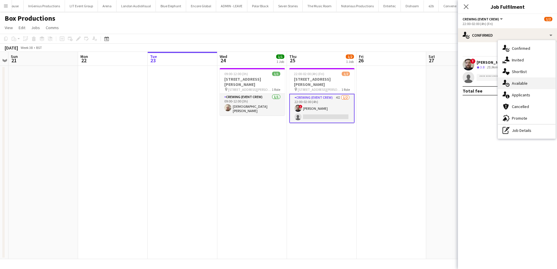
click at [532, 86] on div "single-neutral-actions-upload Available" at bounding box center [527, 83] width 58 height 12
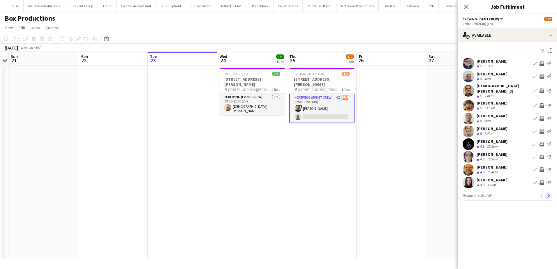
click at [548, 194] on app-icon "Next" at bounding box center [548, 196] width 4 height 4
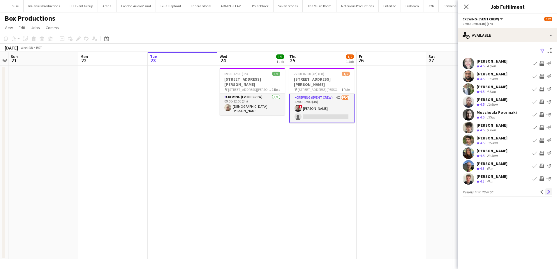
click at [545, 191] on button "Next" at bounding box center [548, 191] width 7 height 7
click at [546, 195] on button "Next" at bounding box center [548, 191] width 7 height 7
click at [541, 127] on app-icon "Invite crew" at bounding box center [541, 127] width 5 height 5
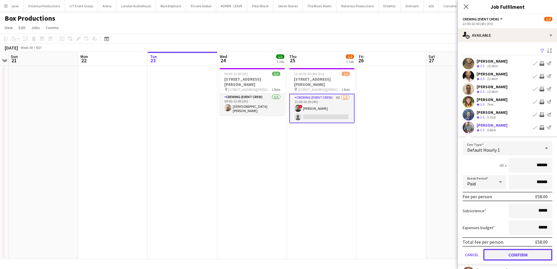
click at [512, 252] on button "Confirm" at bounding box center [517, 255] width 69 height 12
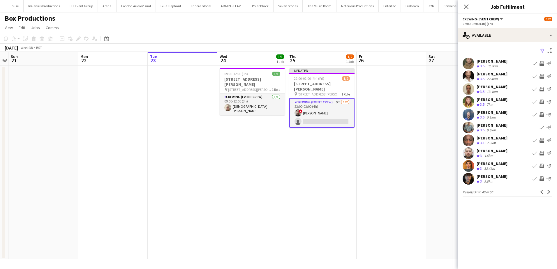
click at [541, 152] on app-icon "Invite crew" at bounding box center [541, 153] width 5 height 5
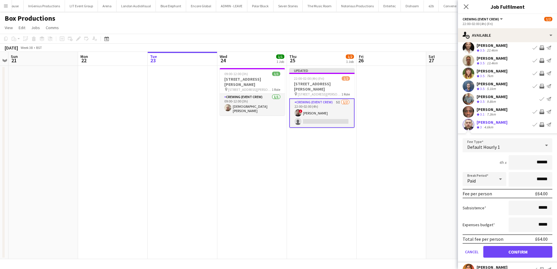
scroll to position [29, 0]
click at [522, 249] on button "Confirm" at bounding box center [517, 251] width 69 height 12
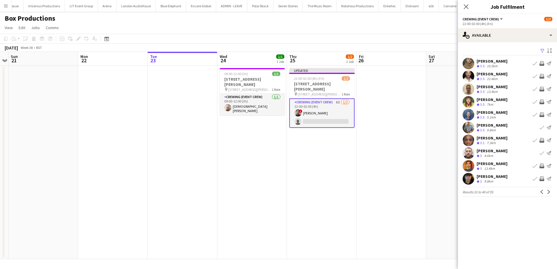
scroll to position [0, 0]
click at [550, 192] on button "Next" at bounding box center [548, 191] width 7 height 7
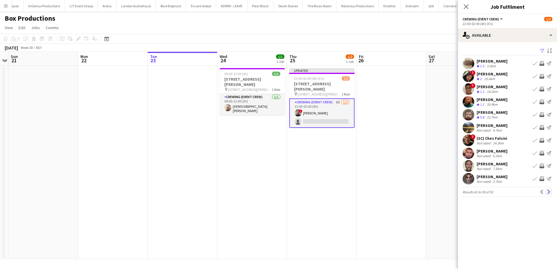
click at [546, 192] on app-icon "Next" at bounding box center [548, 192] width 4 height 4
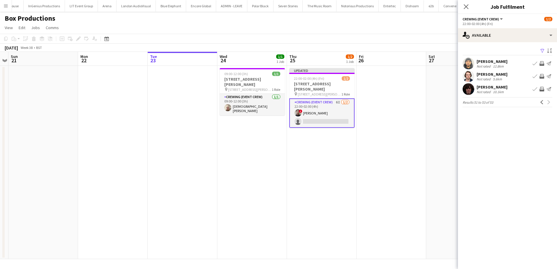
click at [451, 121] on app-date-cell at bounding box center [461, 162] width 70 height 193
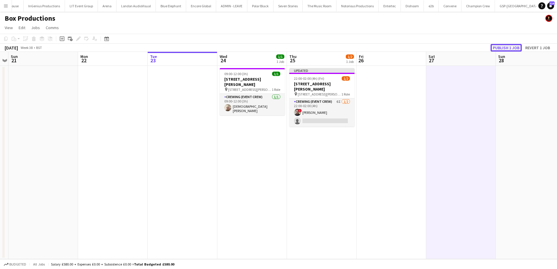
click at [509, 47] on button "Publish 1 job" at bounding box center [505, 48] width 31 height 8
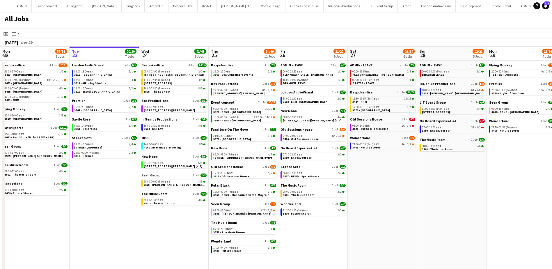
click at [240, 213] on span "3585 - [PERSON_NAME] & [PERSON_NAME] [Panel Van]" at bounding box center [250, 214] width 75 height 4
click at [259, 90] on div "22:00-02:00 (Fri) BST 6I • 1/2" at bounding box center [244, 90] width 62 height 3
click at [244, 176] on span "3617 - Old Sessions House" at bounding box center [231, 176] width 36 height 4
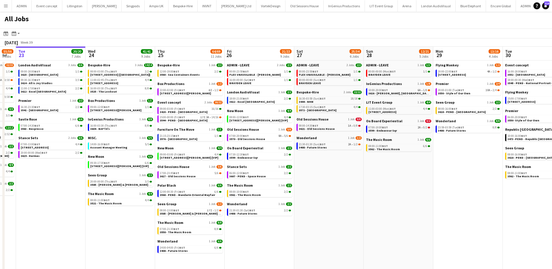
drag, startPoint x: 415, startPoint y: 199, endPoint x: 291, endPoint y: 185, distance: 125.1
click at [291, 185] on app-calendar-viewport "Sat 20 27/28 8 Jobs Sun 21 49/51 12 Jobs Mon 22 55/56 9 Jobs Tue 23 20/20 7 Job…" at bounding box center [276, 179] width 552 height 265
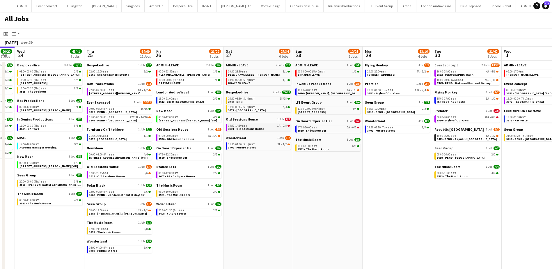
click at [269, 127] on div "08:00-14:30 BST 1A • 0/8" at bounding box center [259, 125] width 62 height 3
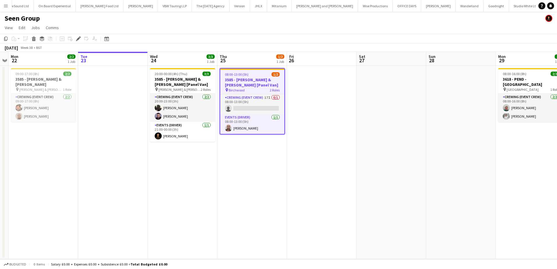
scroll to position [0, 933]
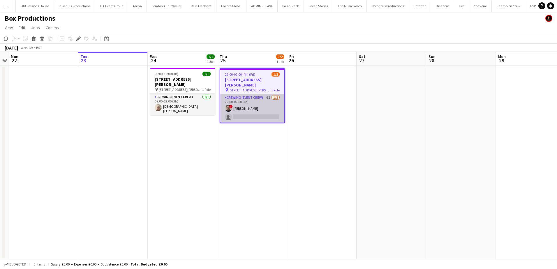
scroll to position [0, 300]
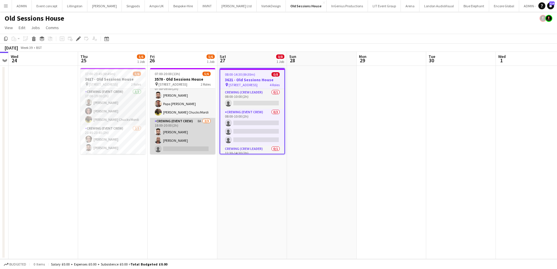
scroll to position [8, 0]
click at [183, 136] on app-card-role "Crewing (Event Crew) 8A [DATE] 18:00-20:00 (2h) [PERSON_NAME] [PERSON_NAME] sin…" at bounding box center [182, 136] width 65 height 37
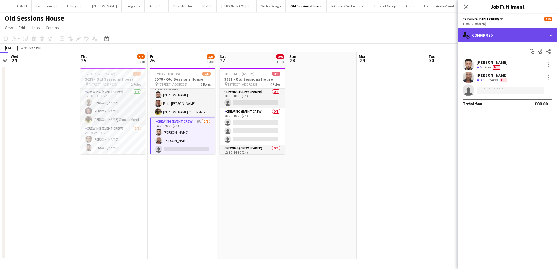
click at [506, 36] on div "single-neutral-actions-check-2 Confirmed" at bounding box center [507, 35] width 99 height 14
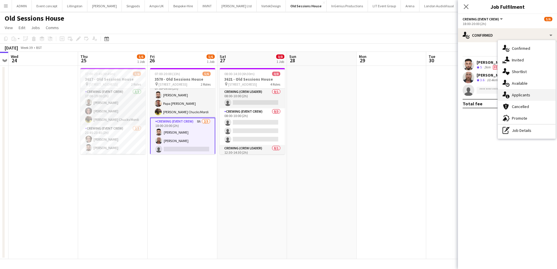
click at [519, 93] on span "Applicants" at bounding box center [520, 94] width 18 height 5
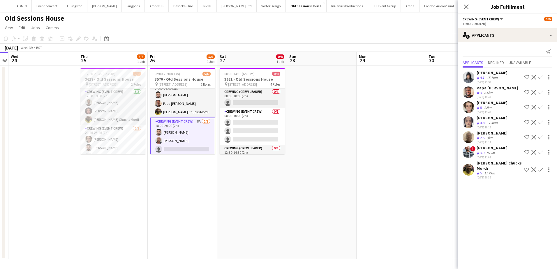
click at [538, 78] on app-icon "Confirm" at bounding box center [540, 77] width 5 height 5
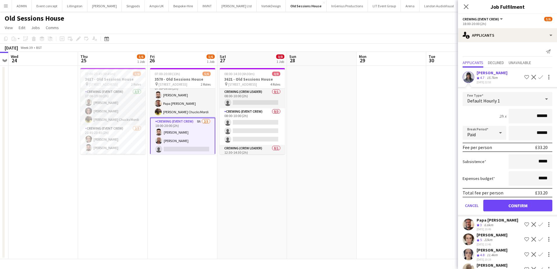
drag, startPoint x: 530, startPoint y: 121, endPoint x: 547, endPoint y: 118, distance: 16.8
click at [547, 118] on input "******" at bounding box center [530, 116] width 44 height 15
type input "***"
click at [509, 206] on button "Confirm" at bounding box center [517, 206] width 69 height 12
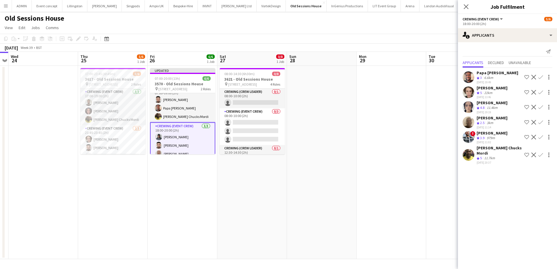
click at [339, 143] on app-date-cell at bounding box center [322, 162] width 70 height 193
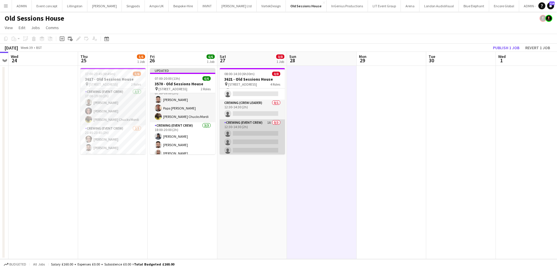
scroll to position [47, 0]
click at [256, 131] on app-card-role "Crewing (Event Crew) 1A 0/3 12:30-14:30 (2h) single-neutral-actions single-neut…" at bounding box center [252, 136] width 65 height 37
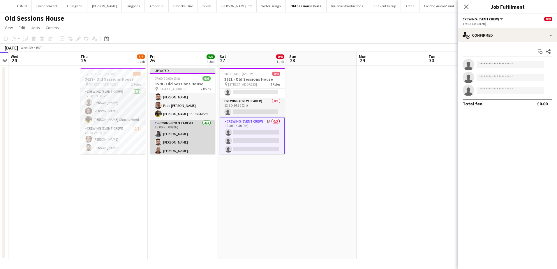
scroll to position [12, 0]
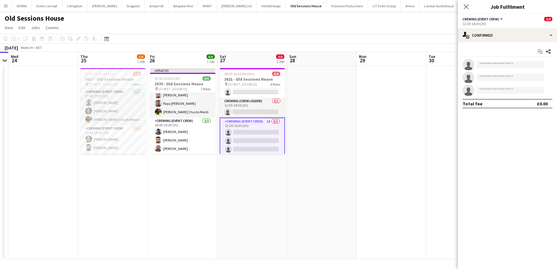
click at [330, 112] on app-date-cell at bounding box center [322, 162] width 70 height 193
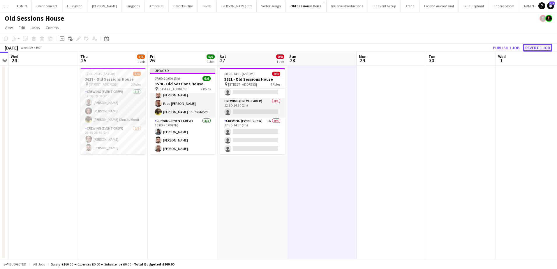
click at [535, 47] on button "Revert 1 job" at bounding box center [537, 48] width 29 height 8
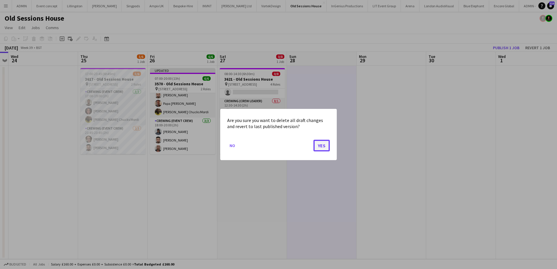
click at [321, 146] on button "Yes" at bounding box center [321, 146] width 16 height 12
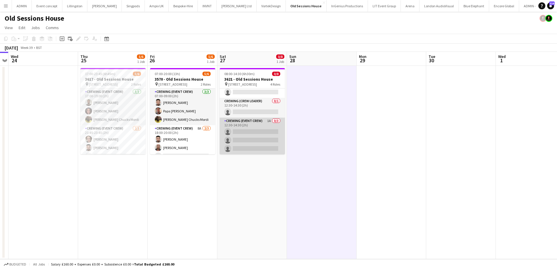
click at [260, 144] on app-card-role "Crewing (Event Crew) 1A 0/3 12:30-14:30 (2h) single-neutral-actions single-neut…" at bounding box center [252, 136] width 65 height 37
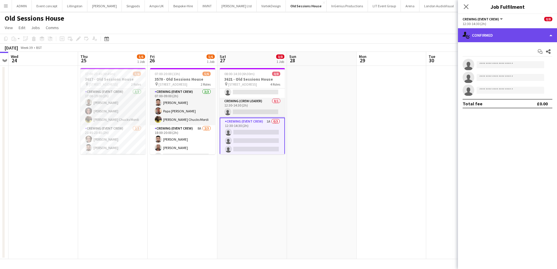
click at [541, 34] on div "single-neutral-actions-check-2 Confirmed" at bounding box center [507, 35] width 99 height 14
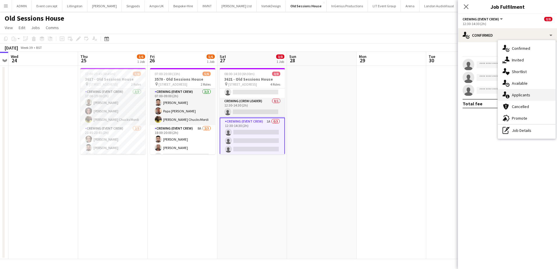
click at [526, 97] on span "Applicants" at bounding box center [520, 94] width 18 height 5
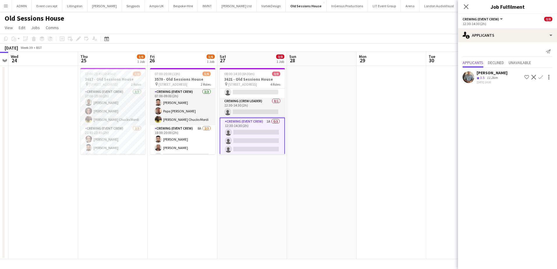
click at [539, 78] on app-icon "Confirm" at bounding box center [540, 77] width 5 height 5
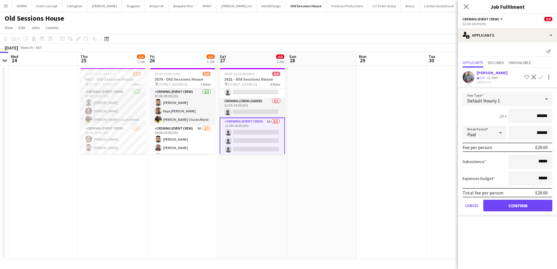
drag, startPoint x: 538, startPoint y: 116, endPoint x: 553, endPoint y: 117, distance: 14.3
click at [552, 117] on form "Fee Type Default Hourly 1 2h x ****** Break Period Paid ****** Fee per person £…" at bounding box center [507, 154] width 99 height 124
drag, startPoint x: 532, startPoint y: 114, endPoint x: 564, endPoint y: 116, distance: 32.1
click at [556, 116] on html "Menu Boards Boards Boards All jobs Status Workforce Workforce My Workforce Recr…" at bounding box center [278, 134] width 557 height 269
type input "***"
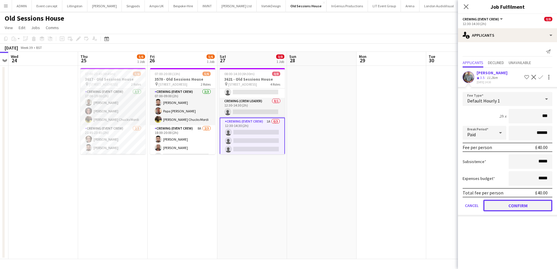
click at [512, 206] on button "Confirm" at bounding box center [517, 206] width 69 height 12
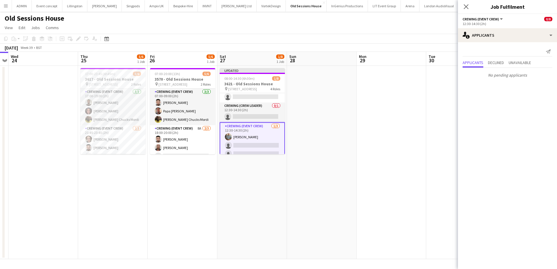
click at [398, 174] on app-date-cell at bounding box center [391, 162] width 70 height 193
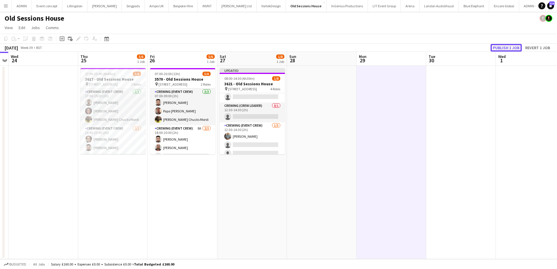
click at [508, 48] on button "Publish 1 job" at bounding box center [505, 48] width 31 height 8
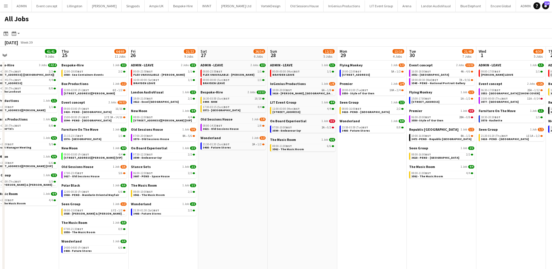
scroll to position [0, 229]
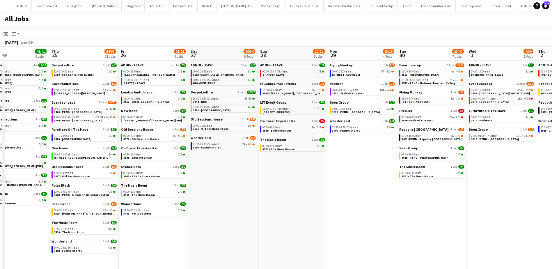
drag, startPoint x: 460, startPoint y: 172, endPoint x: 301, endPoint y: 168, distance: 159.6
click at [301, 168] on app-calendar-viewport "Sun 21 49/51 12 Jobs Mon 22 55/56 9 Jobs Tue 23 20/20 7 Jobs Wed 24 41/41 9 Job…" at bounding box center [276, 179] width 552 height 265
click at [435, 81] on div "18:00-00:30 (Wed) BST 7A • 9/16" at bounding box center [433, 80] width 62 height 3
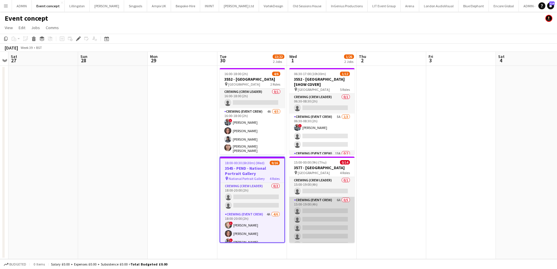
click at [326, 215] on app-card-role "Crewing (Event Crew) 6A 0/5 15:00-19:00 (4h) single-neutral-actions single-neut…" at bounding box center [321, 224] width 65 height 54
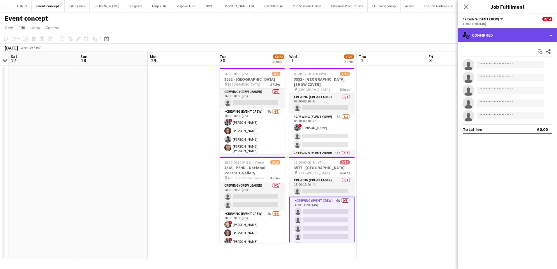
click at [530, 35] on div "single-neutral-actions-check-2 Confirmed" at bounding box center [507, 35] width 99 height 14
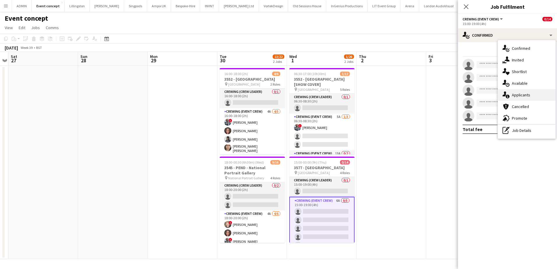
click at [532, 98] on div "single-neutral-actions-information Applicants" at bounding box center [527, 95] width 58 height 12
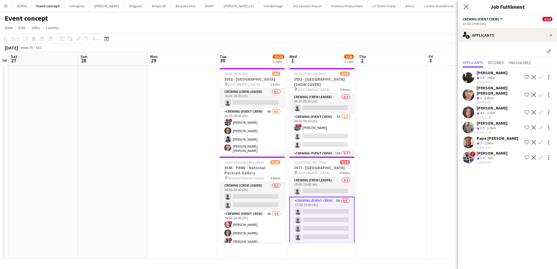
click at [541, 77] on app-icon "Confirm" at bounding box center [540, 77] width 5 height 5
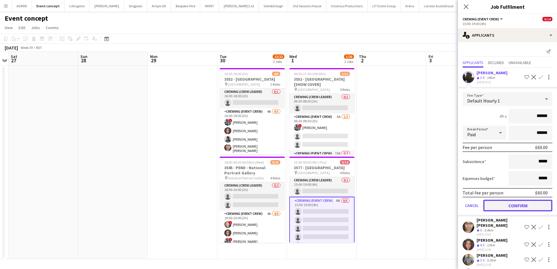
click at [520, 208] on button "Confirm" at bounding box center [517, 206] width 69 height 12
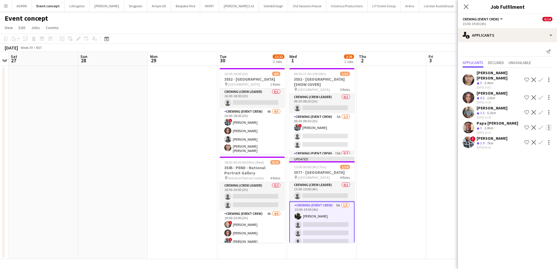
click at [541, 125] on app-icon "Confirm" at bounding box center [540, 127] width 5 height 5
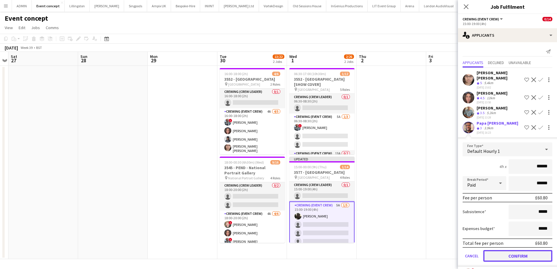
click at [518, 250] on button "Confirm" at bounding box center [517, 256] width 69 height 12
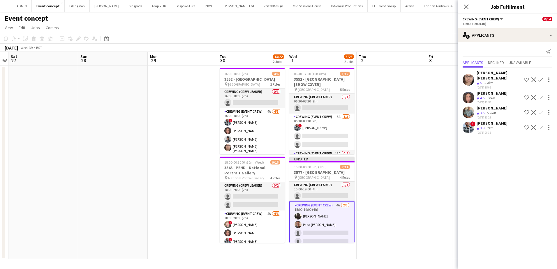
click at [539, 110] on app-icon "Confirm" at bounding box center [540, 112] width 5 height 5
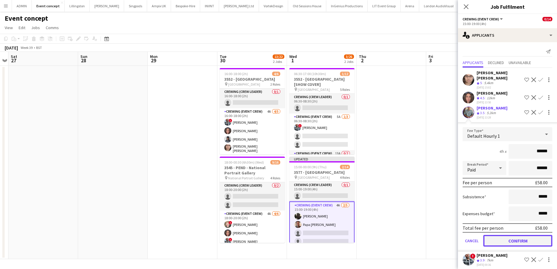
click at [521, 235] on button "Confirm" at bounding box center [517, 241] width 69 height 12
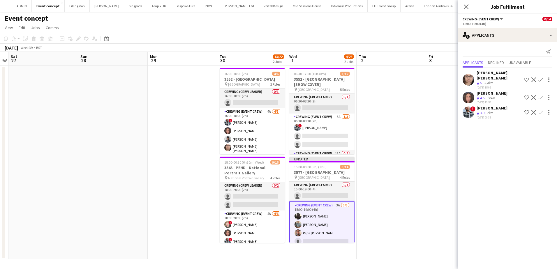
click at [541, 95] on app-icon "Confirm" at bounding box center [540, 97] width 5 height 5
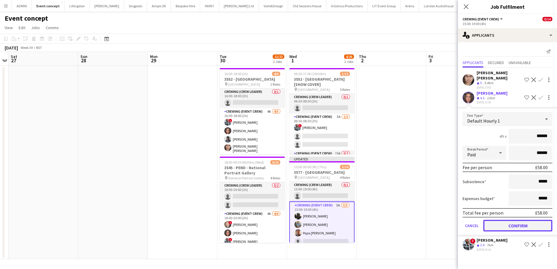
click at [518, 224] on button "Confirm" at bounding box center [517, 226] width 69 height 12
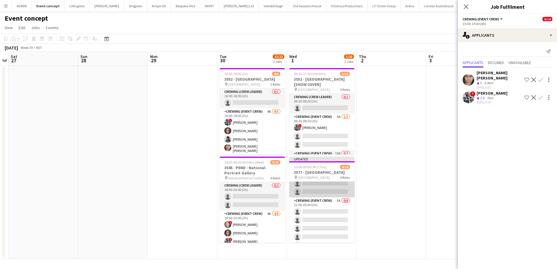
scroll to position [87, 0]
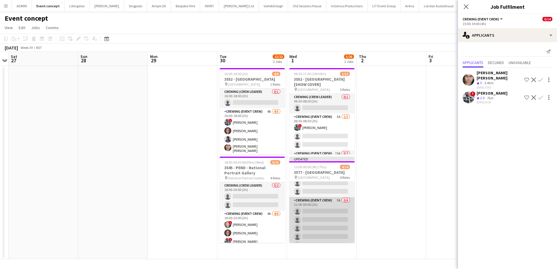
click at [335, 220] on app-card-role "Crewing (Event Crew) 5A 0/6 22:00-00:00 (2h) single-neutral-actions single-neut…" at bounding box center [321, 228] width 65 height 62
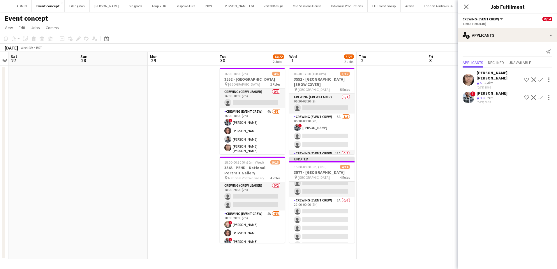
scroll to position [86, 0]
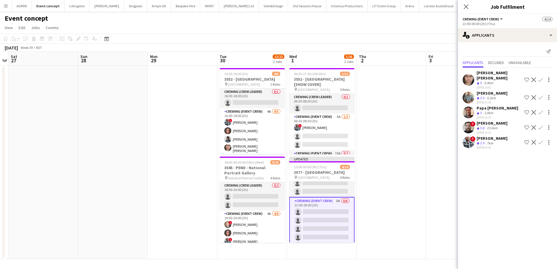
click at [540, 95] on app-icon "Confirm" at bounding box center [540, 97] width 5 height 5
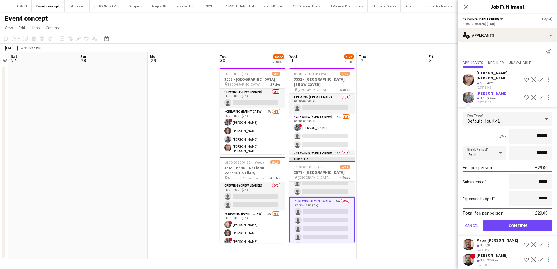
drag, startPoint x: 529, startPoint y: 131, endPoint x: 550, endPoint y: 131, distance: 21.3
click at [550, 131] on form "Fee Type Default Hourly 1 2h x ****** Break Period Paid ****** Fee per person £…" at bounding box center [507, 174] width 99 height 124
type input "***"
click at [520, 221] on button "Confirm" at bounding box center [517, 226] width 69 height 12
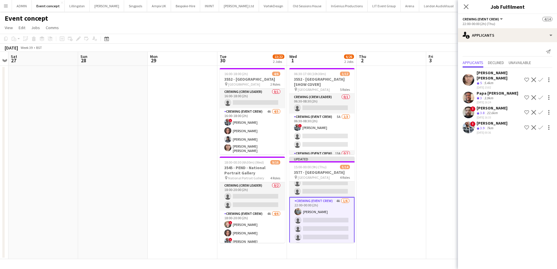
click at [540, 110] on app-icon "Confirm" at bounding box center [540, 112] width 5 height 5
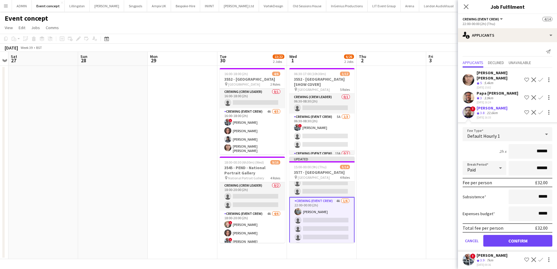
drag, startPoint x: 537, startPoint y: 146, endPoint x: 553, endPoint y: 146, distance: 16.0
click at [553, 146] on form "Fee Type Default Hourly 1 2h x ****** Break Period Paid ****** Fee per person £…" at bounding box center [507, 189] width 99 height 124
type input "***"
drag, startPoint x: 517, startPoint y: 234, endPoint x: 518, endPoint y: 230, distance: 3.9
click at [517, 235] on button "Confirm" at bounding box center [517, 241] width 69 height 12
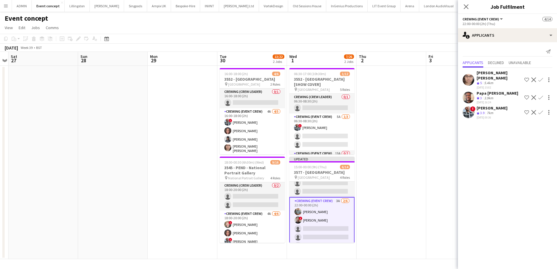
click at [541, 95] on app-icon "Confirm" at bounding box center [540, 97] width 5 height 5
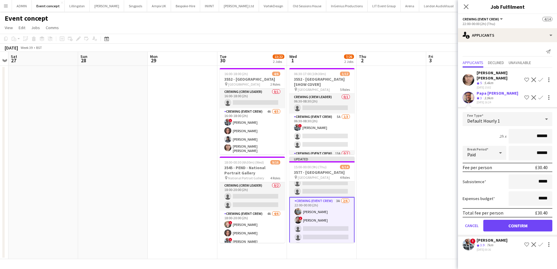
drag, startPoint x: 529, startPoint y: 133, endPoint x: 553, endPoint y: 134, distance: 23.6
click at [553, 134] on form "Fee Type Default Hourly 1 2h x ****** Break Period Paid ****** Fee per person £…" at bounding box center [507, 174] width 99 height 124
type input "***"
click at [525, 221] on button "Confirm" at bounding box center [517, 226] width 69 height 12
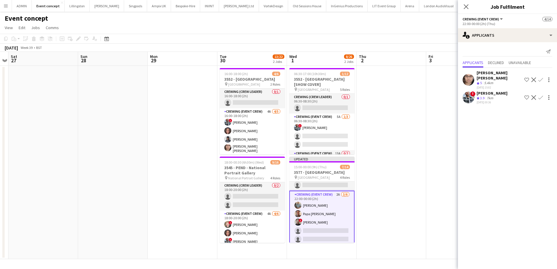
scroll to position [104, 0]
click at [542, 95] on app-icon "Confirm" at bounding box center [540, 97] width 5 height 5
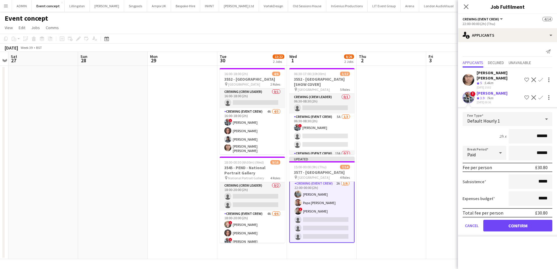
drag, startPoint x: 539, startPoint y: 130, endPoint x: 550, endPoint y: 130, distance: 11.7
click at [550, 130] on input "******" at bounding box center [530, 136] width 44 height 15
type input "***"
click at [525, 220] on button "Confirm" at bounding box center [517, 226] width 69 height 12
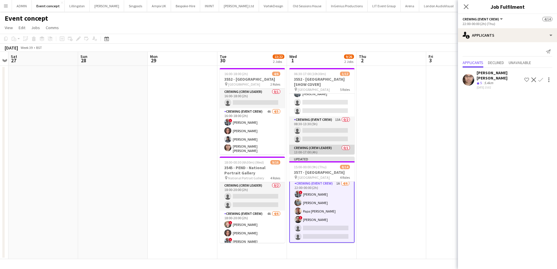
scroll to position [58, 0]
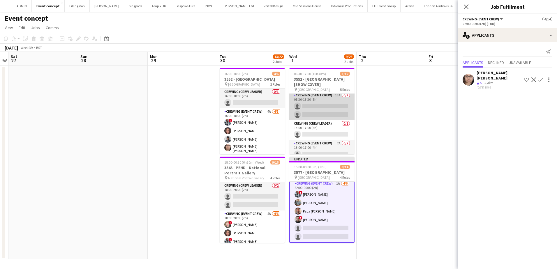
click at [336, 112] on app-card-role "Crewing (Event Crew) 13A 0/2 08:30-13:30 (5h) single-neutral-actions single-neu…" at bounding box center [321, 106] width 65 height 28
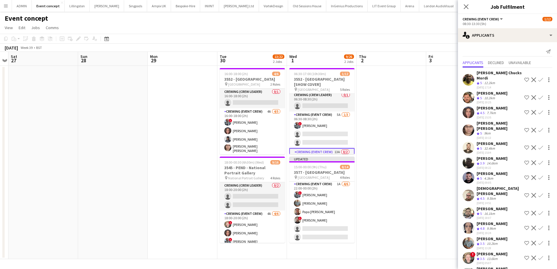
scroll to position [0, 0]
click at [330, 104] on app-card-role "Crewing (Crew Leader) 0/1 06:30-08:30 (2h) single-neutral-actions" at bounding box center [321, 104] width 65 height 20
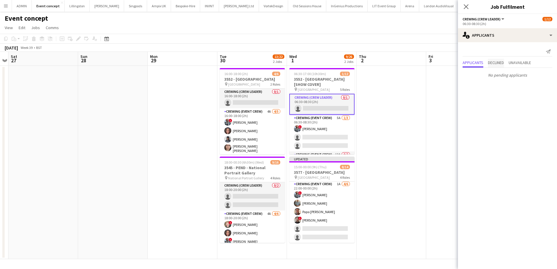
click at [498, 64] on span "Declined" at bounding box center [496, 63] width 16 height 4
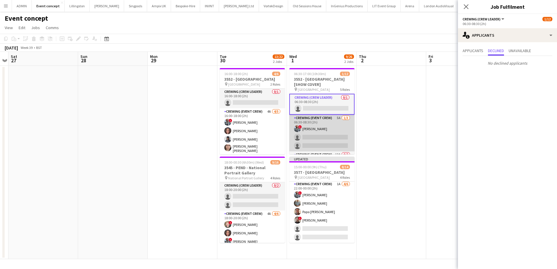
click at [328, 131] on app-card-role "Crewing (Event Crew) 5A 1/3 06:30-08:30 (2h) ! Kieran Brooks single-neutral-act…" at bounding box center [321, 133] width 65 height 37
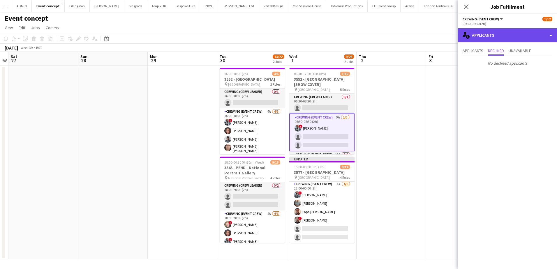
click at [511, 36] on div "single-neutral-actions-information Applicants" at bounding box center [507, 35] width 99 height 14
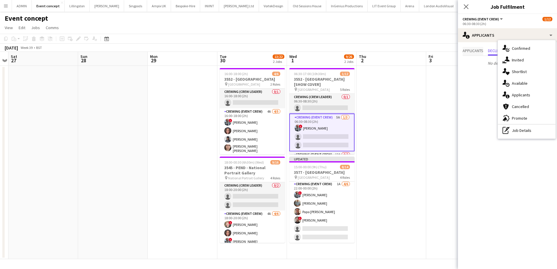
click at [471, 53] on span "Applicants" at bounding box center [472, 51] width 21 height 4
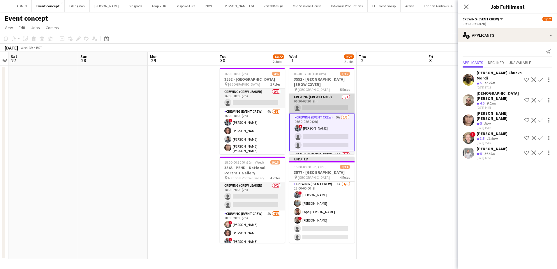
click at [317, 107] on app-card-role "Crewing (Crew Leader) 0/1 06:30-08:30 (2h) single-neutral-actions" at bounding box center [321, 104] width 65 height 20
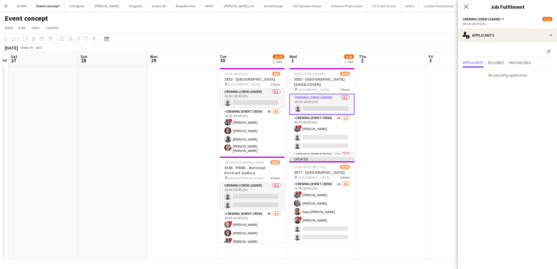
click at [317, 109] on app-card-role "Crewing (Crew Leader) 0/1 06:30-08:30 (2h) single-neutral-actions" at bounding box center [321, 104] width 65 height 21
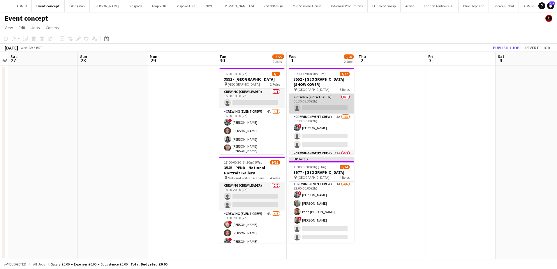
click at [333, 106] on app-card-role "Crewing (Crew Leader) 0/1 06:30-08:30 (2h) single-neutral-actions" at bounding box center [321, 104] width 65 height 20
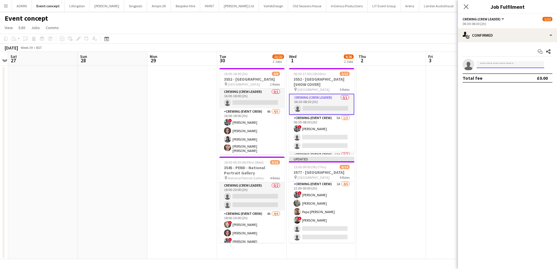
click at [488, 66] on input at bounding box center [510, 64] width 68 height 7
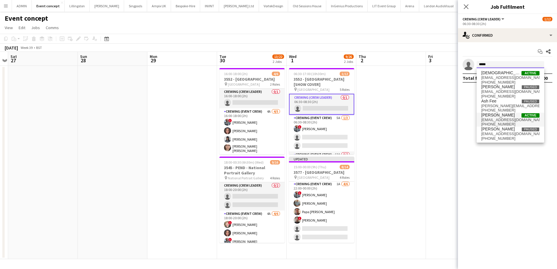
type input "*****"
click at [506, 121] on span "chrislane.93@hotmail.com" at bounding box center [510, 120] width 58 height 5
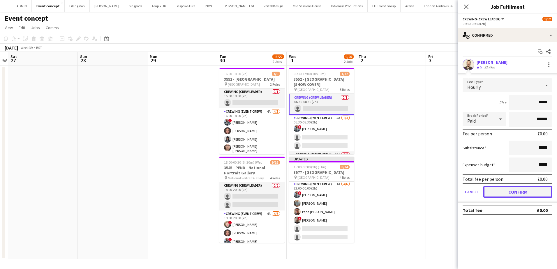
click at [508, 191] on button "Confirm" at bounding box center [517, 192] width 69 height 12
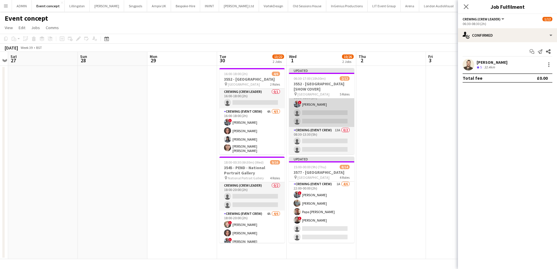
click at [332, 117] on app-card-role "Crewing (Event Crew) 5A 1/3 06:30-08:30 (2h) ! Kieran Brooks single-neutral-act…" at bounding box center [321, 108] width 65 height 37
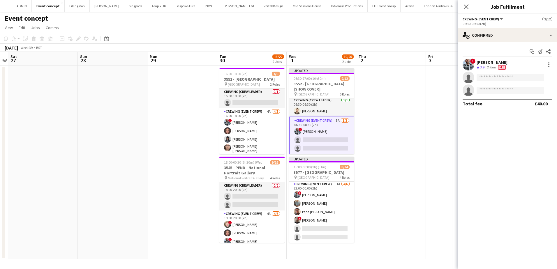
scroll to position [0, 0]
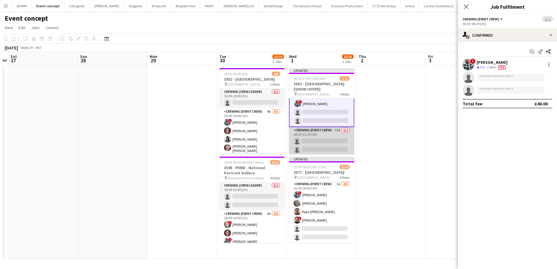
click at [329, 141] on app-card-role "Crewing (Event Crew) 13A 0/2 08:30-13:30 (5h) single-neutral-actions single-neu…" at bounding box center [321, 141] width 65 height 28
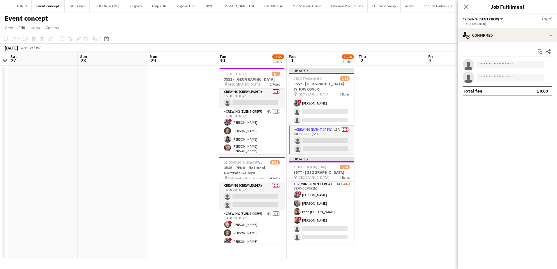
scroll to position [29, 0]
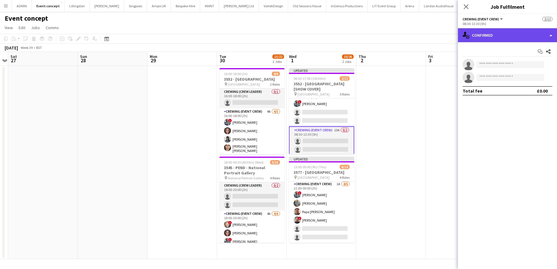
click at [525, 36] on div "single-neutral-actions-check-2 Confirmed" at bounding box center [507, 35] width 99 height 14
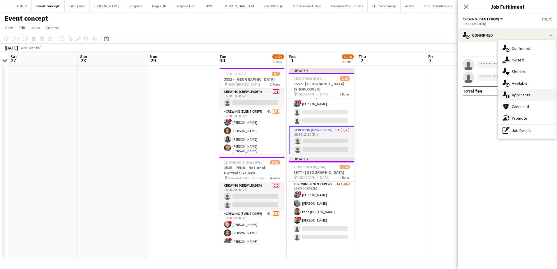
click at [527, 94] on span "Applicants" at bounding box center [520, 94] width 18 height 5
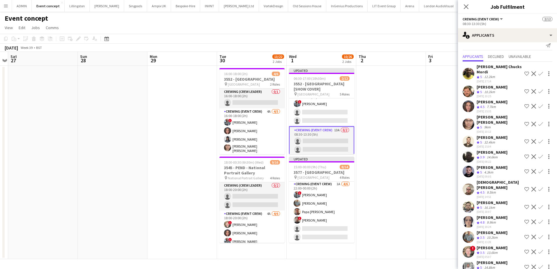
scroll to position [6, 0]
click at [538, 139] on app-icon "Confirm" at bounding box center [540, 141] width 5 height 5
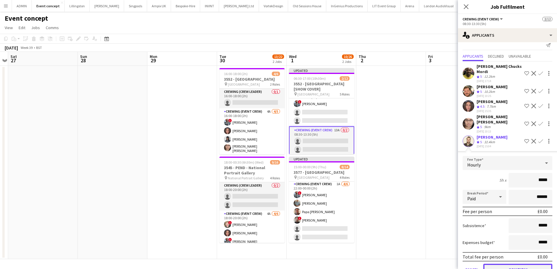
click at [525, 266] on button "Confirm" at bounding box center [517, 270] width 69 height 12
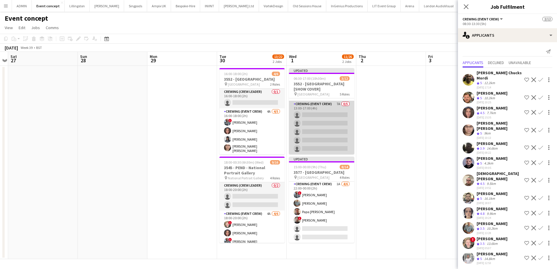
click at [330, 139] on app-card-role "Crewing (Event Crew) 7A 0/5 13:00-17:00 (4h) single-neutral-actions single-neut…" at bounding box center [321, 128] width 65 height 54
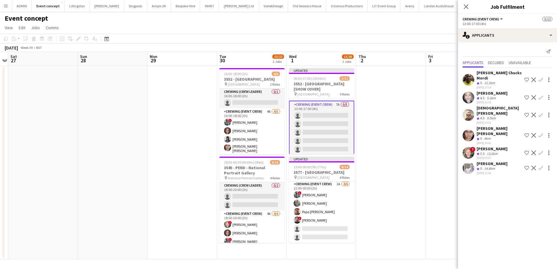
click at [539, 113] on app-icon "Confirm" at bounding box center [540, 115] width 5 height 5
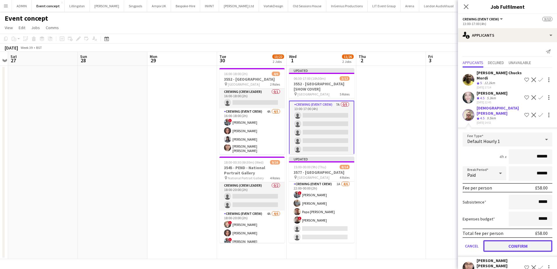
click at [514, 245] on button "Confirm" at bounding box center [517, 246] width 69 height 12
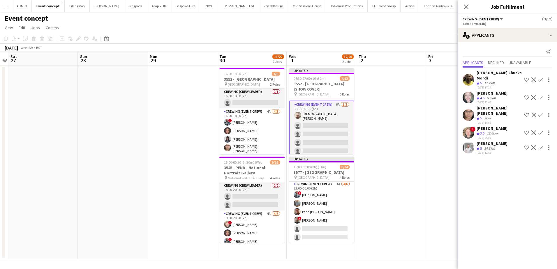
click at [541, 145] on app-icon "Confirm" at bounding box center [540, 147] width 5 height 5
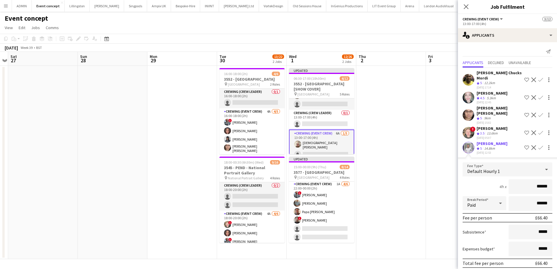
scroll to position [74, 0]
click at [538, 117] on app-icon "Confirm" at bounding box center [540, 115] width 5 height 5
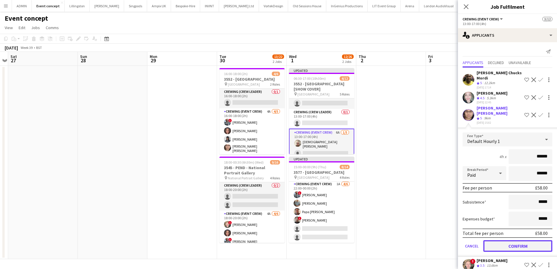
click at [528, 243] on button "Confirm" at bounding box center [517, 246] width 69 height 12
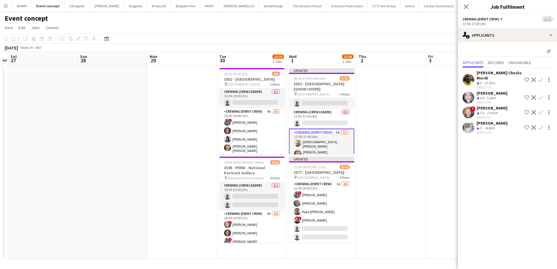
click at [541, 110] on app-icon "Confirm" at bounding box center [540, 112] width 5 height 5
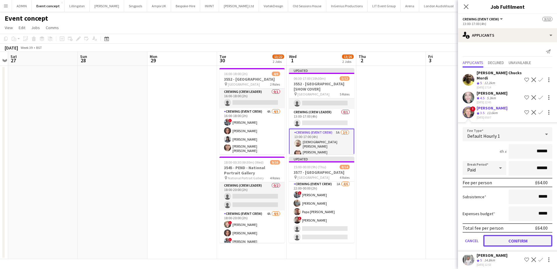
click at [521, 235] on button "Confirm" at bounding box center [517, 241] width 69 height 12
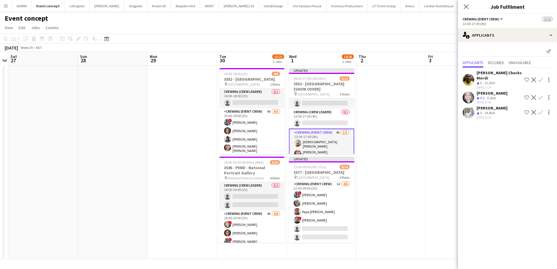
click at [543, 79] on button "Confirm" at bounding box center [540, 79] width 7 height 7
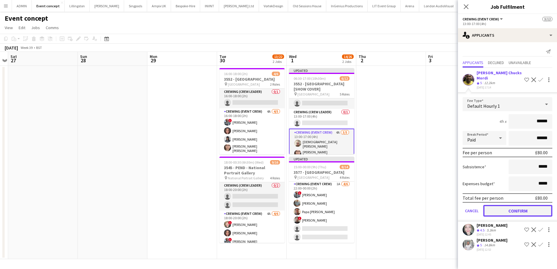
click at [530, 205] on button "Confirm" at bounding box center [517, 211] width 69 height 12
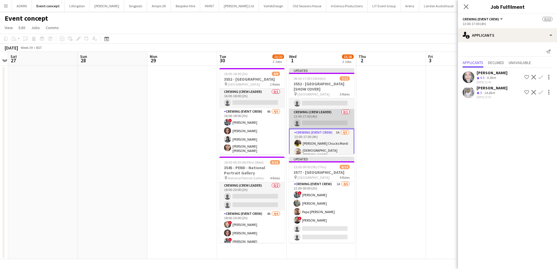
click at [315, 120] on app-card-role "Crewing (Crew Leader) 0/1 13:00-17:00 (4h) single-neutral-actions" at bounding box center [321, 119] width 65 height 20
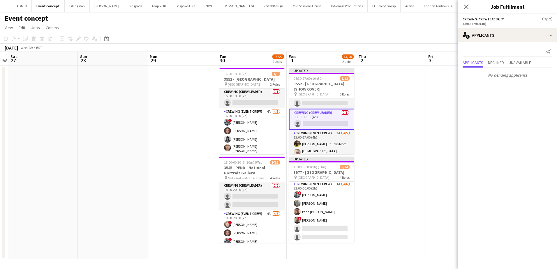
click at [496, 43] on div "Send notification Applicants Declined Unavailable No pending applicants" at bounding box center [507, 63] width 99 height 43
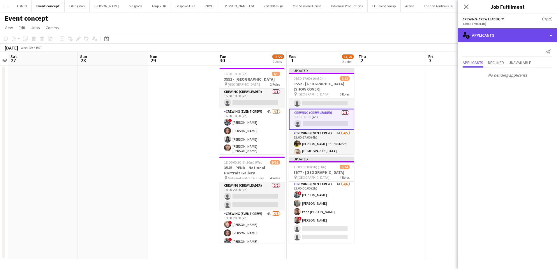
click at [505, 40] on div "single-neutral-actions-information Applicants" at bounding box center [507, 35] width 99 height 14
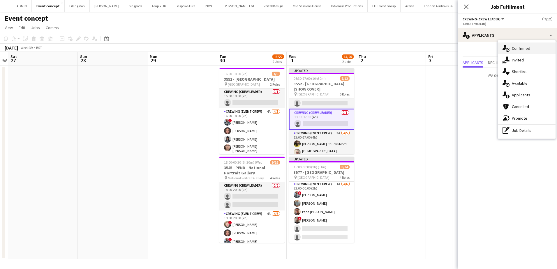
click at [523, 49] on span "Confirmed" at bounding box center [520, 48] width 18 height 5
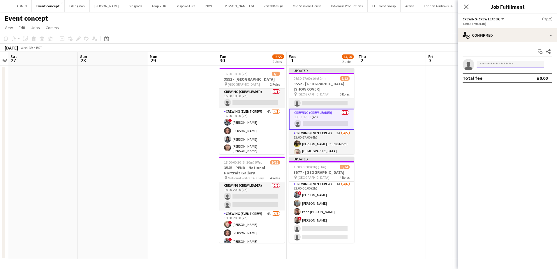
click at [495, 65] on input at bounding box center [510, 64] width 68 height 7
type input "***"
click at [502, 76] on span "gmrex@hotmail.co.za" at bounding box center [510, 77] width 58 height 5
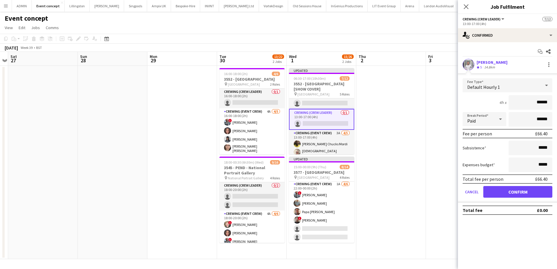
drag, startPoint x: 544, startPoint y: 105, endPoint x: 557, endPoint y: 105, distance: 12.2
click at [556, 105] on html "Menu Boards Boards Boards All jobs Status Workforce Workforce My Workforce Recr…" at bounding box center [278, 134] width 557 height 269
type input "***"
click at [525, 197] on button "Confirm" at bounding box center [517, 192] width 69 height 12
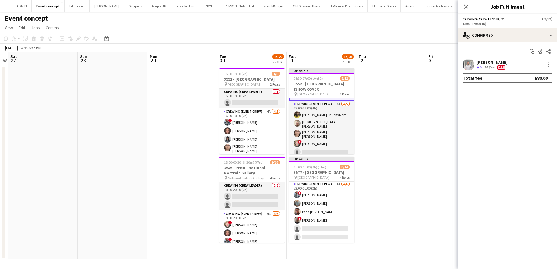
click at [409, 143] on app-date-cell at bounding box center [391, 162] width 70 height 193
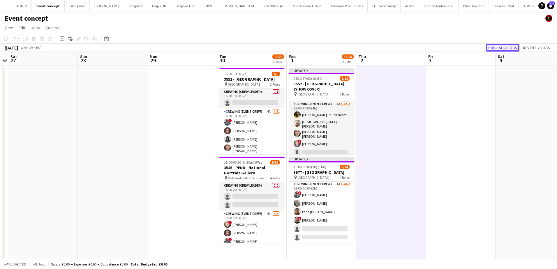
click at [504, 50] on button "Publish 2 jobs" at bounding box center [502, 48] width 33 height 8
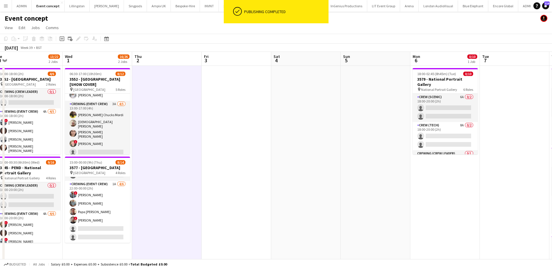
scroll to position [0, 217]
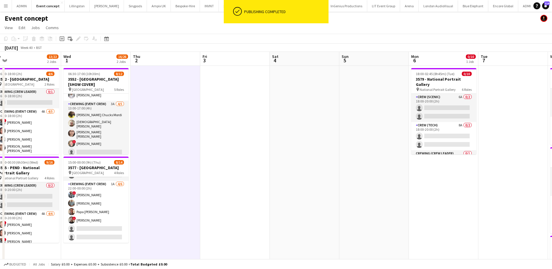
drag, startPoint x: 429, startPoint y: 127, endPoint x: 203, endPoint y: 127, distance: 225.3
click at [203, 127] on app-calendar-viewport "Sat 27 Sun 28 Mon 29 Tue 30 13/22 2 Jobs Wed 1 16/26 2 Jobs Thu 2 Fri 3 Sat 4 S…" at bounding box center [276, 240] width 552 height 376
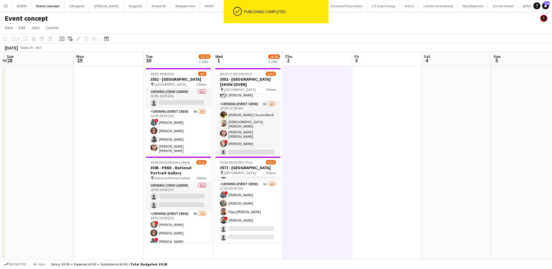
scroll to position [0, 121]
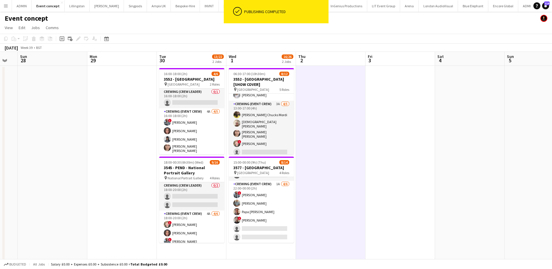
drag, startPoint x: 244, startPoint y: 127, endPoint x: 360, endPoint y: 103, distance: 118.5
click at [383, 126] on app-calendar-viewport "Fri 26 Sat 27 Sun 28 Mon 29 Tue 30 13/22 2 Jobs Wed 1 16/26 2 Jobs Thu 2 Fri 3 …" at bounding box center [276, 240] width 552 height 376
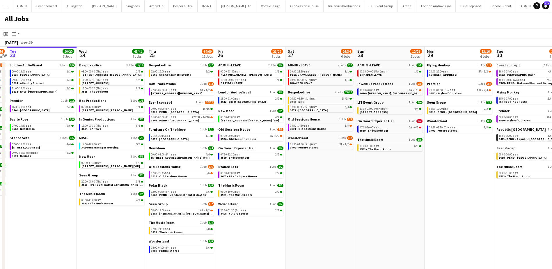
scroll to position [0, 181]
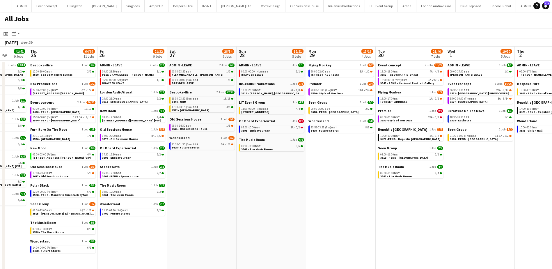
drag, startPoint x: 522, startPoint y: 181, endPoint x: 341, endPoint y: 163, distance: 181.7
click at [341, 163] on app-calendar-viewport "Mon 22 55/56 9 Jobs Tue 23 20/20 7 Jobs Wed 24 41/41 9 Jobs Thu 25 64/69 11 Job…" at bounding box center [276, 179] width 552 height 265
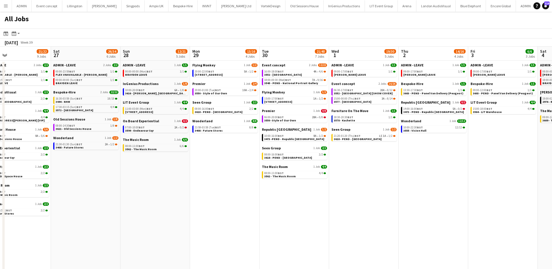
scroll to position [0, 168]
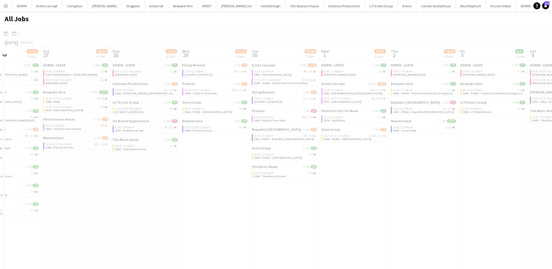
drag, startPoint x: 470, startPoint y: 185, endPoint x: 233, endPoint y: 165, distance: 238.3
click at [232, 166] on app-all-jobs "All Jobs Date picker [DATE] [DATE] [DATE] M [DATE] T [DATE] W [DATE] T [DATE] F…" at bounding box center [276, 162] width 552 height 300
drag, startPoint x: 476, startPoint y: 167, endPoint x: 405, endPoint y: 167, distance: 71.3
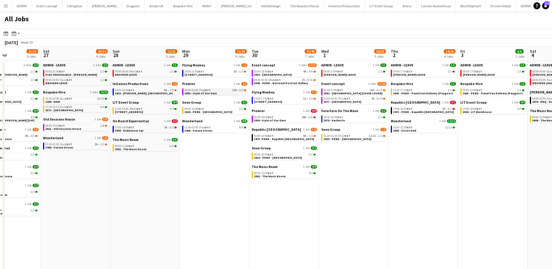
click at [202, 93] on span "3550 - Style of Our Own" at bounding box center [201, 93] width 32 height 4
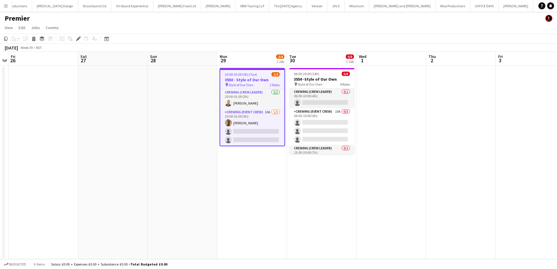
scroll to position [0, 858]
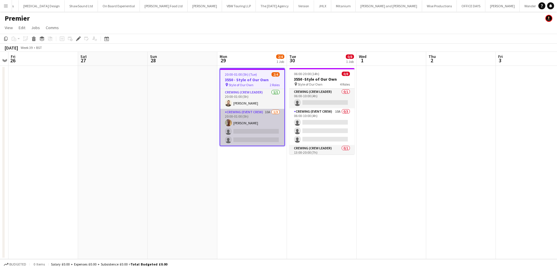
click at [264, 135] on app-card-role "Crewing (Event Crew) 10A [DATE] 20:00-01:00 (5h) [PERSON_NAME] single-neutral-a…" at bounding box center [252, 127] width 64 height 37
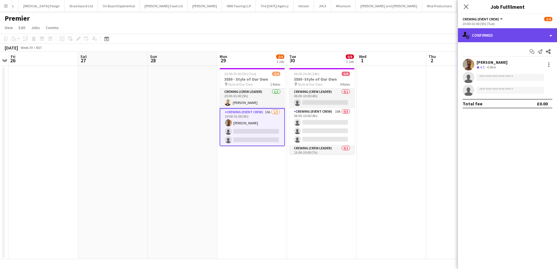
click at [533, 38] on div "single-neutral-actions-check-2 Confirmed" at bounding box center [507, 35] width 99 height 14
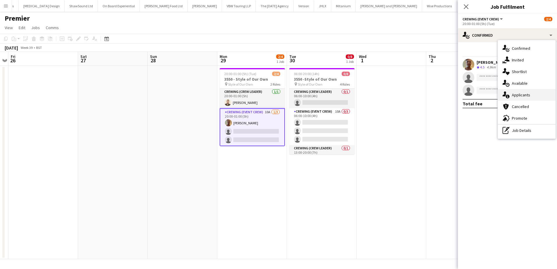
click at [522, 92] on div "single-neutral-actions-information Applicants" at bounding box center [527, 95] width 58 height 12
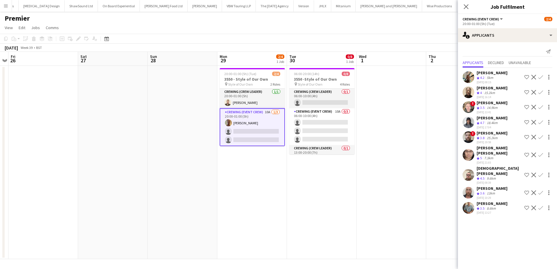
click at [538, 190] on app-icon "Confirm" at bounding box center [540, 192] width 5 height 5
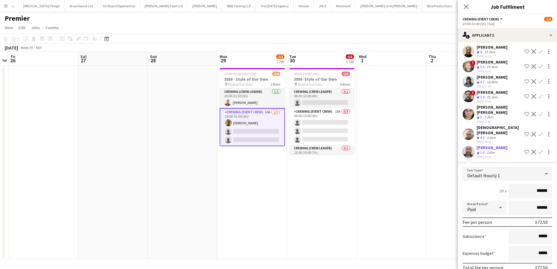
scroll to position [58, 0]
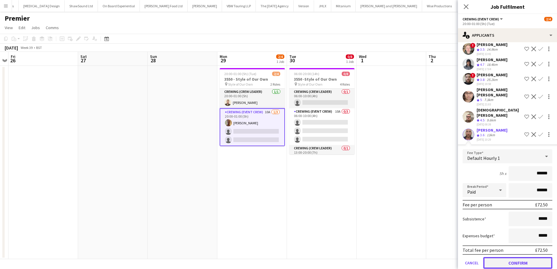
click at [524, 257] on button "Confirm" at bounding box center [517, 263] width 69 height 12
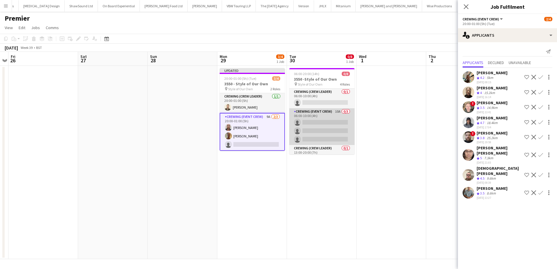
click at [340, 126] on app-card-role "Crewing (Event Crew) 10A 0/3 06:00-10:00 (4h) single-neutral-actions single-neu…" at bounding box center [321, 126] width 65 height 37
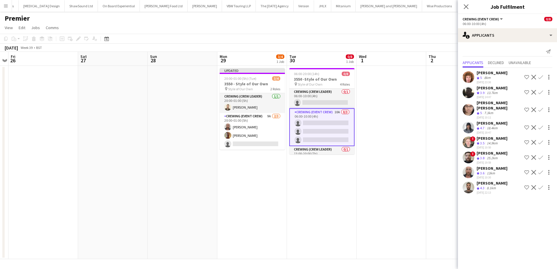
click at [540, 170] on app-icon "Confirm" at bounding box center [540, 172] width 5 height 5
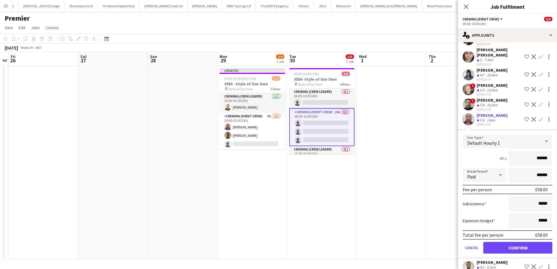
scroll to position [58, 0]
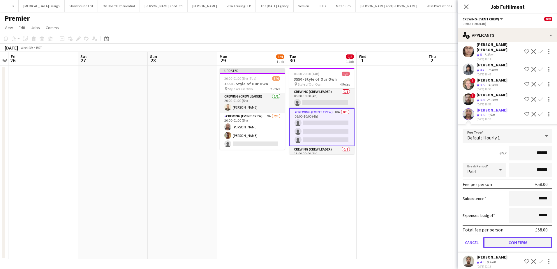
click at [529, 239] on button "Confirm" at bounding box center [517, 243] width 69 height 12
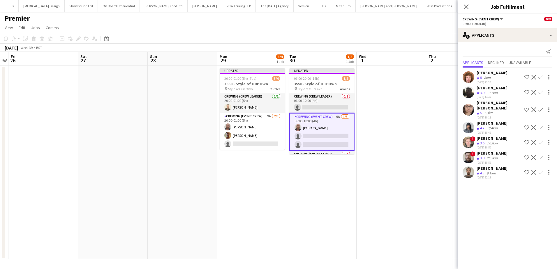
click at [540, 170] on app-icon "Confirm" at bounding box center [540, 172] width 5 height 5
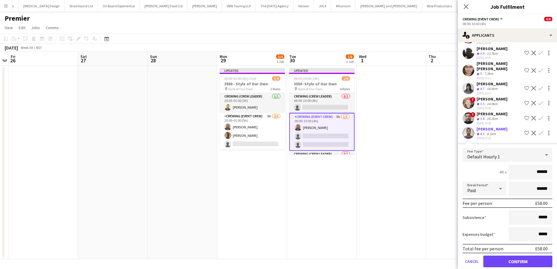
scroll to position [43, 0]
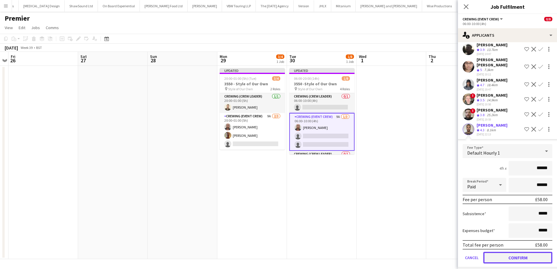
click at [516, 253] on button "Confirm" at bounding box center [517, 258] width 69 height 12
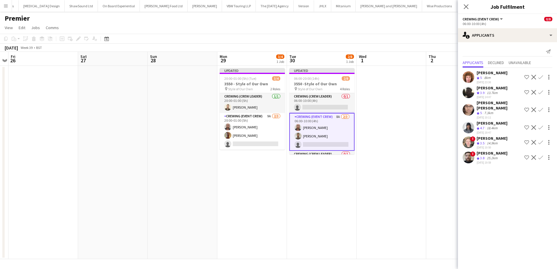
click at [542, 77] on app-icon "Confirm" at bounding box center [540, 77] width 5 height 5
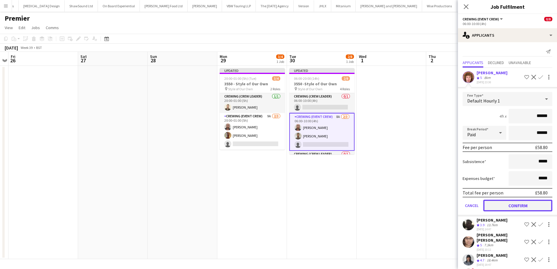
click at [516, 206] on button "Confirm" at bounding box center [517, 206] width 69 height 12
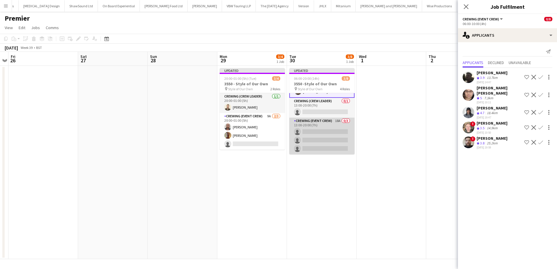
click at [330, 131] on app-card-role "Crewing (Event Crew) 18A 0/3 13:00-20:00 (7h) single-neutral-actions single-neu…" at bounding box center [321, 136] width 65 height 37
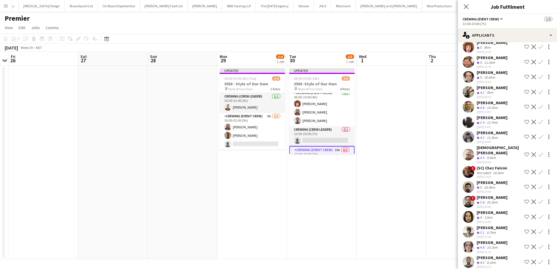
scroll to position [31, 0]
click at [538, 259] on app-icon "Confirm" at bounding box center [540, 261] width 5 height 5
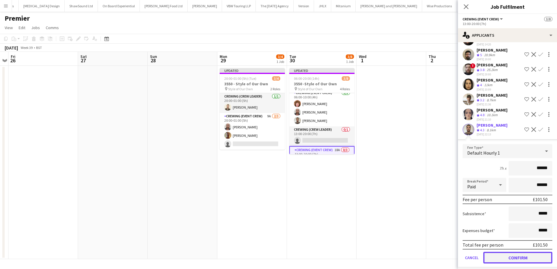
click at [528, 252] on button "Confirm" at bounding box center [517, 258] width 69 height 12
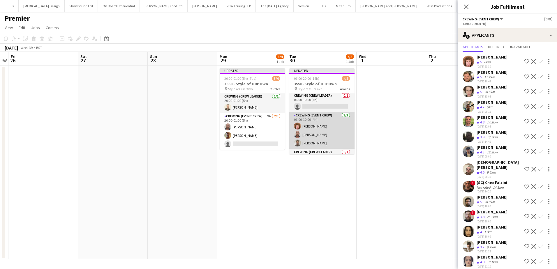
scroll to position [0, 0]
click at [326, 128] on app-card-role "Crewing (Event Crew) [DATE] 06:00-10:00 (4h) [PERSON_NAME] [PERSON_NAME] [PERSO…" at bounding box center [321, 131] width 65 height 37
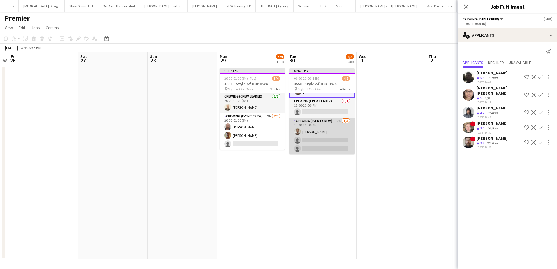
click at [325, 136] on app-card-role "Crewing (Event Crew) 17A [DATE] 13:00-20:00 (7h) [PERSON_NAME] single-neutral-a…" at bounding box center [321, 136] width 65 height 37
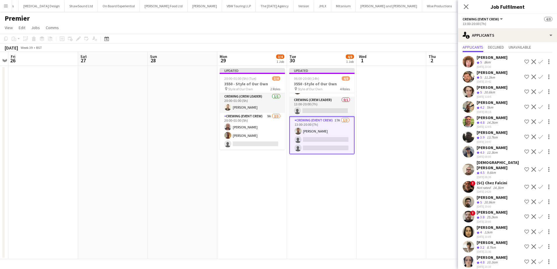
scroll to position [16, 0]
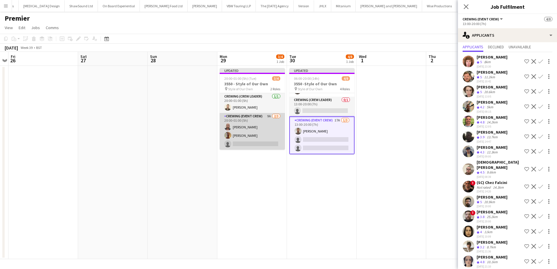
click at [250, 137] on app-card-role "Crewing (Event Crew) 9A [DATE] 20:00-01:00 (5h) [PERSON_NAME] [PERSON_NAME] sin…" at bounding box center [252, 131] width 65 height 37
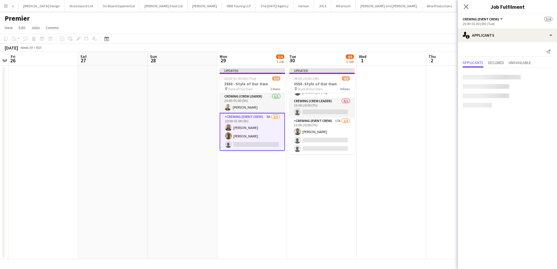
scroll to position [0, 0]
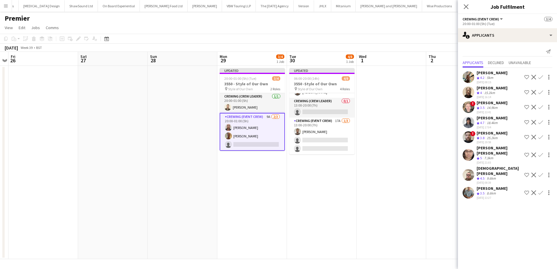
click at [400, 122] on app-date-cell at bounding box center [391, 162] width 70 height 193
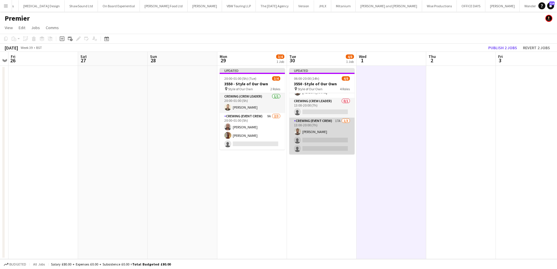
click at [332, 144] on app-card-role "Crewing (Event Crew) 17A [DATE] 13:00-20:00 (7h) [PERSON_NAME] single-neutral-a…" at bounding box center [321, 136] width 65 height 37
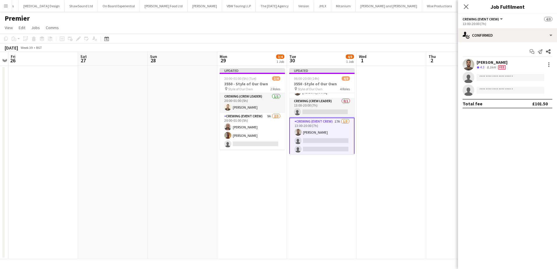
click at [423, 86] on app-date-cell at bounding box center [391, 162] width 70 height 193
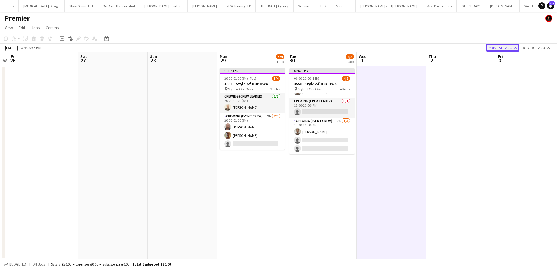
click at [516, 44] on button "Publish 2 jobs" at bounding box center [502, 48] width 33 height 8
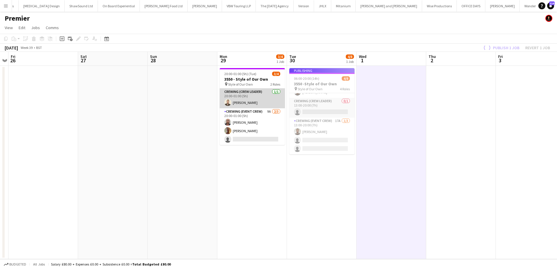
scroll to position [47, 0]
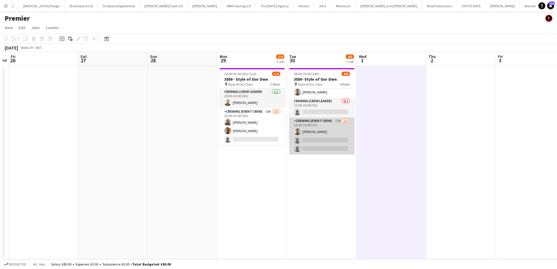
click at [326, 139] on app-card-role "Crewing (Event Crew) 17A [DATE] 13:00-20:00 (7h) [PERSON_NAME] single-neutral-a…" at bounding box center [321, 136] width 65 height 37
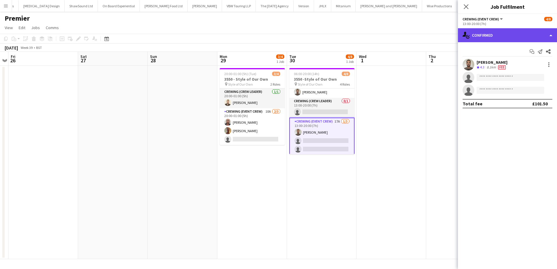
click at [539, 29] on div "single-neutral-actions-check-2 Confirmed" at bounding box center [507, 35] width 99 height 14
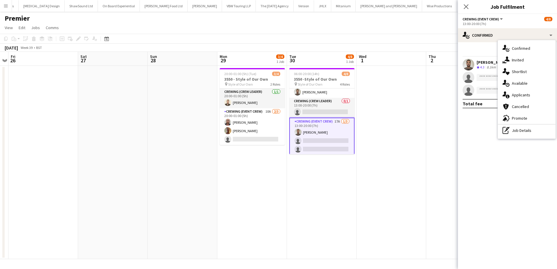
click at [415, 102] on app-date-cell at bounding box center [391, 162] width 70 height 193
